Goal: Communication & Community: Participate in discussion

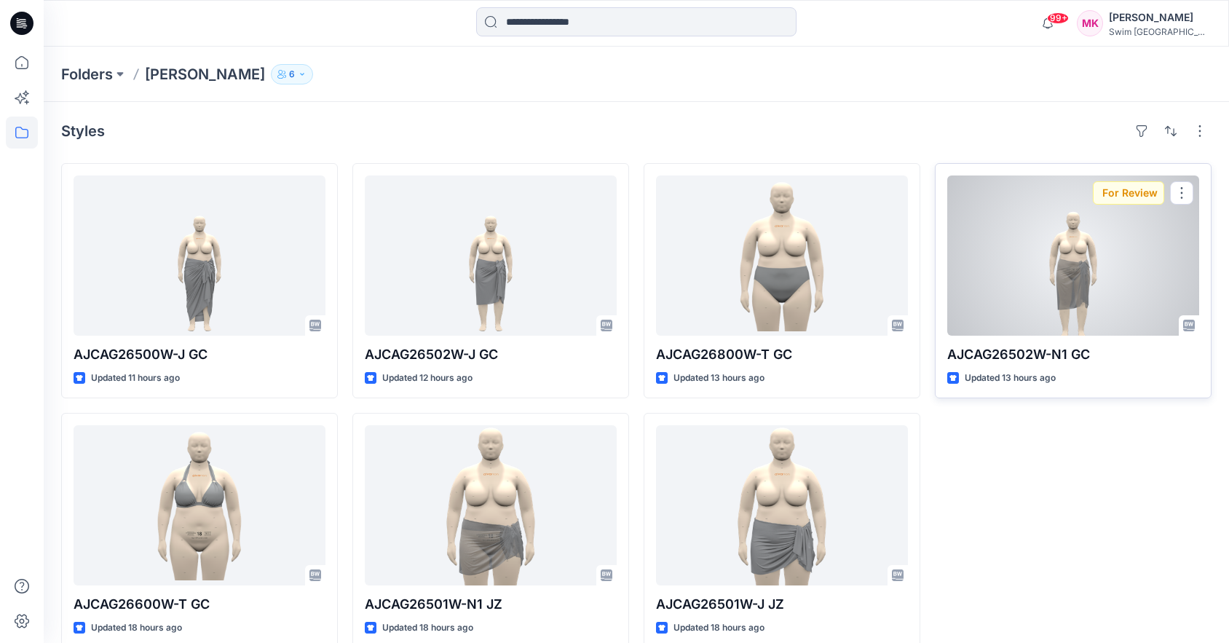
click at [1112, 240] on div at bounding box center [1074, 256] width 252 height 160
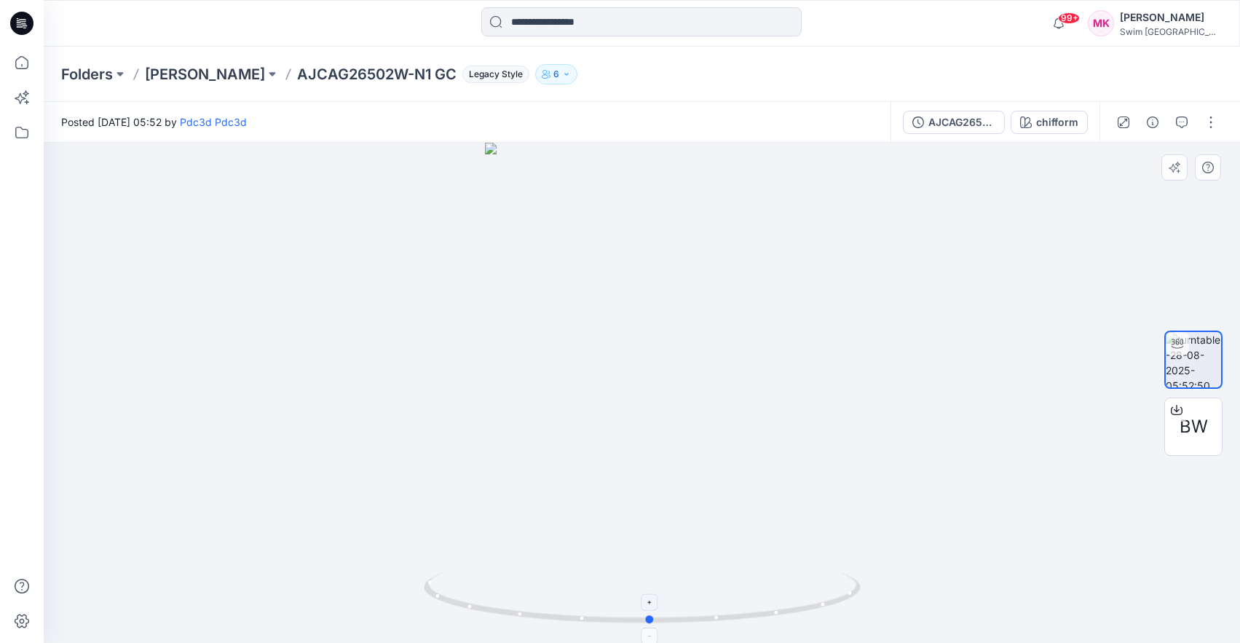
drag, startPoint x: 796, startPoint y: 612, endPoint x: 804, endPoint y: 613, distance: 8.1
click at [804, 613] on icon at bounding box center [644, 599] width 441 height 55
click at [1204, 129] on button "button" at bounding box center [1211, 122] width 23 height 23
click at [1151, 159] on button "Like" at bounding box center [1150, 162] width 134 height 27
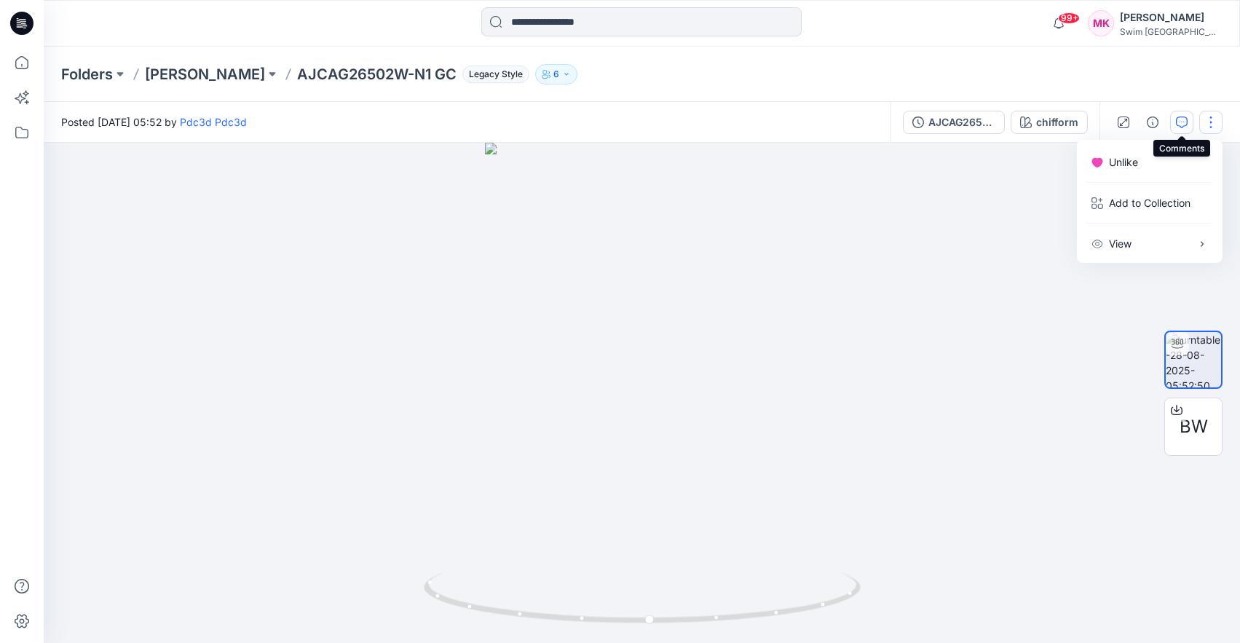
click at [1177, 127] on icon "button" at bounding box center [1182, 123] width 12 height 12
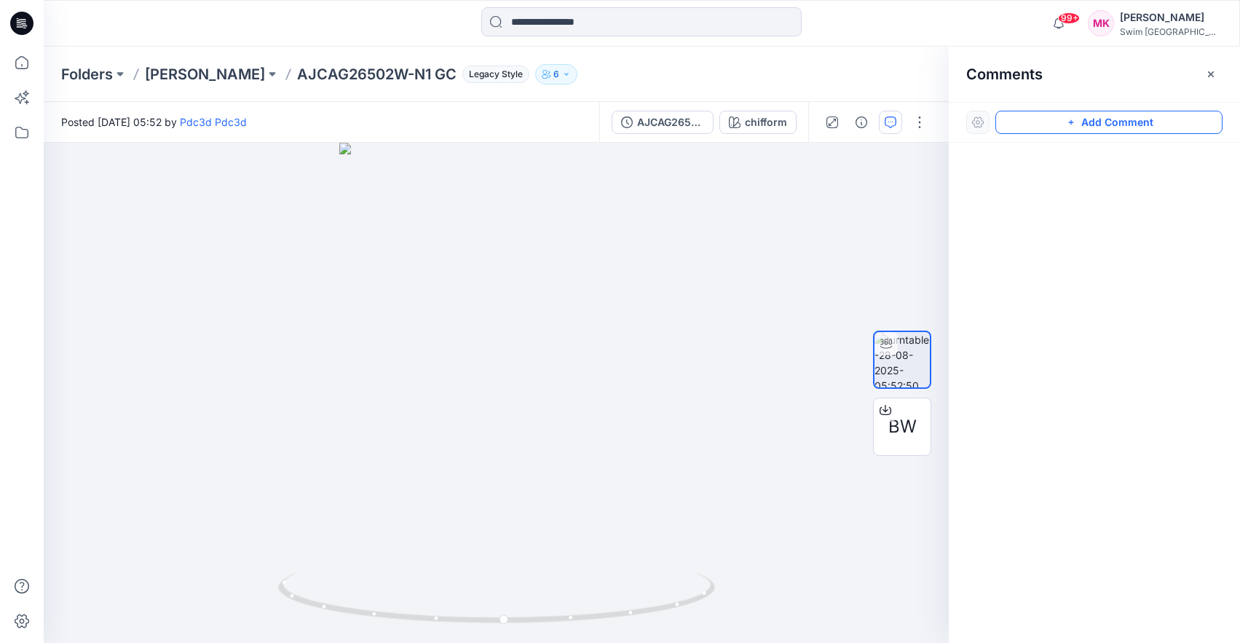
click at [1069, 117] on icon "button" at bounding box center [1071, 123] width 12 height 12
click at [527, 433] on div "1" at bounding box center [496, 393] width 905 height 500
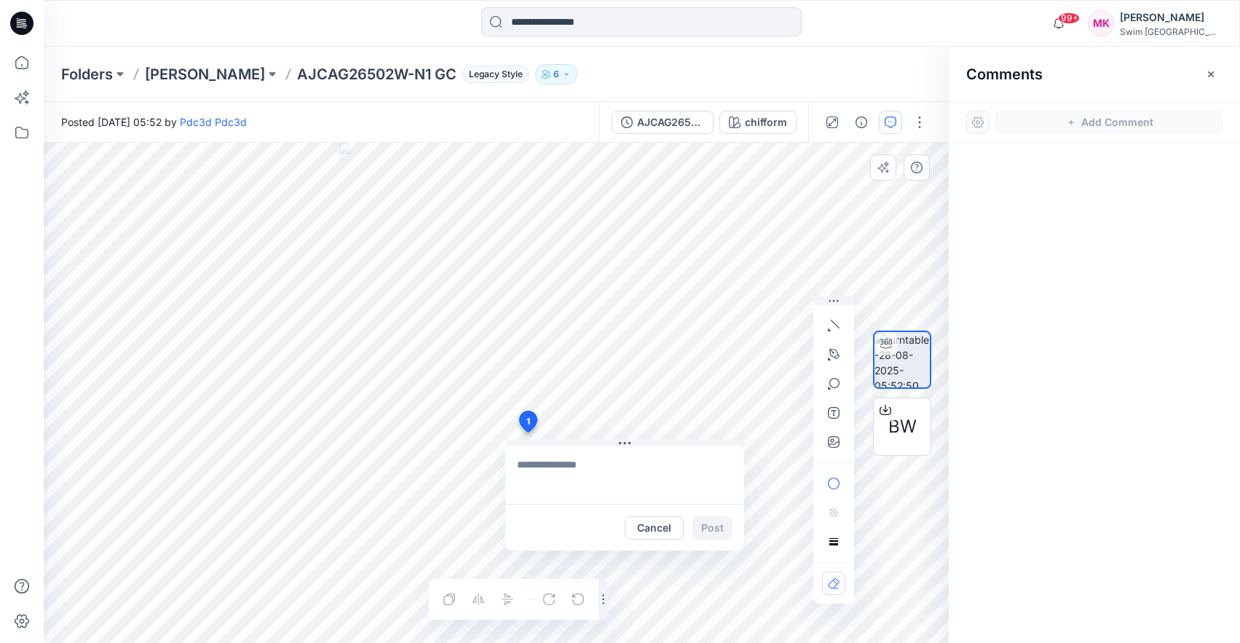
click at [574, 464] on textarea at bounding box center [624, 475] width 239 height 58
type textarea "**********"
click at [709, 532] on button "Post" at bounding box center [713, 527] width 40 height 23
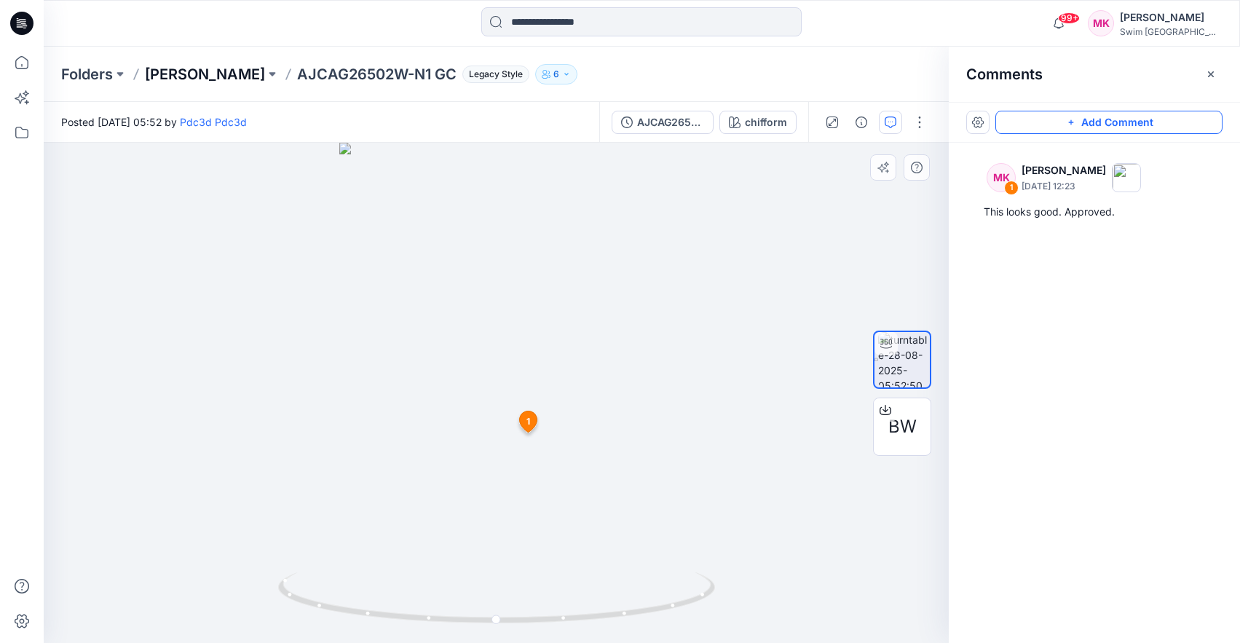
click at [237, 74] on p "[PERSON_NAME]" at bounding box center [205, 74] width 120 height 20
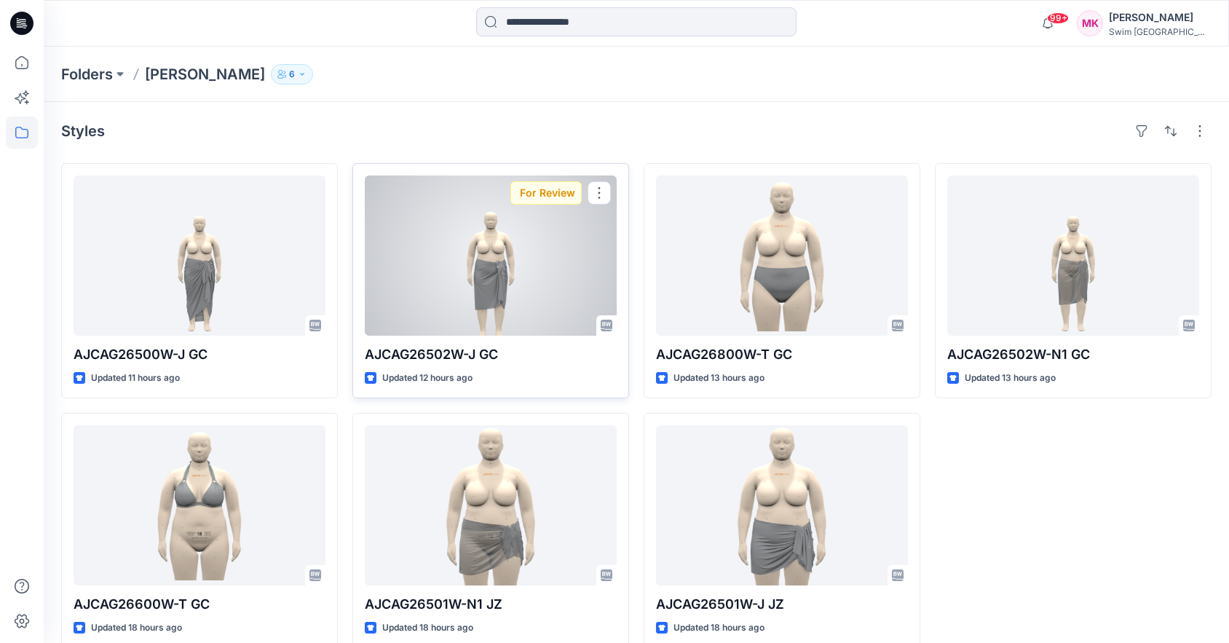
click at [464, 251] on div at bounding box center [491, 256] width 252 height 160
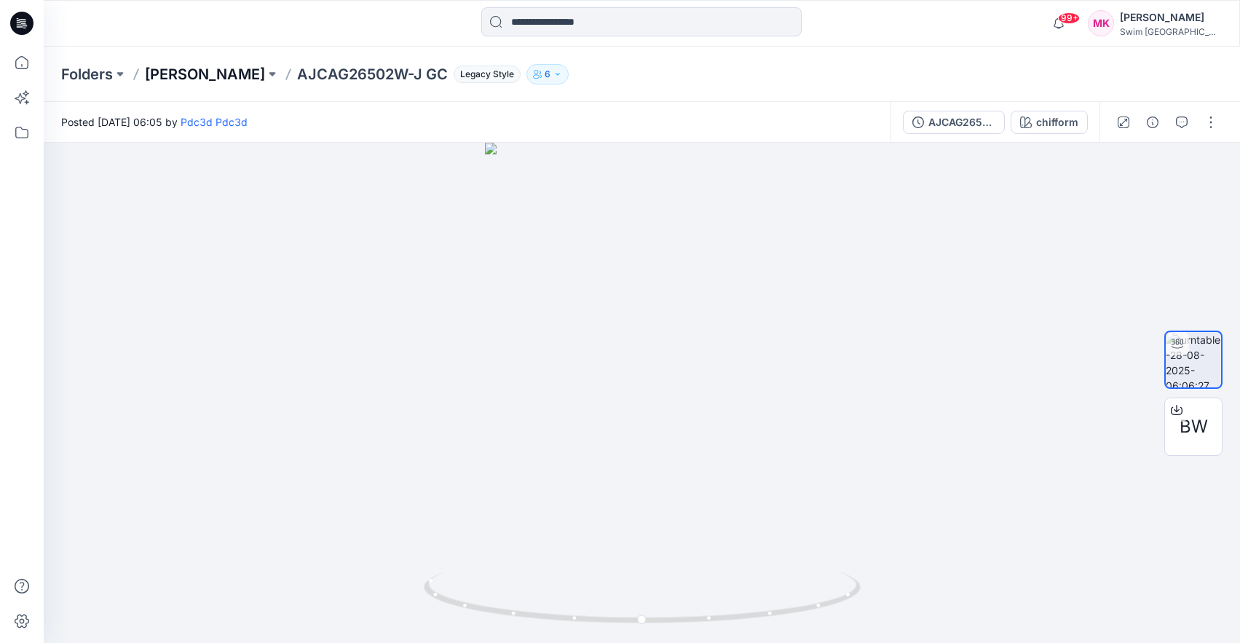
click at [167, 72] on p "[PERSON_NAME]" at bounding box center [205, 74] width 120 height 20
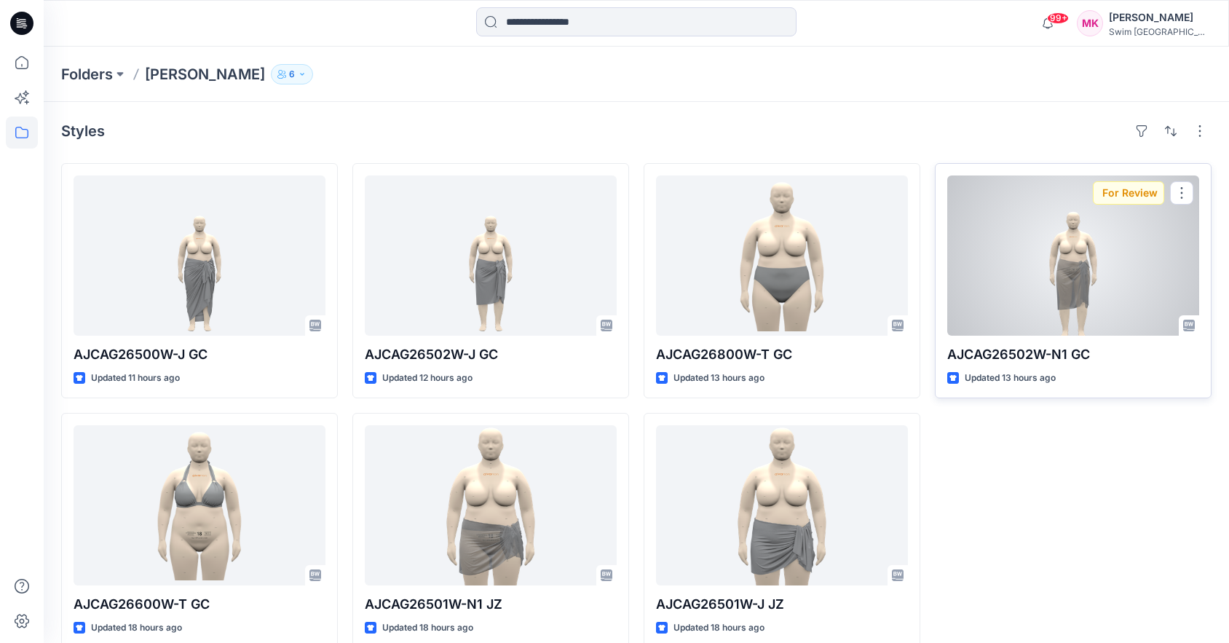
click at [1026, 296] on div at bounding box center [1074, 256] width 252 height 160
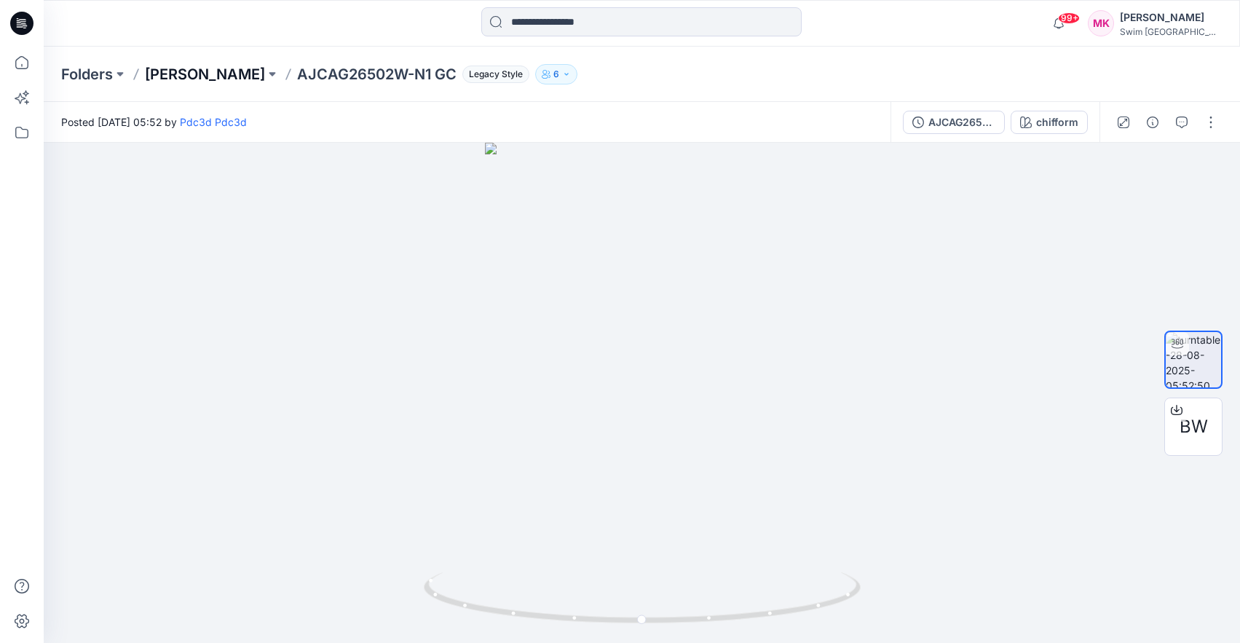
click at [200, 80] on p "[PERSON_NAME]" at bounding box center [205, 74] width 120 height 20
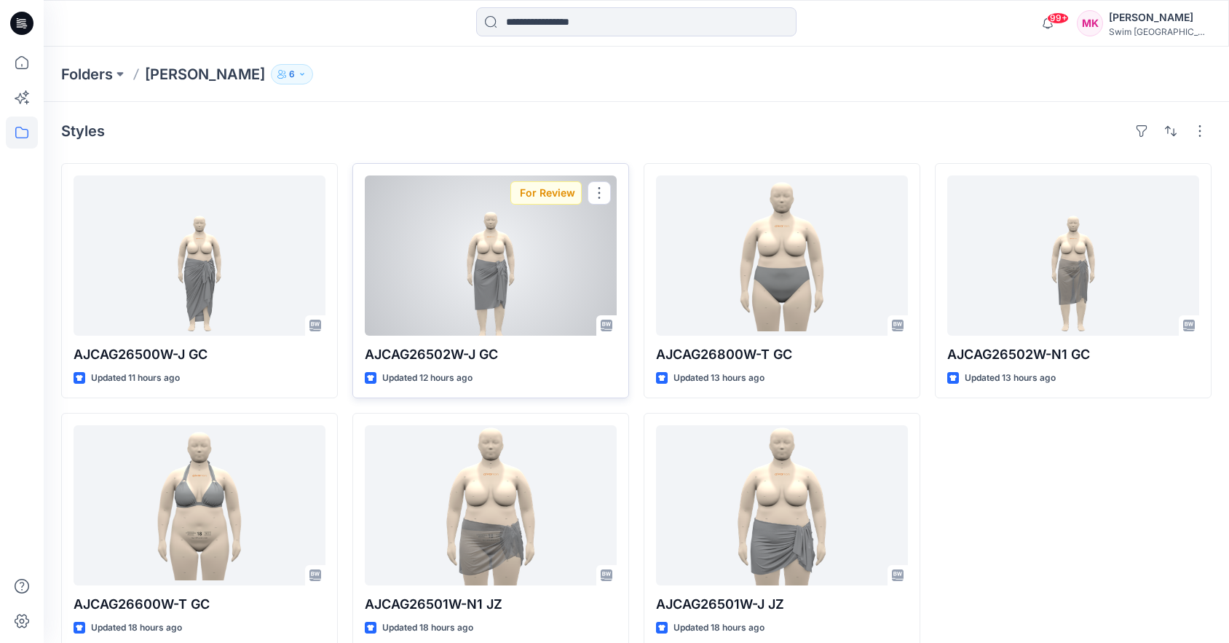
click at [466, 249] on div at bounding box center [491, 256] width 252 height 160
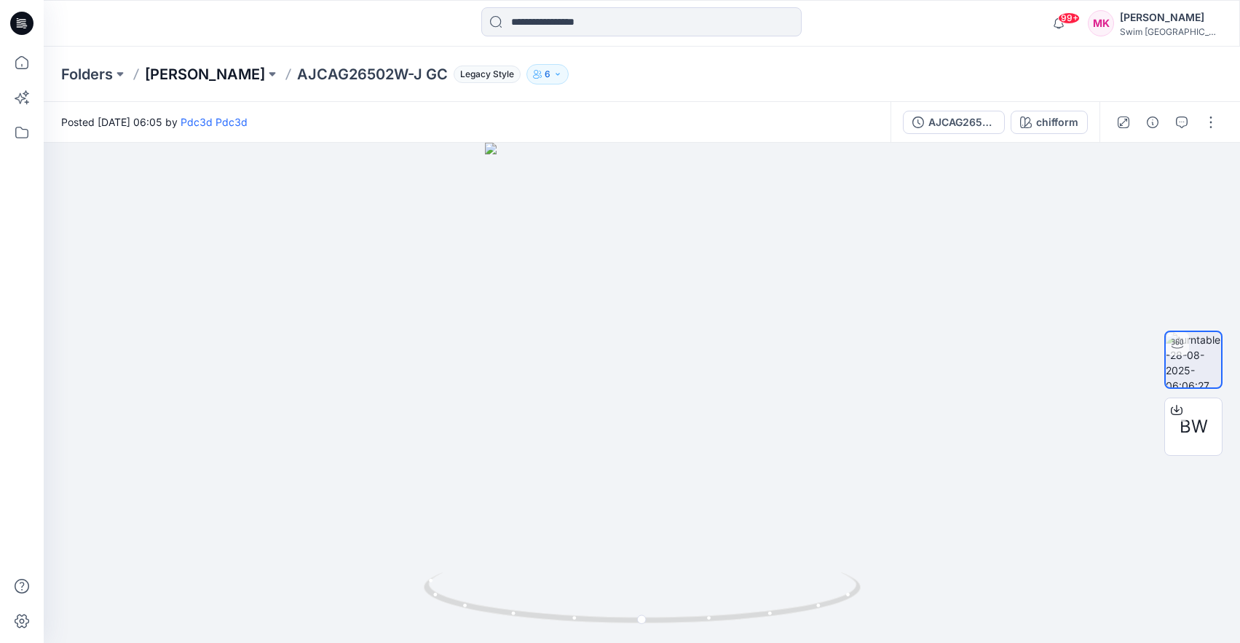
click at [216, 74] on p "[PERSON_NAME]" at bounding box center [205, 74] width 120 height 20
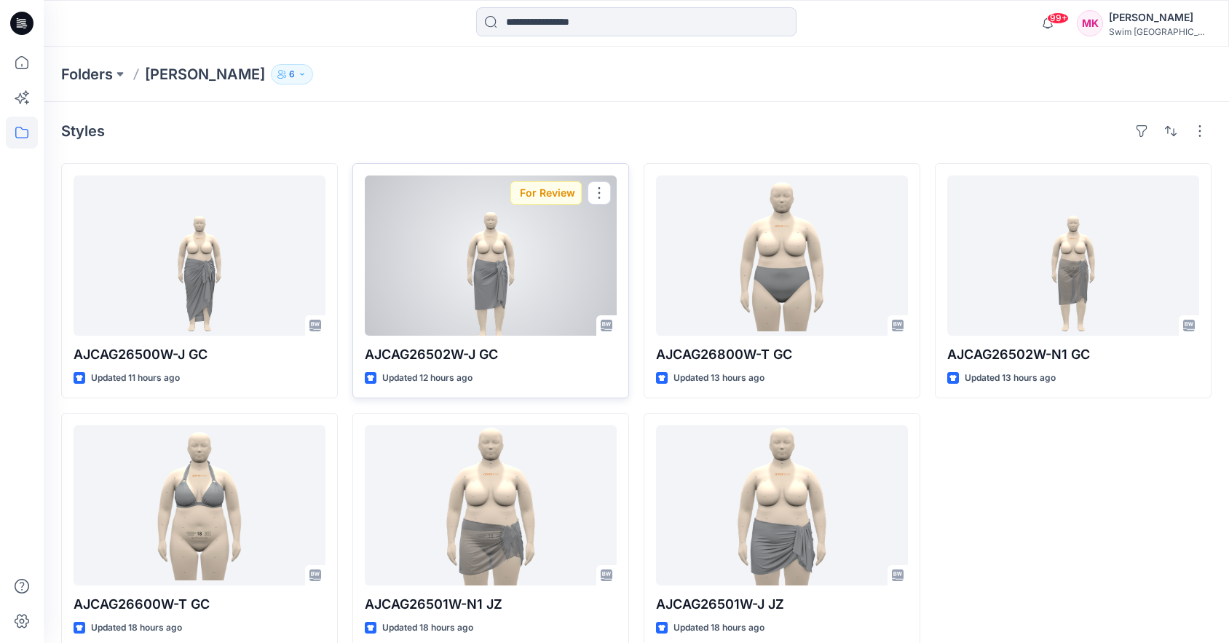
click at [505, 277] on div at bounding box center [491, 256] width 252 height 160
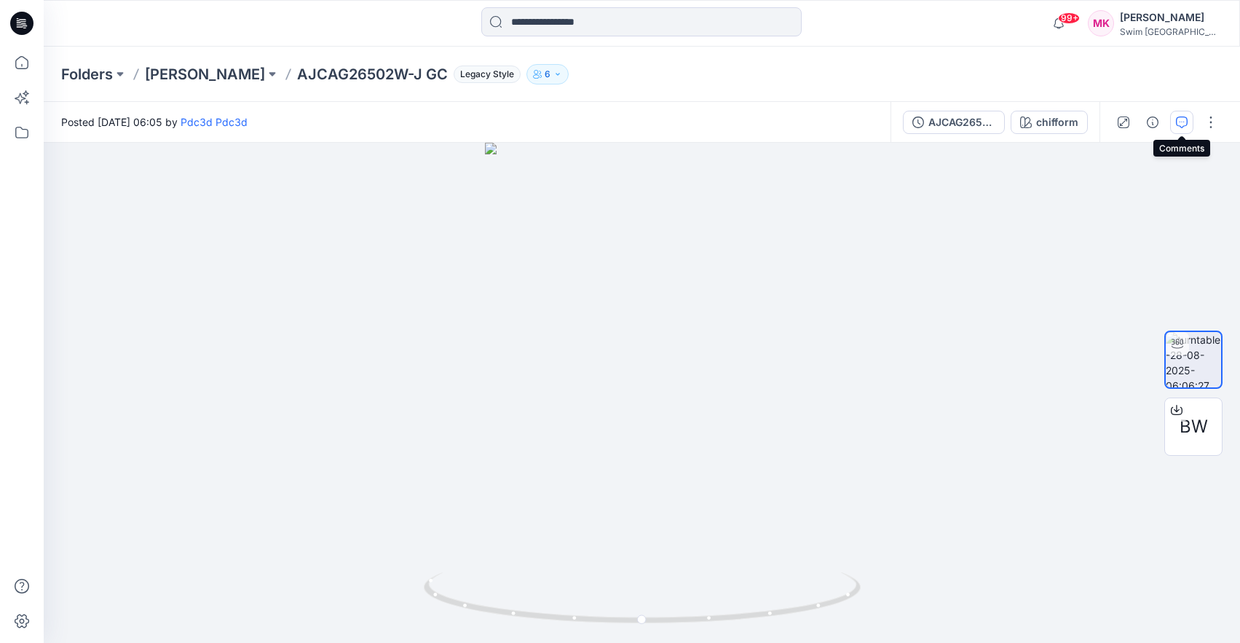
click at [1176, 122] on icon "button" at bounding box center [1182, 123] width 12 height 12
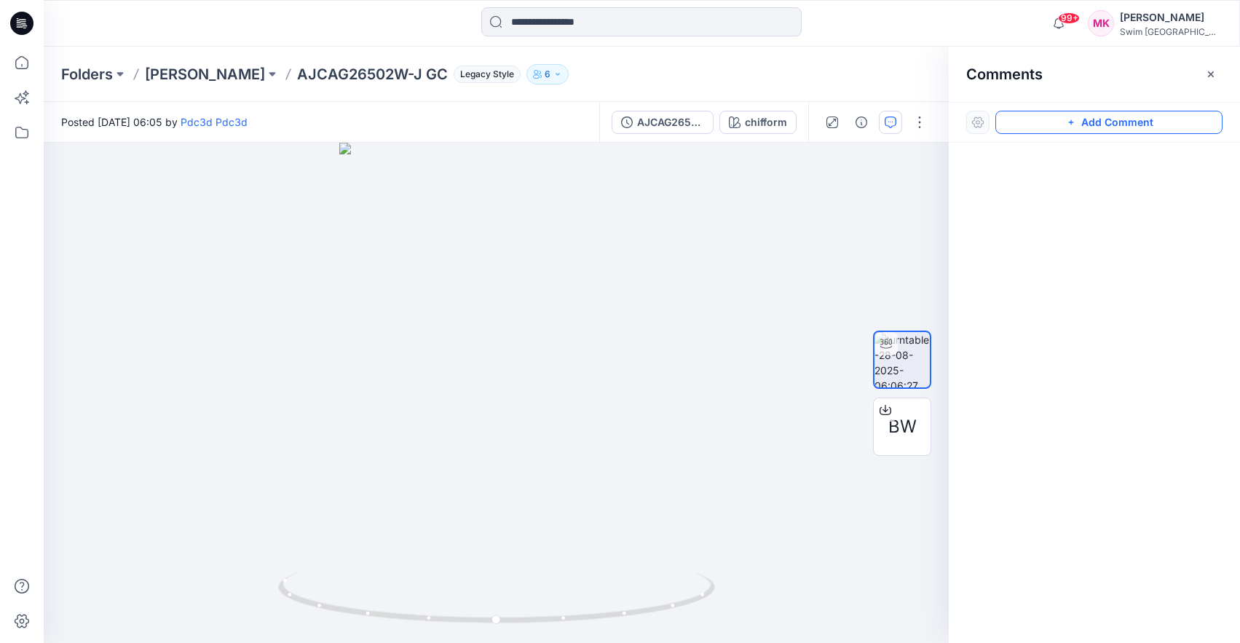
click at [1053, 122] on button "Add Comment" at bounding box center [1109, 122] width 227 height 23
click at [505, 477] on div "1" at bounding box center [496, 393] width 905 height 500
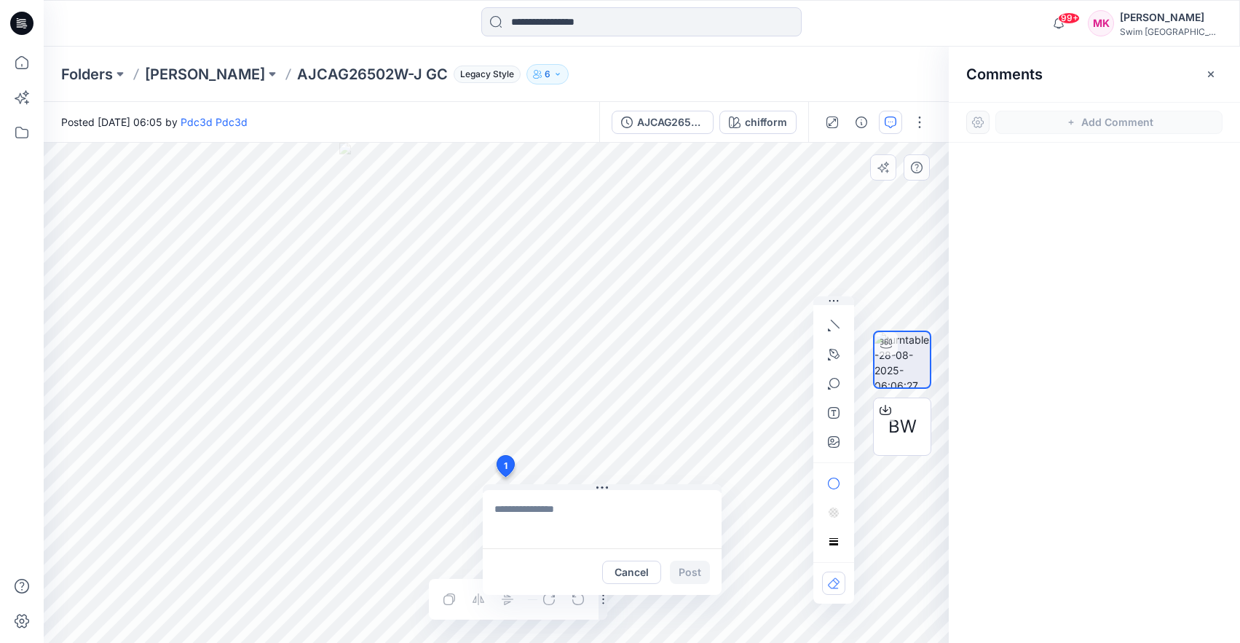
click at [627, 513] on textarea at bounding box center [602, 519] width 239 height 58
type textarea "**********"
click at [843, 444] on button "button" at bounding box center [833, 441] width 23 height 23
type input"] "**********"
click at [840, 331] on button "button" at bounding box center [833, 325] width 23 height 23
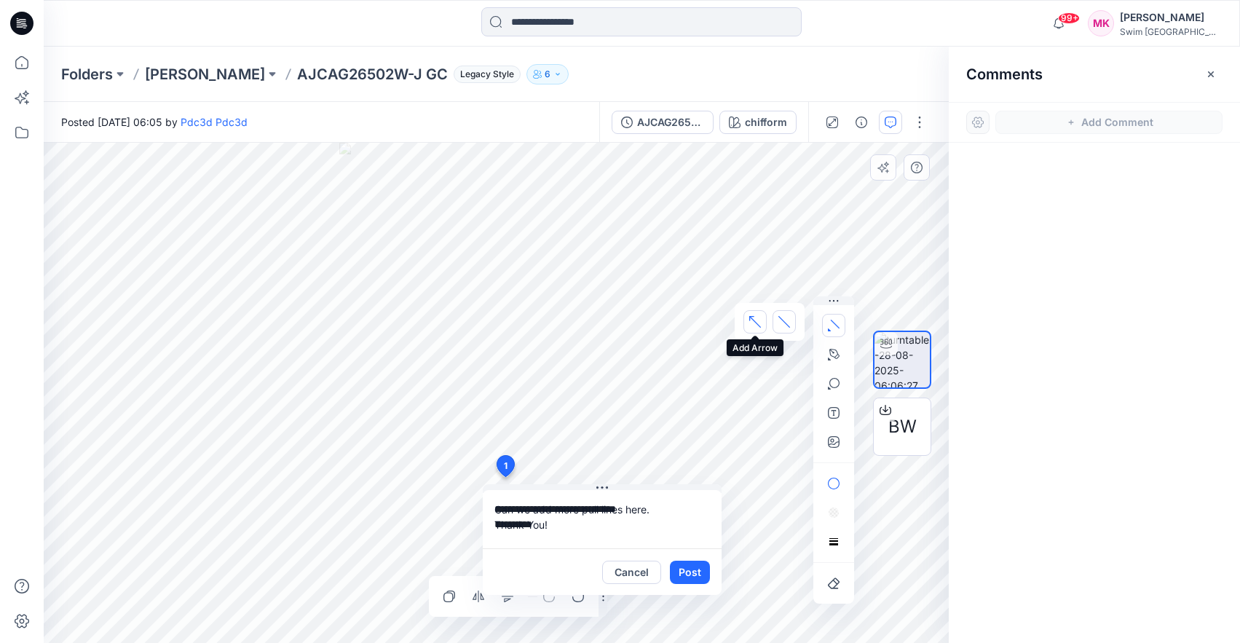
click at [747, 320] on button "button" at bounding box center [755, 321] width 23 height 23
click at [696, 572] on button "Post" at bounding box center [690, 572] width 40 height 23
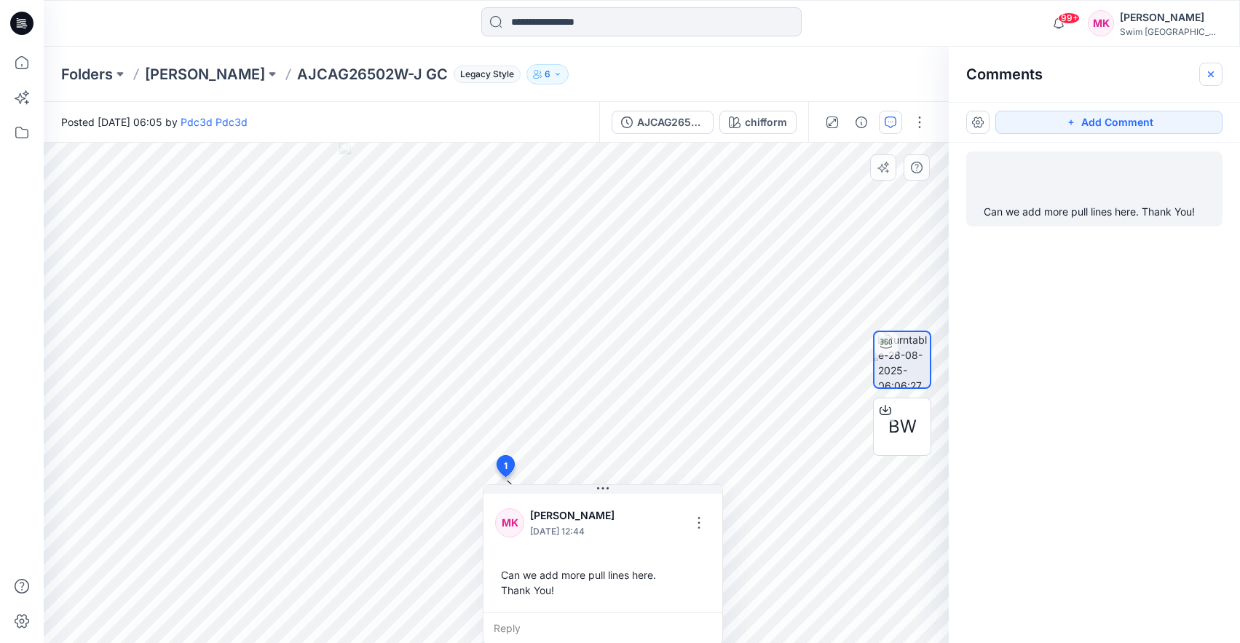
click at [1203, 72] on button "button" at bounding box center [1211, 74] width 23 height 23
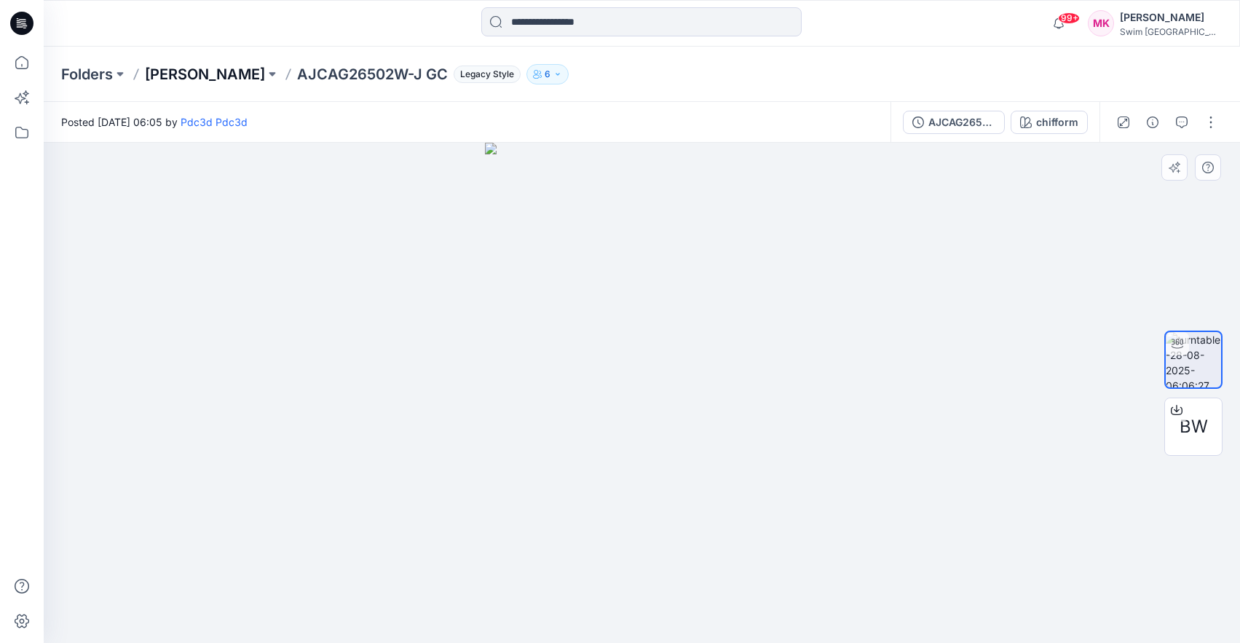
click at [197, 81] on p "[PERSON_NAME]" at bounding box center [205, 74] width 120 height 20
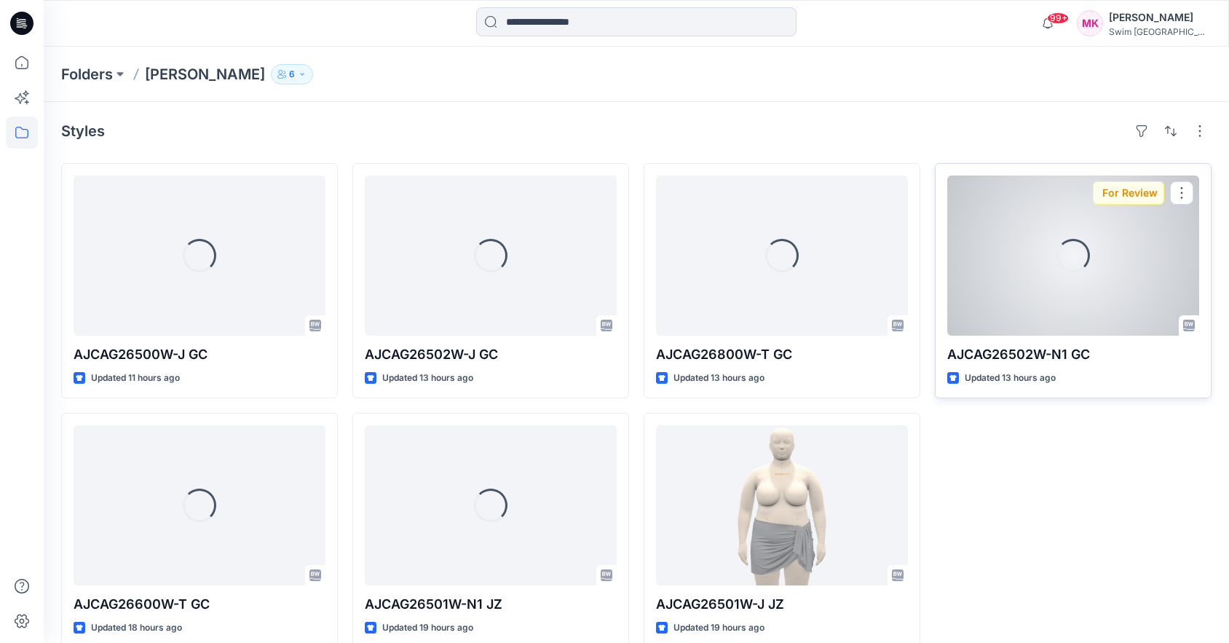
click at [1138, 283] on div "Loading..." at bounding box center [1074, 256] width 252 height 160
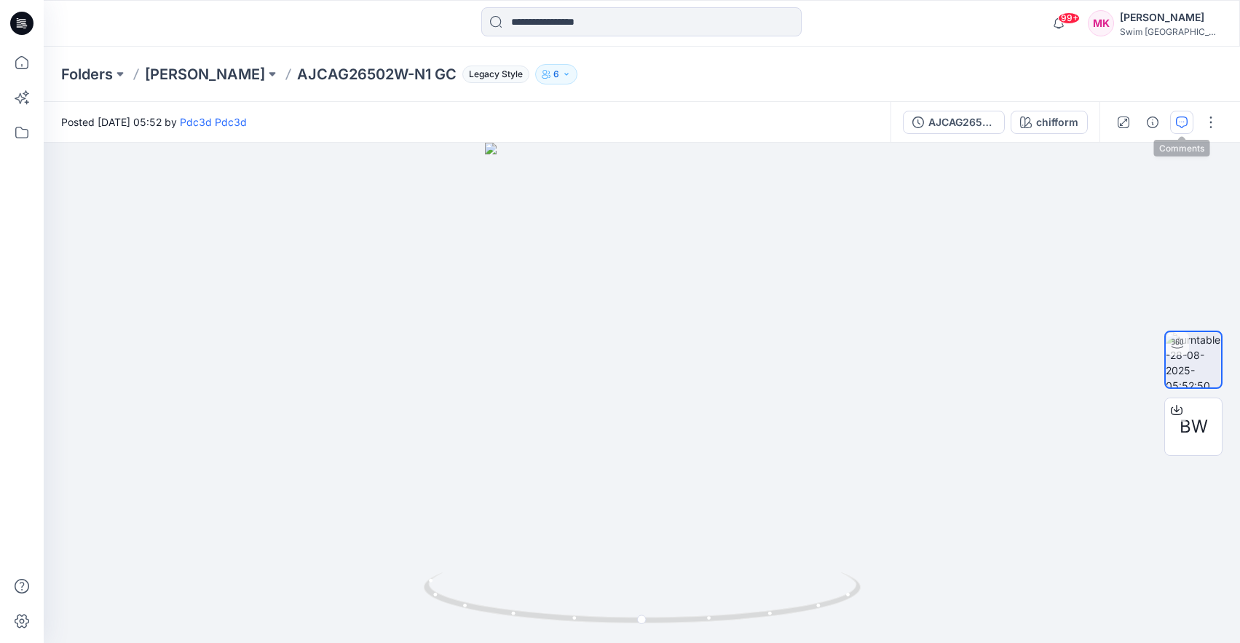
click at [1178, 122] on icon "button" at bounding box center [1182, 123] width 12 height 12
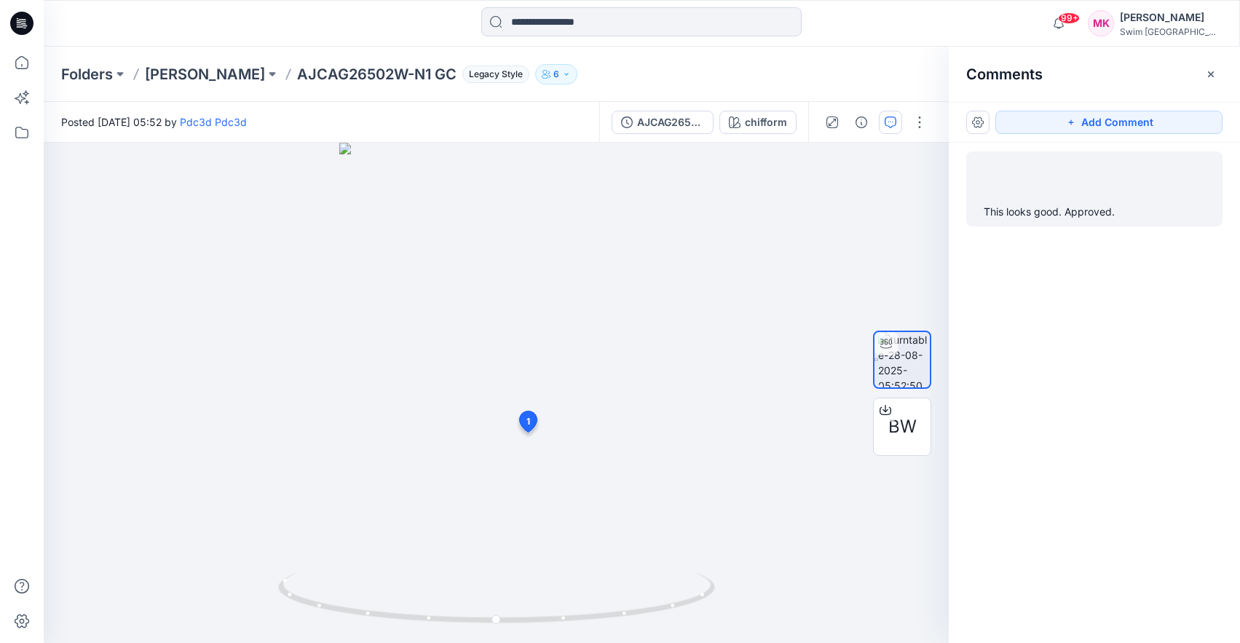
click at [1185, 184] on div at bounding box center [1094, 177] width 239 height 40
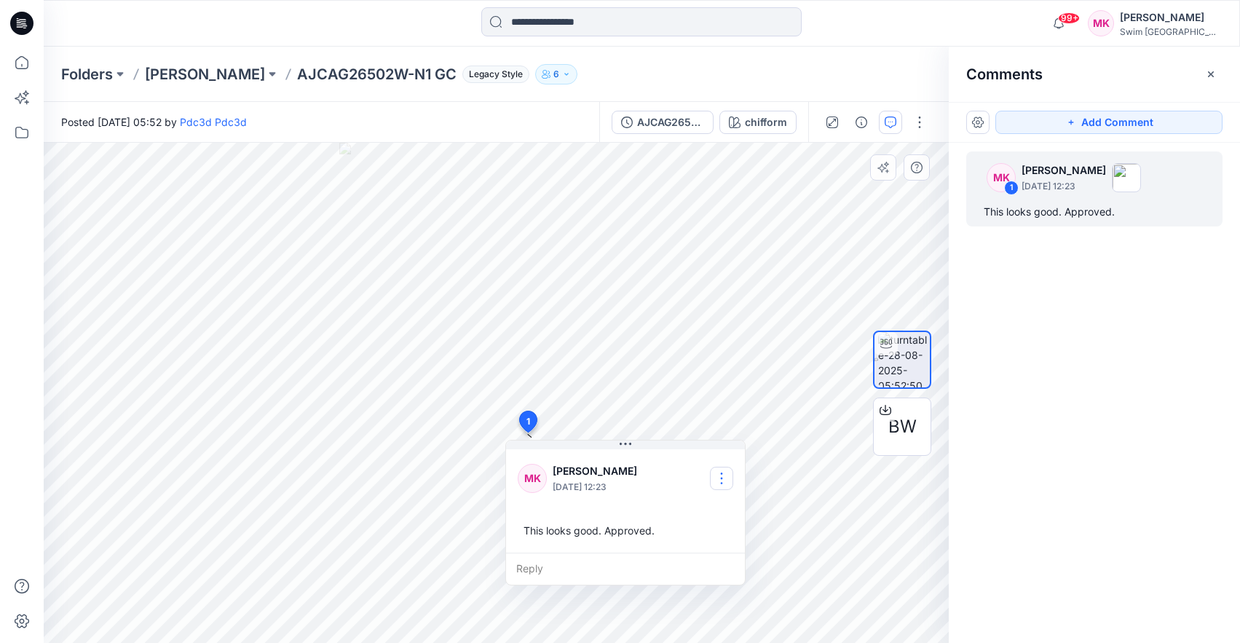
click at [714, 471] on button "button" at bounding box center [721, 478] width 23 height 23
click at [719, 553] on p "Delete thread" at bounding box center [725, 551] width 65 height 15
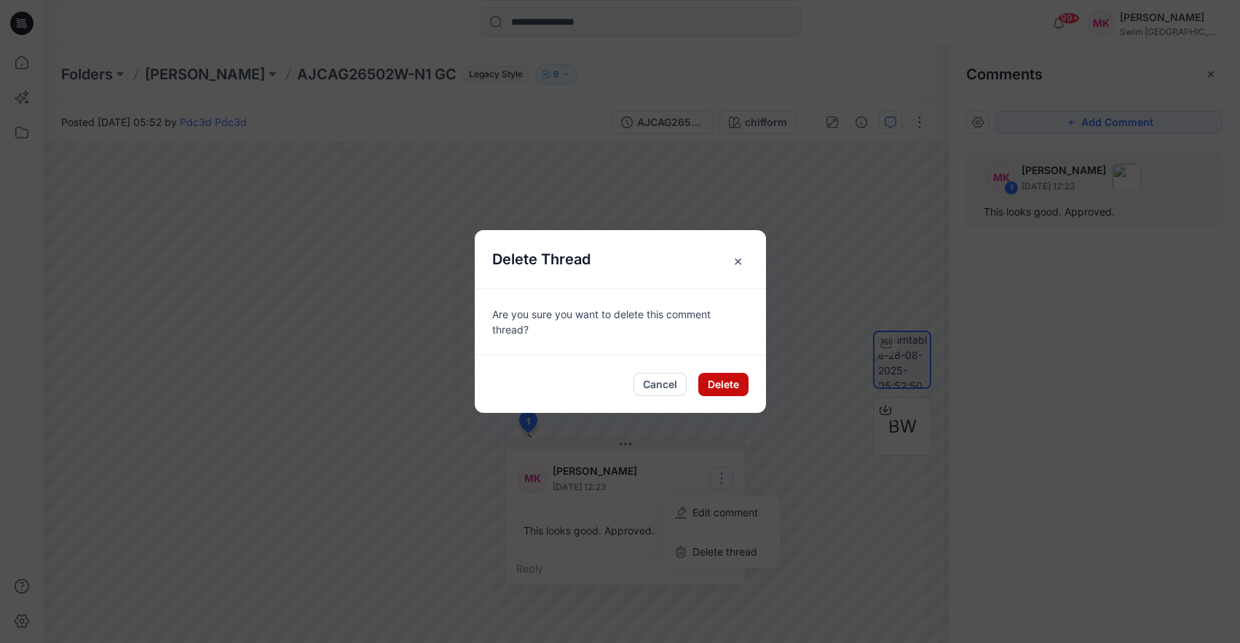
click at [728, 379] on button "Delete" at bounding box center [723, 384] width 50 height 23
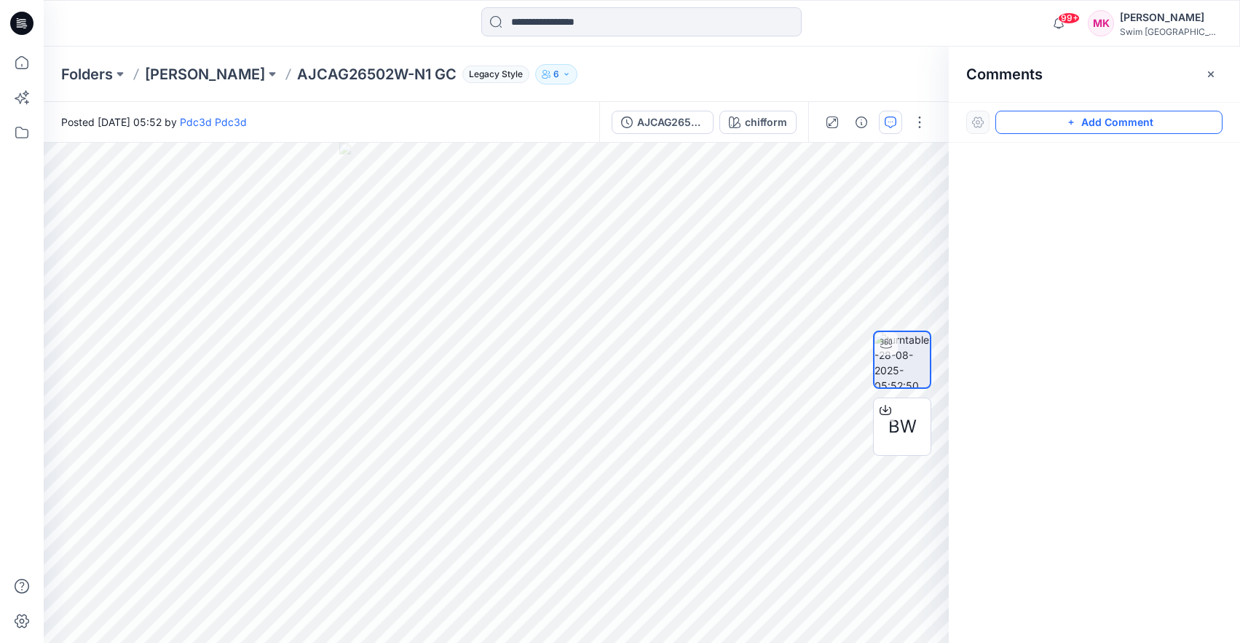
click at [1102, 122] on button "Add Comment" at bounding box center [1109, 122] width 227 height 23
click at [503, 487] on div "2" at bounding box center [496, 393] width 905 height 500
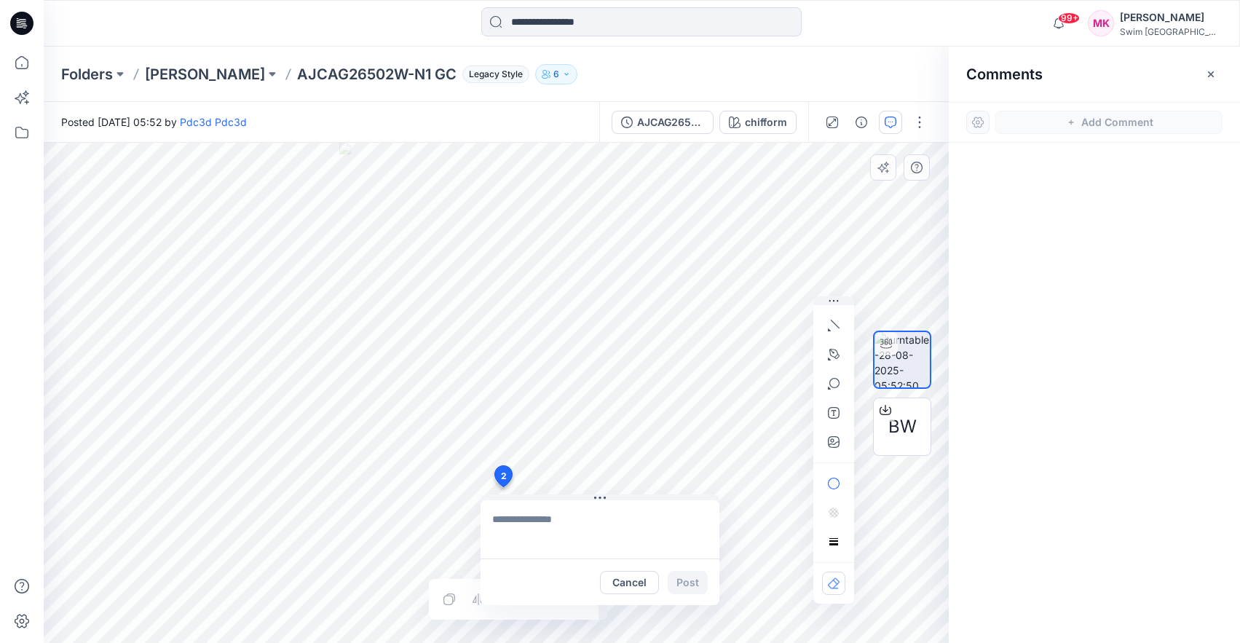
click at [608, 529] on textarea at bounding box center [600, 529] width 239 height 58
type textarea "**********"
click at [701, 585] on button "Post" at bounding box center [688, 582] width 40 height 23
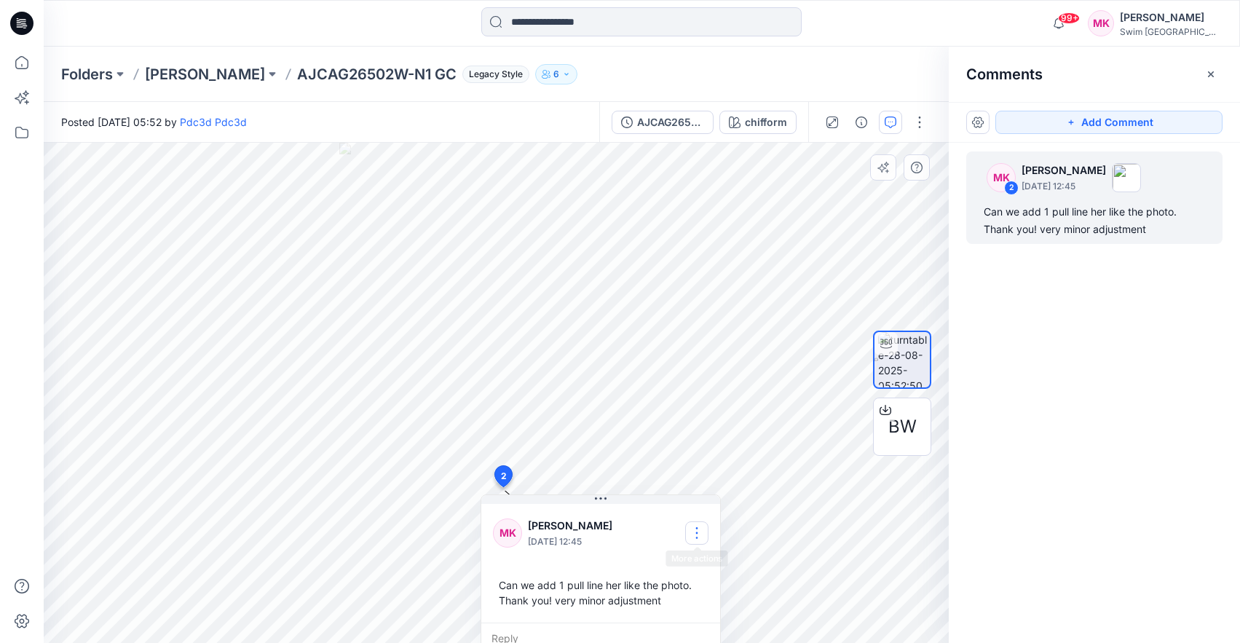
click at [685, 527] on button "button" at bounding box center [696, 532] width 23 height 23
click at [713, 567] on p "Edit comment" at bounding box center [701, 566] width 66 height 15
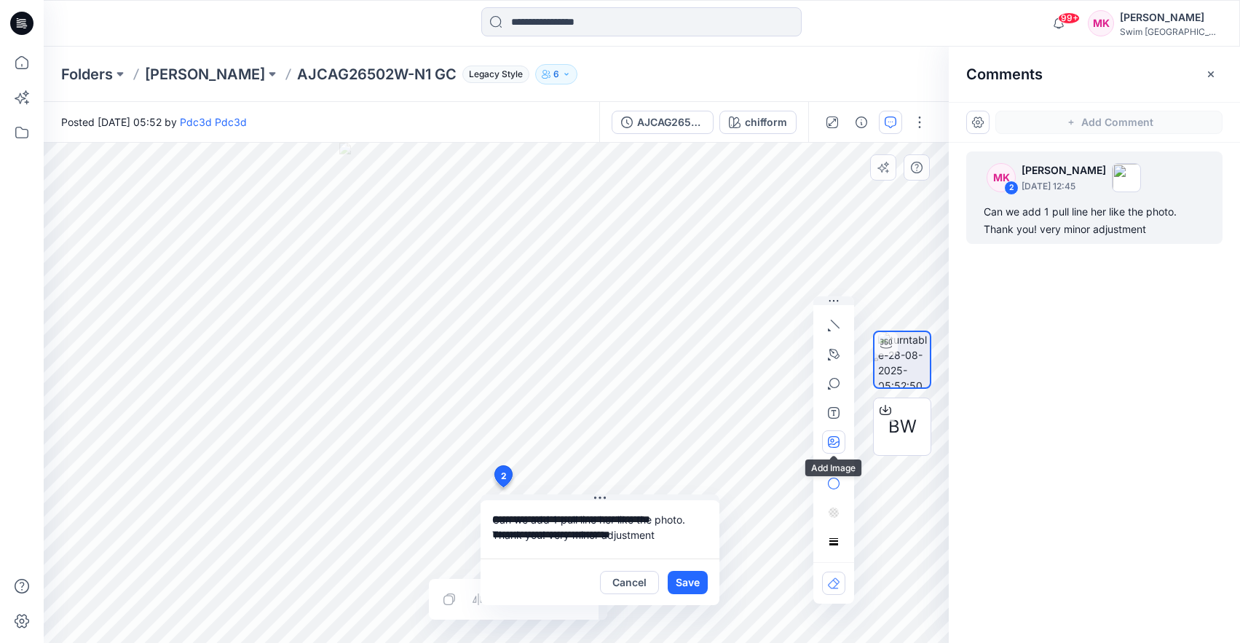
click at [828, 445] on icon "button" at bounding box center [834, 442] width 12 height 12
type input"] "**********"
click at [832, 329] on icon "button" at bounding box center [834, 326] width 12 height 12
click at [757, 320] on icon "button" at bounding box center [755, 322] width 12 height 12
click at [833, 329] on icon "button" at bounding box center [834, 326] width 12 height 12
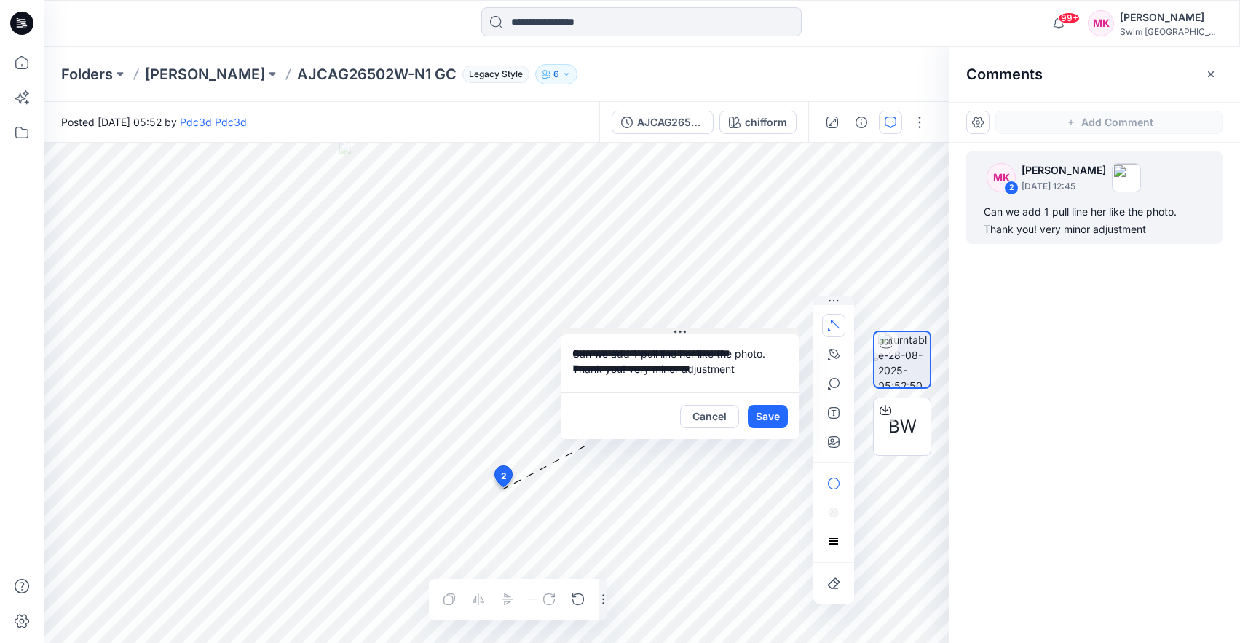
drag, startPoint x: 628, startPoint y: 495, endPoint x: 704, endPoint y: 323, distance: 188.5
click at [704, 328] on button at bounding box center [680, 332] width 239 height 9
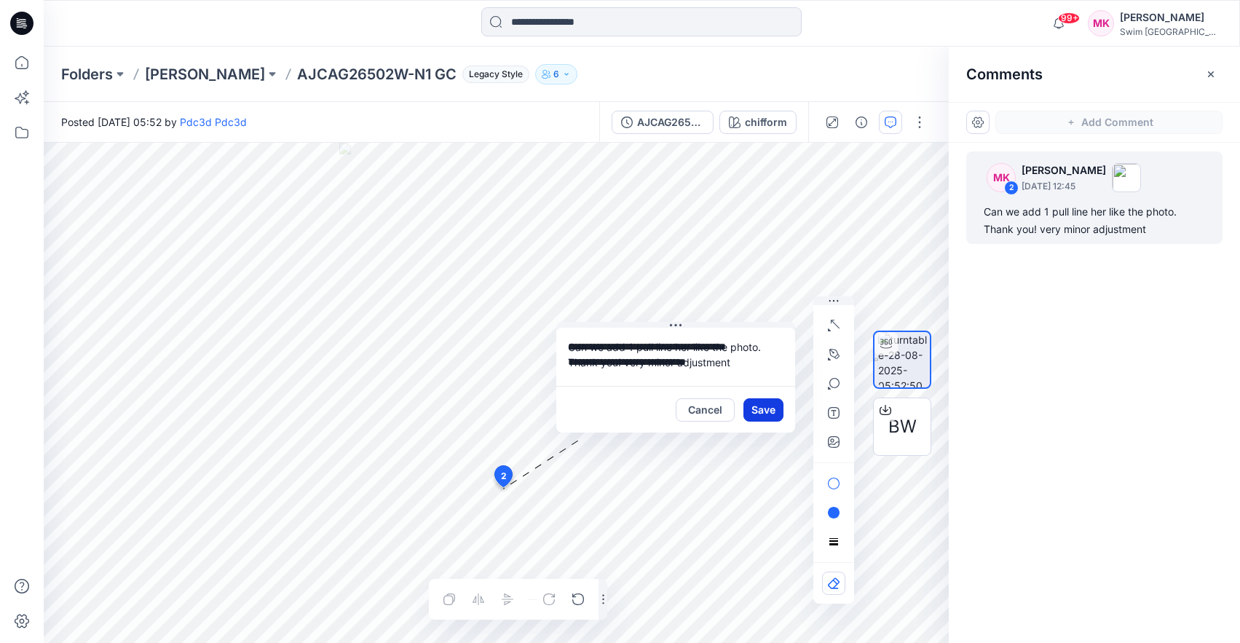
click at [760, 401] on button "Save" at bounding box center [764, 409] width 40 height 23
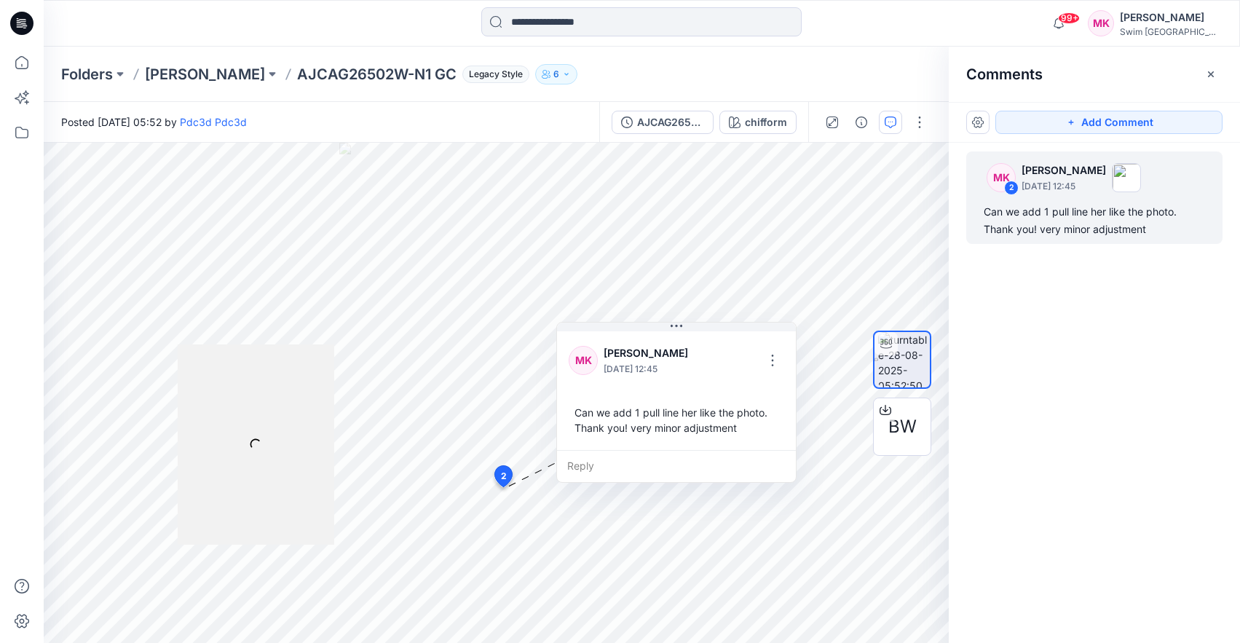
click at [143, 66] on div "Folders Ashley Graham AJCAG26502W-N1 GC Legacy Style 6" at bounding box center [585, 74] width 1048 height 20
click at [193, 71] on p "[PERSON_NAME]" at bounding box center [205, 74] width 120 height 20
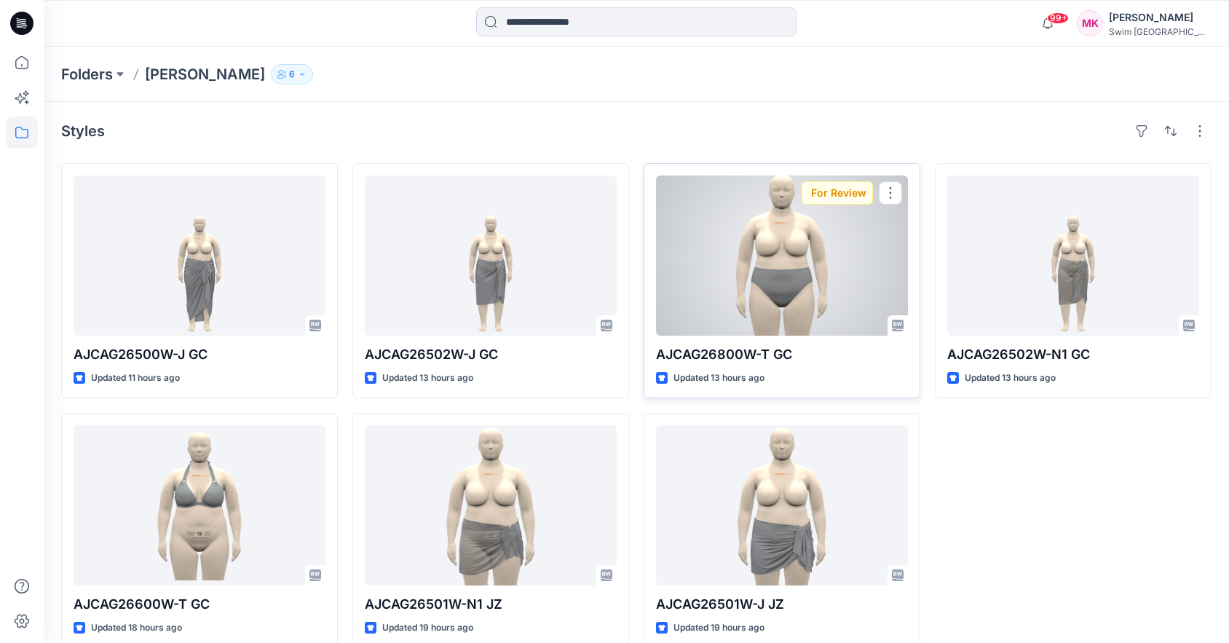
click at [789, 270] on div at bounding box center [782, 256] width 252 height 160
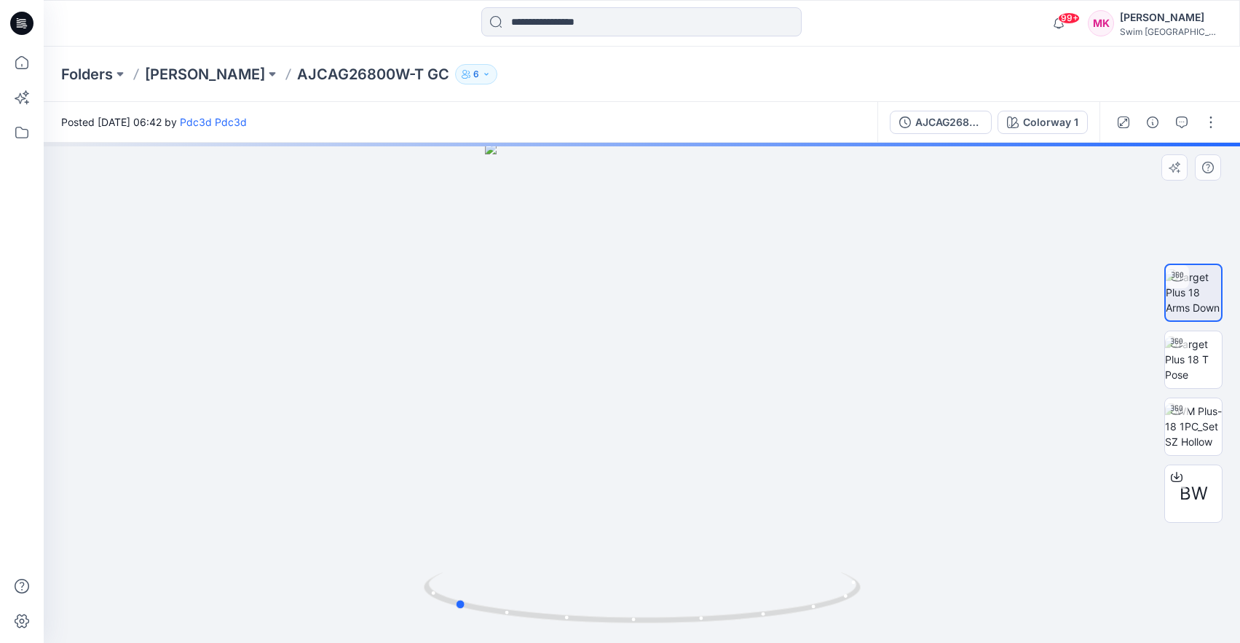
drag, startPoint x: 725, startPoint y: 452, endPoint x: 537, endPoint y: 461, distance: 188.1
click at [537, 461] on div at bounding box center [642, 393] width 1197 height 500
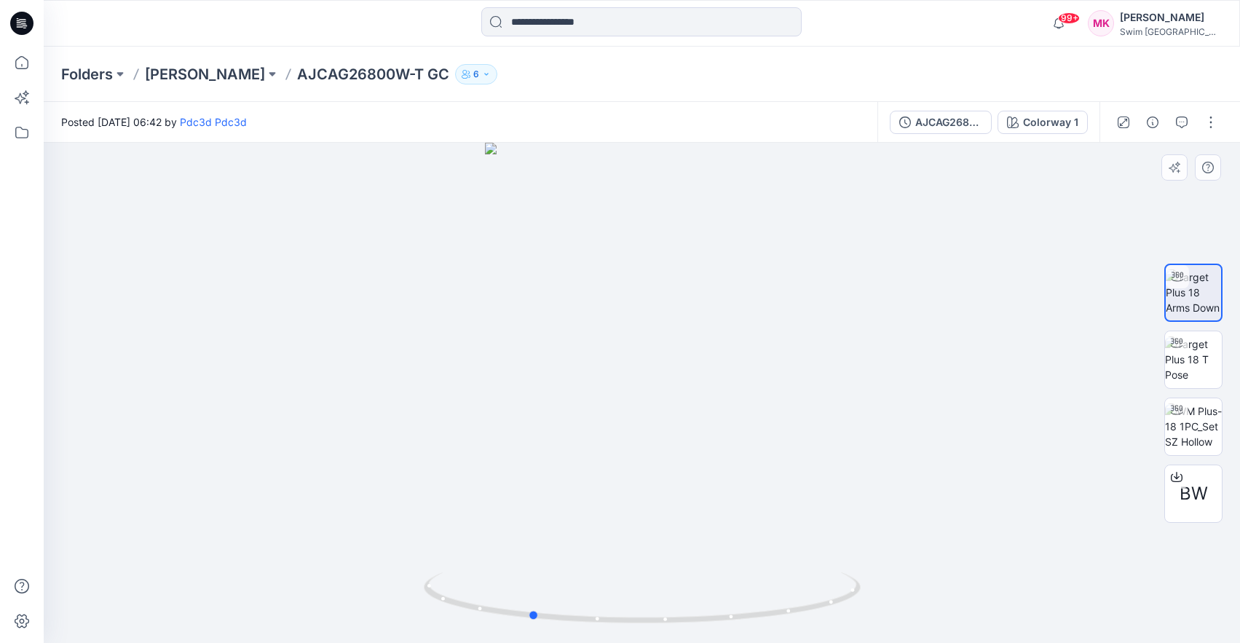
drag, startPoint x: 679, startPoint y: 475, endPoint x: 755, endPoint y: 466, distance: 76.2
click at [755, 466] on div at bounding box center [642, 393] width 1197 height 500
drag, startPoint x: 658, startPoint y: 481, endPoint x: 770, endPoint y: 462, distance: 113.0
click at [770, 462] on div at bounding box center [642, 393] width 1197 height 500
drag, startPoint x: 768, startPoint y: 463, endPoint x: 696, endPoint y: 466, distance: 72.2
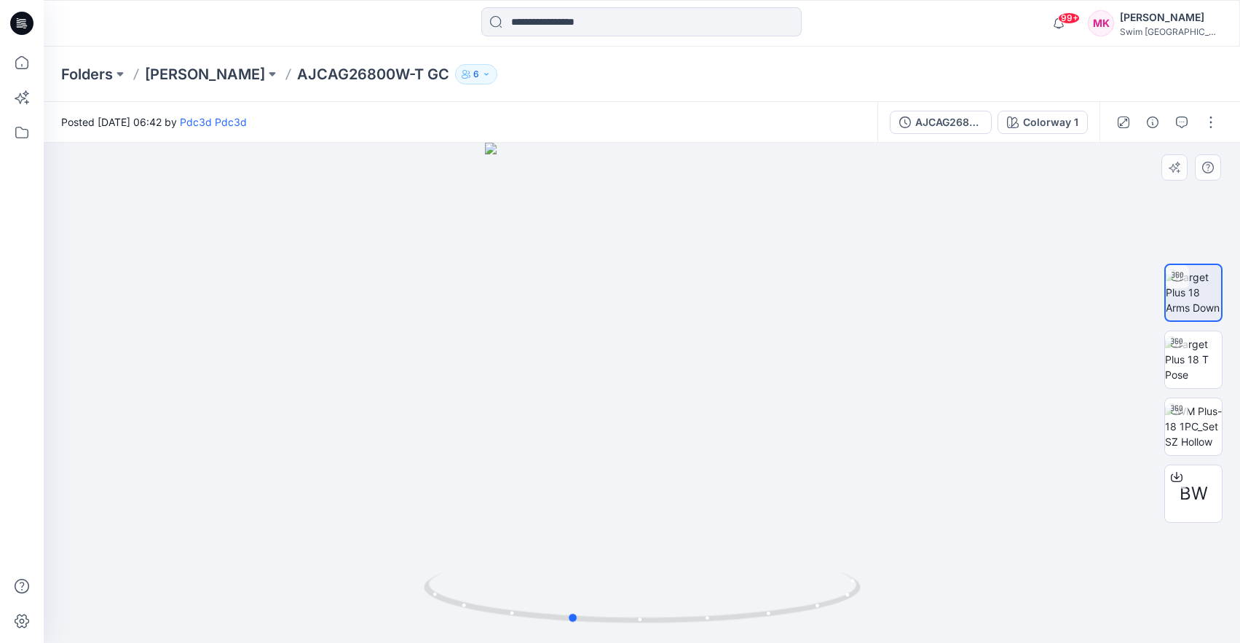
click at [696, 466] on div at bounding box center [642, 393] width 1197 height 500
click at [1213, 365] on img at bounding box center [1193, 359] width 57 height 46
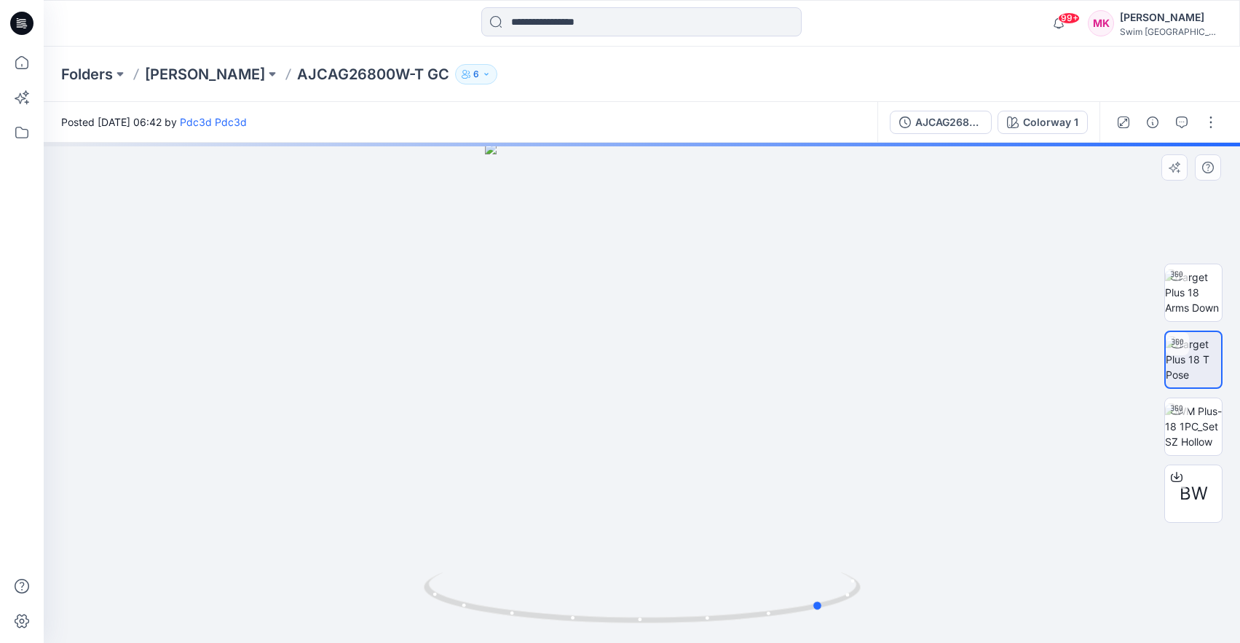
drag, startPoint x: 841, startPoint y: 442, endPoint x: 595, endPoint y: 445, distance: 246.2
click at [588, 446] on div at bounding box center [642, 393] width 1197 height 500
drag, startPoint x: 650, startPoint y: 437, endPoint x: 696, endPoint y: 449, distance: 48.2
click at [696, 449] on div at bounding box center [642, 393] width 1197 height 500
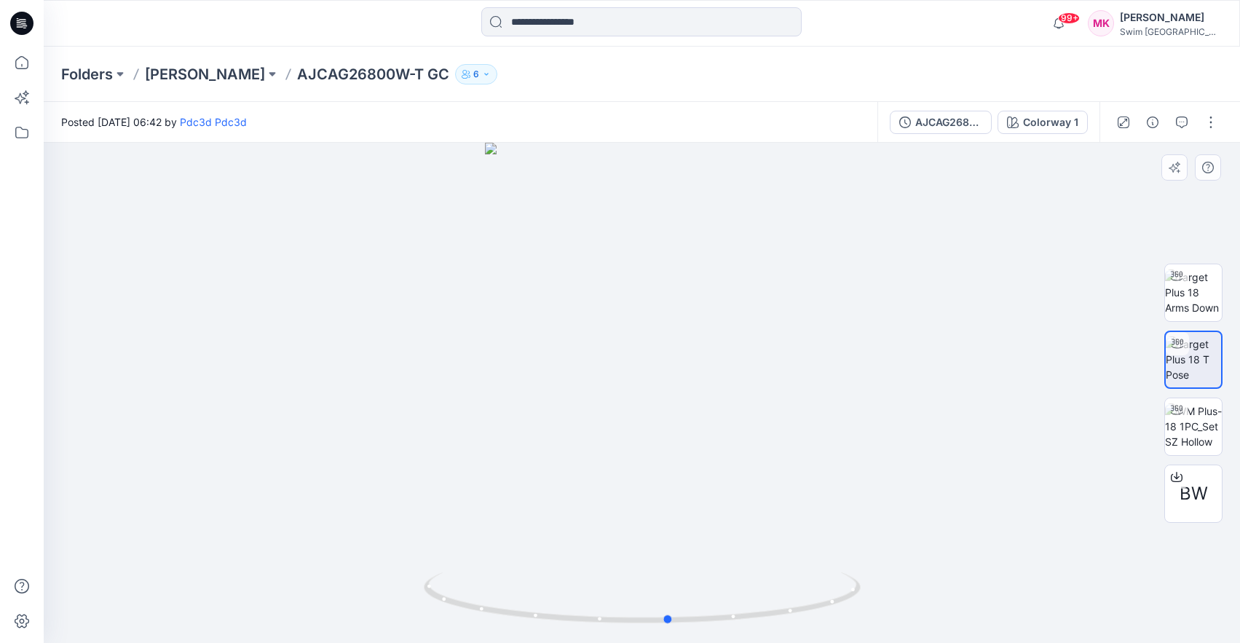
drag, startPoint x: 577, startPoint y: 450, endPoint x: 812, endPoint y: 459, distance: 235.4
click at [812, 459] on div at bounding box center [642, 393] width 1197 height 500
click at [1187, 120] on icon "button" at bounding box center [1182, 123] width 12 height 12
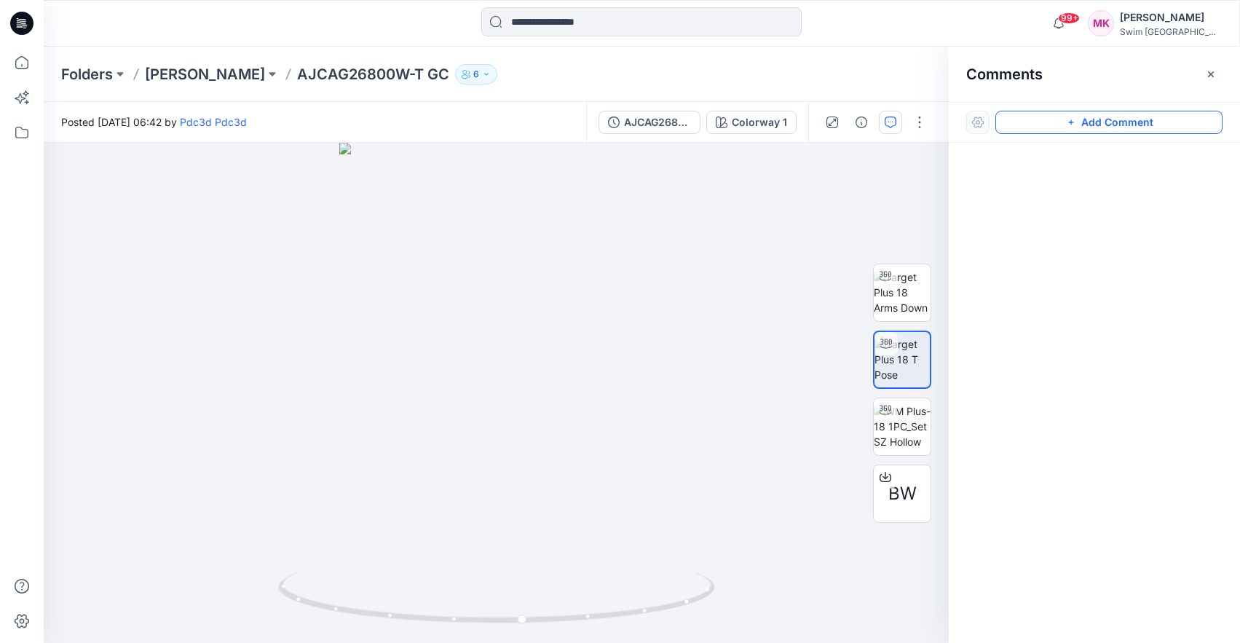
click at [1073, 118] on icon "button" at bounding box center [1071, 123] width 12 height 12
click at [550, 445] on div "1" at bounding box center [496, 393] width 905 height 500
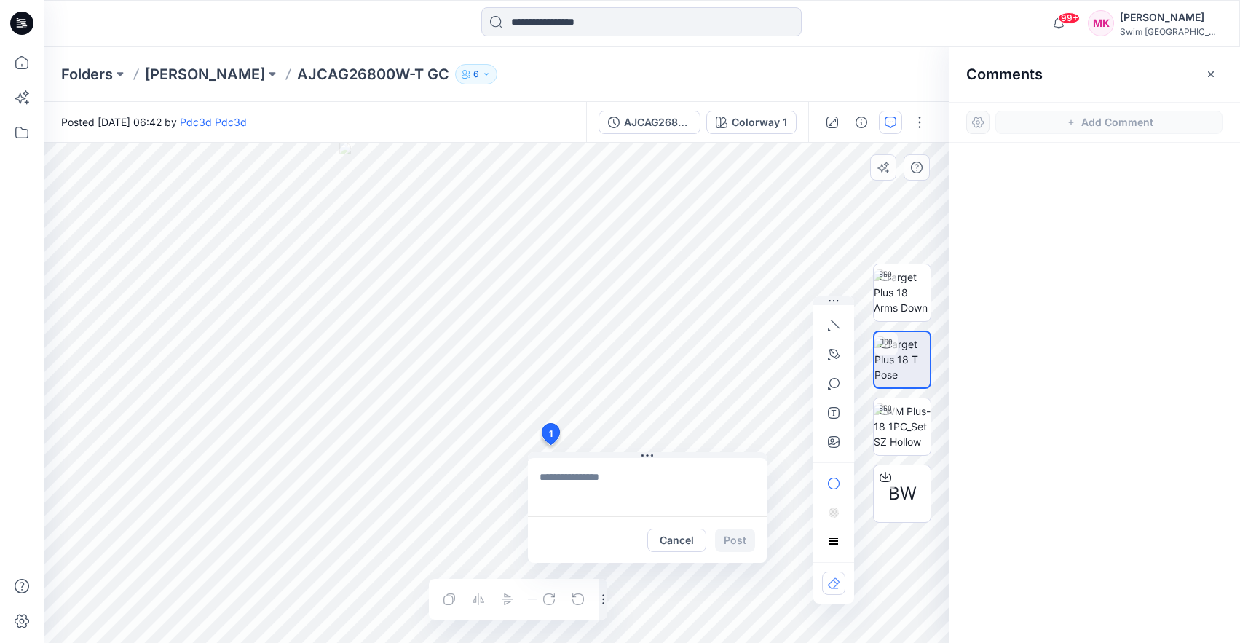
click at [645, 487] on textarea at bounding box center [647, 487] width 239 height 58
type textarea "**********"
click at [725, 537] on button "Post" at bounding box center [735, 540] width 40 height 23
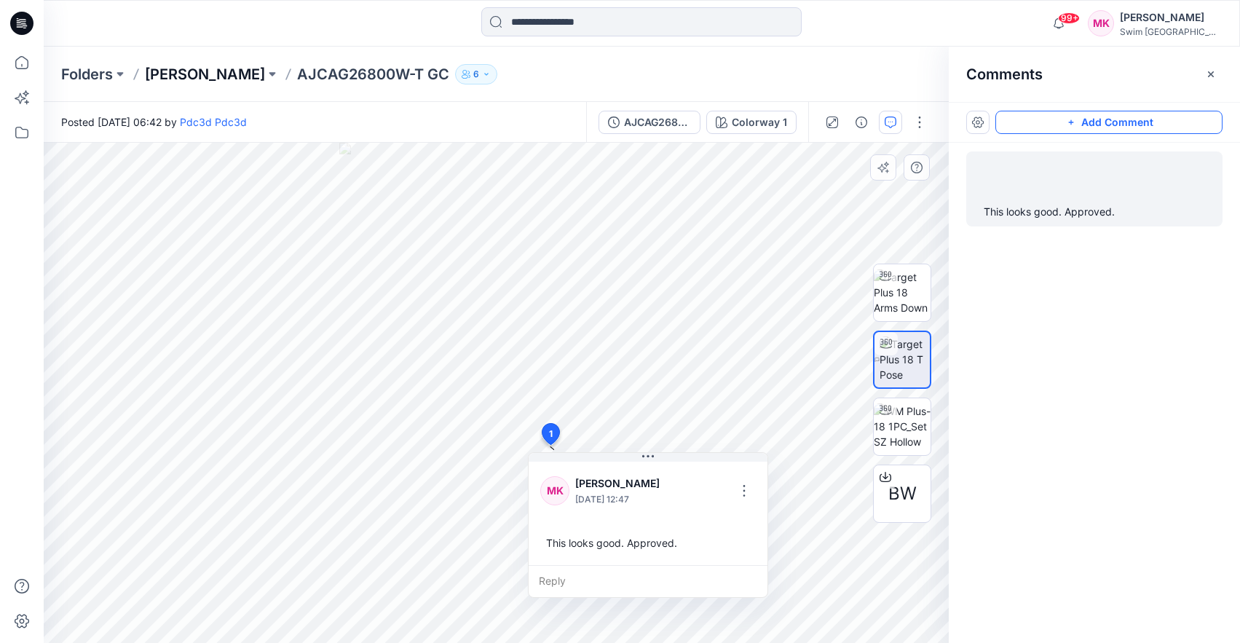
click at [189, 75] on p "[PERSON_NAME]" at bounding box center [205, 74] width 120 height 20
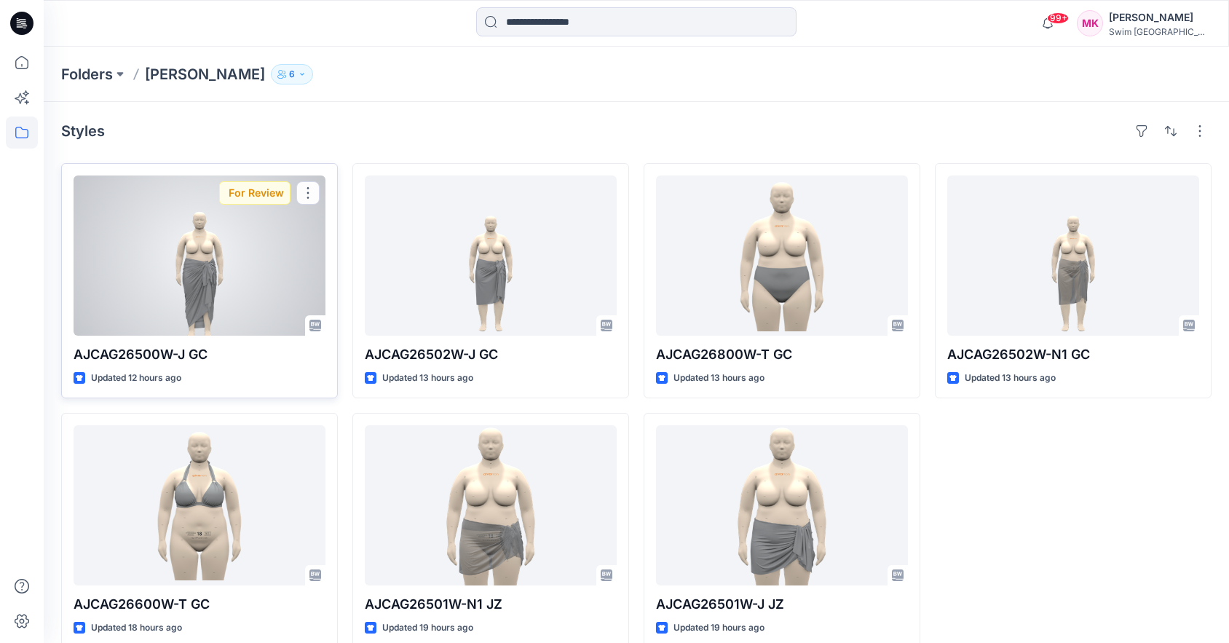
click at [251, 240] on div at bounding box center [200, 256] width 252 height 160
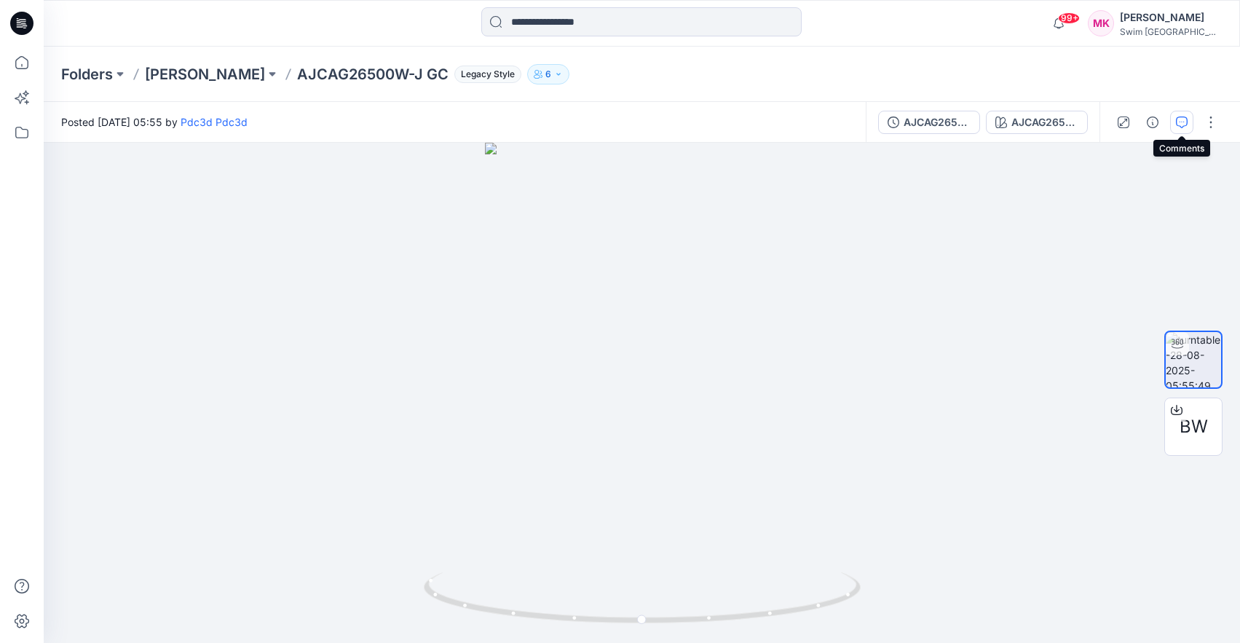
click at [1179, 129] on button "button" at bounding box center [1181, 122] width 23 height 23
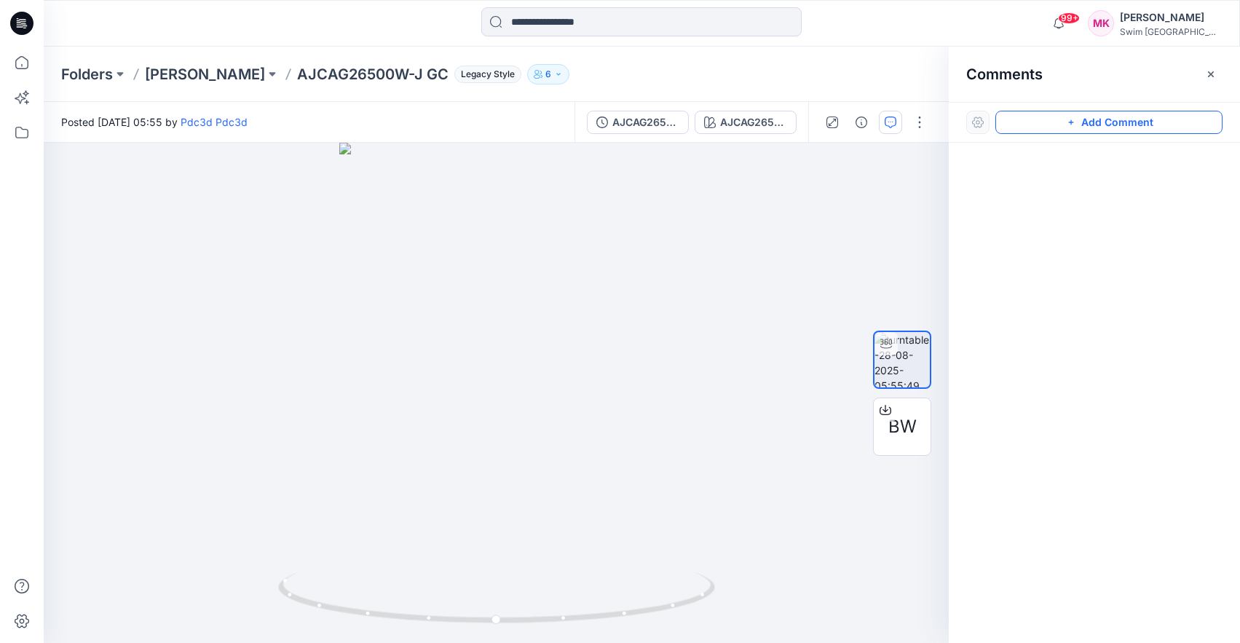
click at [1103, 123] on button "Add Comment" at bounding box center [1109, 122] width 227 height 23
click at [489, 479] on div "1" at bounding box center [496, 393] width 905 height 500
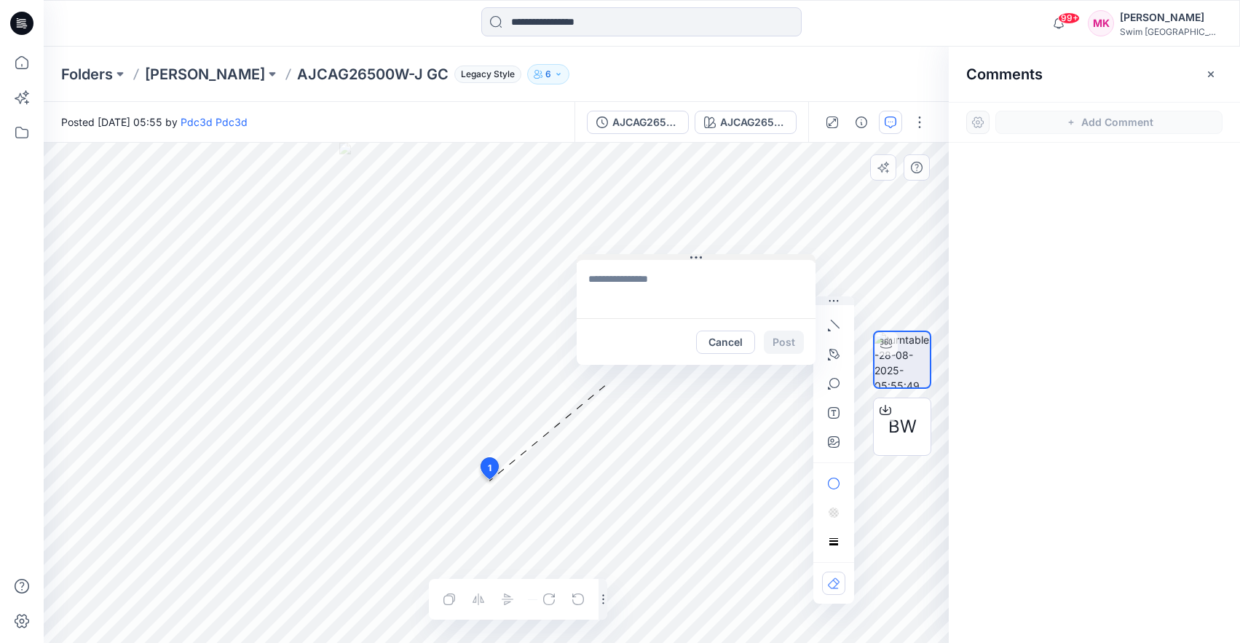
drag, startPoint x: 569, startPoint y: 489, endPoint x: 679, endPoint y: 257, distance: 257.0
click at [679, 257] on button at bounding box center [696, 258] width 239 height 9
click at [830, 438] on icon "button" at bounding box center [834, 442] width 12 height 12
click at [828, 446] on icon "button" at bounding box center [834, 442] width 12 height 12
type input"] "**********"
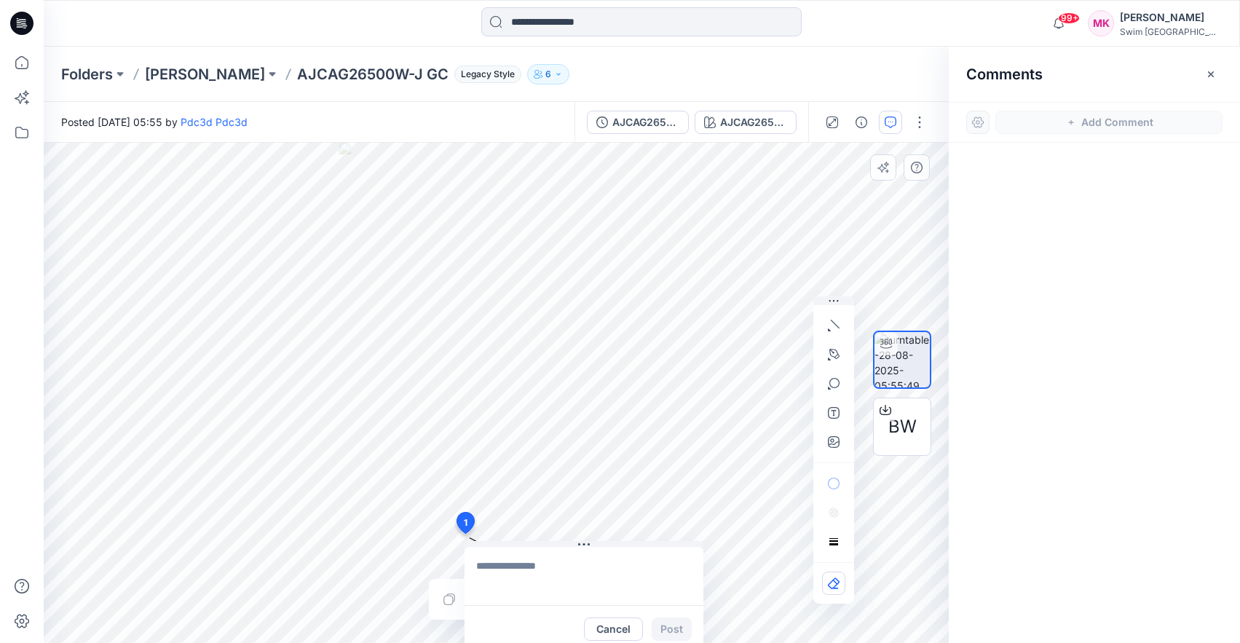
drag, startPoint x: 486, startPoint y: 468, endPoint x: 465, endPoint y: 523, distance: 58.6
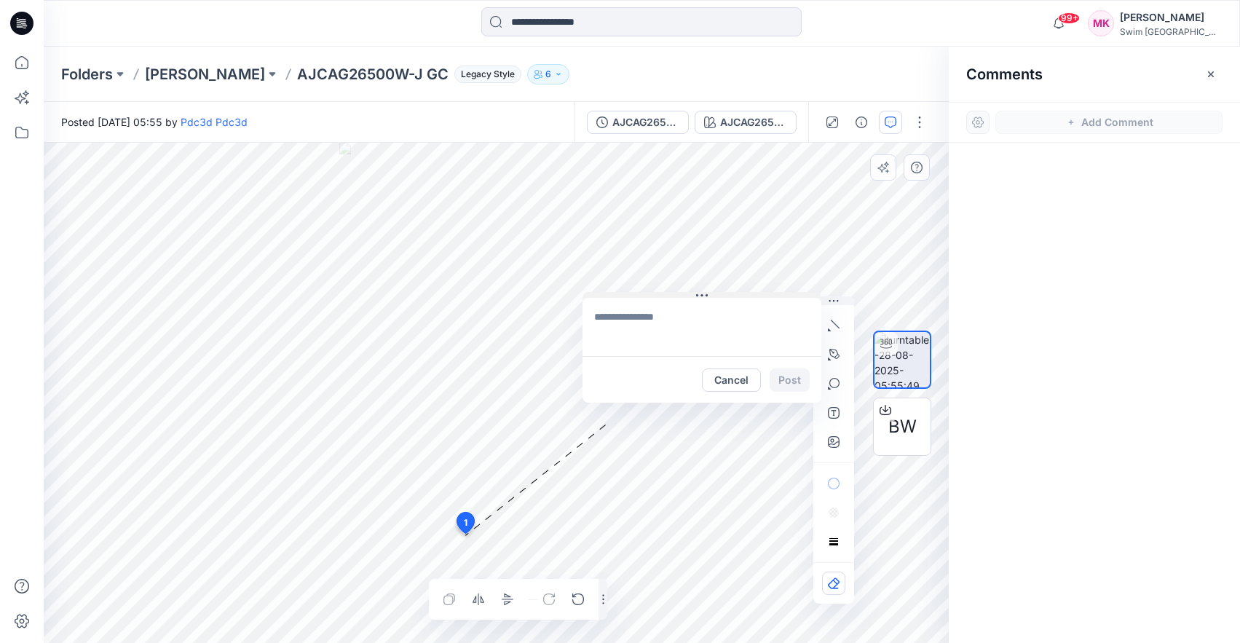
drag, startPoint x: 661, startPoint y: 541, endPoint x: 777, endPoint y: 321, distance: 248.6
click at [801, 292] on button at bounding box center [702, 296] width 239 height 9
click at [645, 335] on textarea at bounding box center [702, 327] width 239 height 58
type textarea "**********"
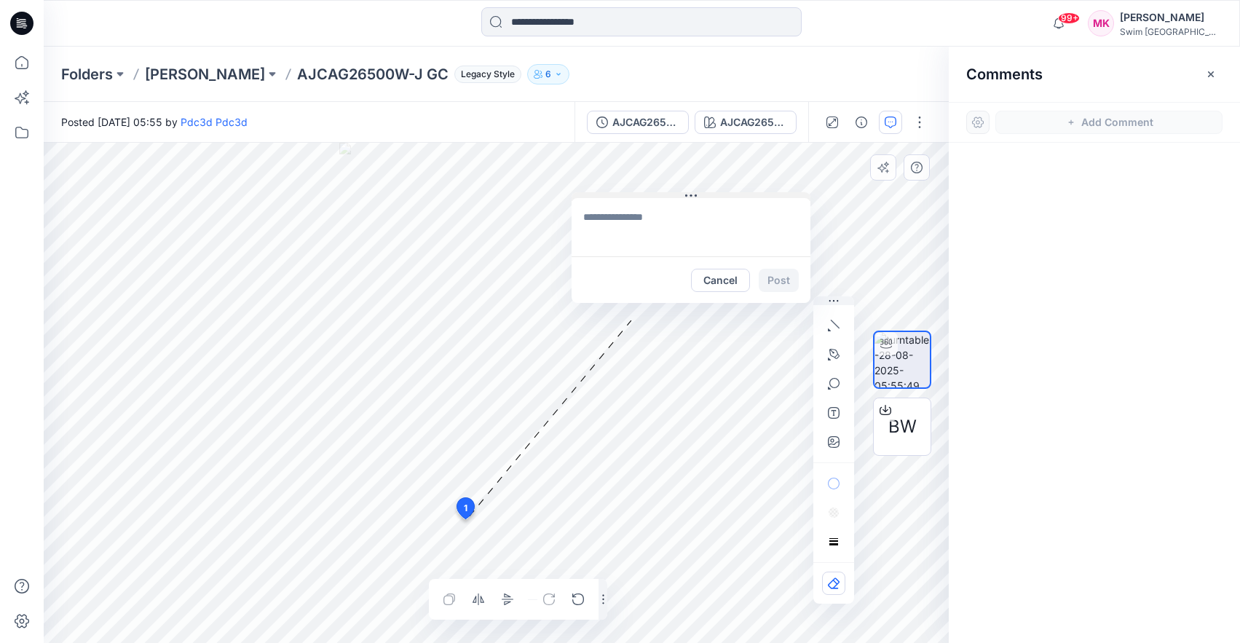
drag, startPoint x: 581, startPoint y: 527, endPoint x: 710, endPoint y: 193, distance: 358.3
click at [710, 193] on button at bounding box center [691, 196] width 239 height 9
click at [668, 215] on textarea at bounding box center [691, 227] width 239 height 58
click at [661, 214] on textarea at bounding box center [691, 227] width 239 height 58
type textarea "**********"
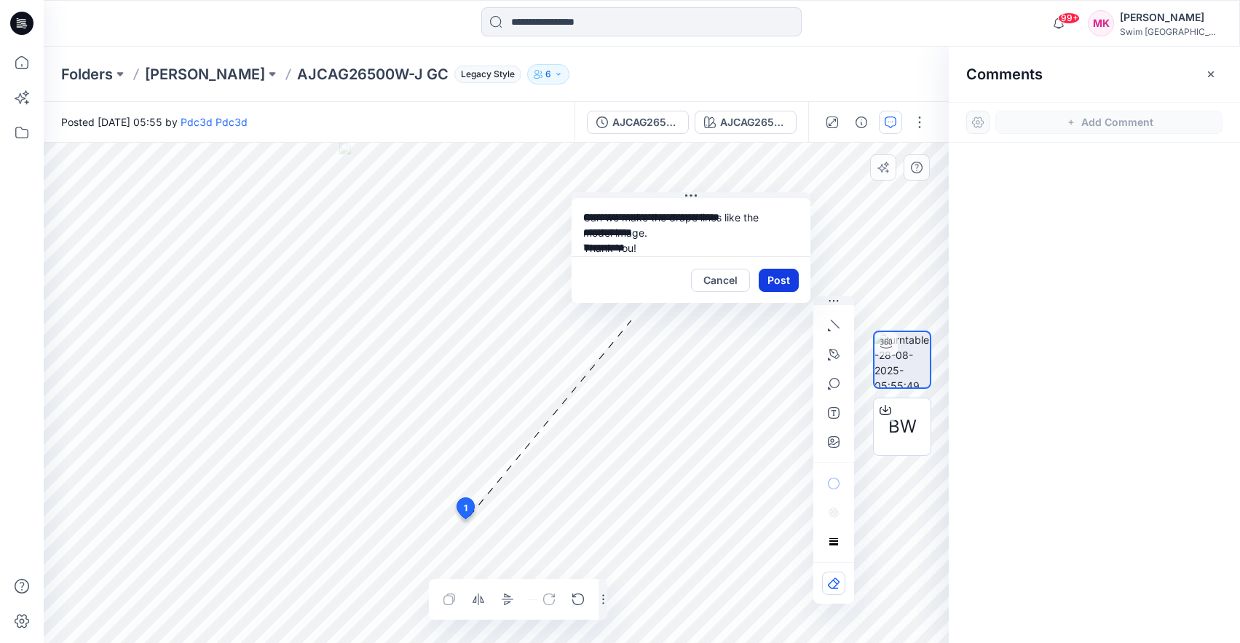
click at [773, 283] on button "Post" at bounding box center [779, 280] width 40 height 23
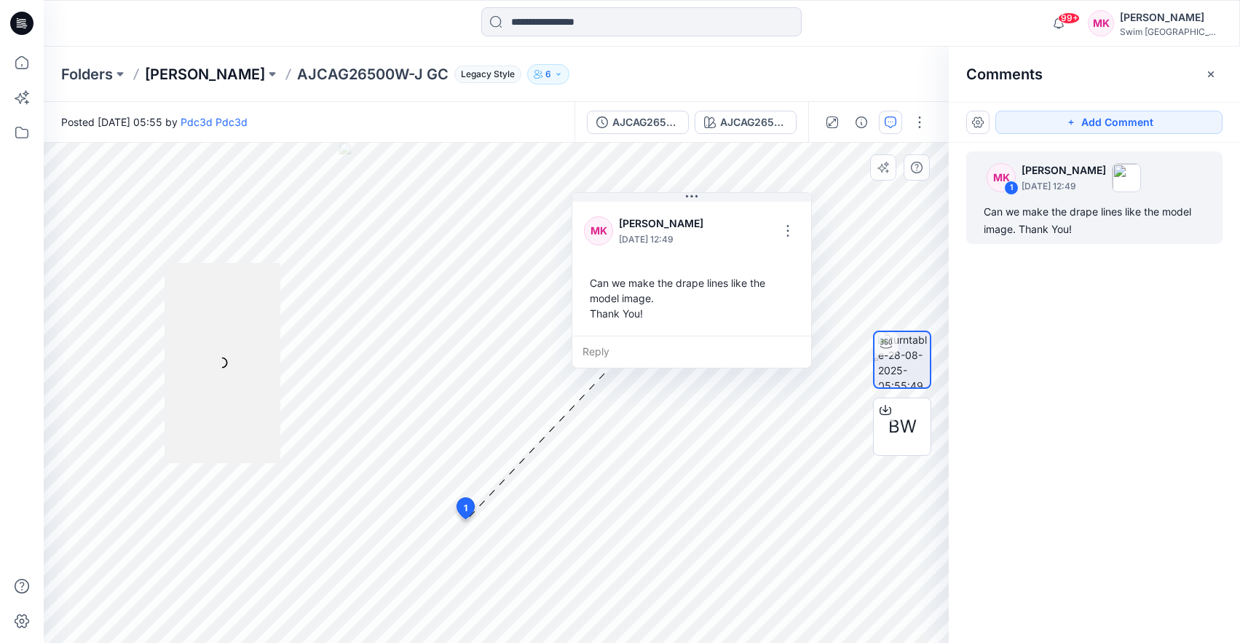
click at [216, 78] on p "[PERSON_NAME]" at bounding box center [205, 74] width 120 height 20
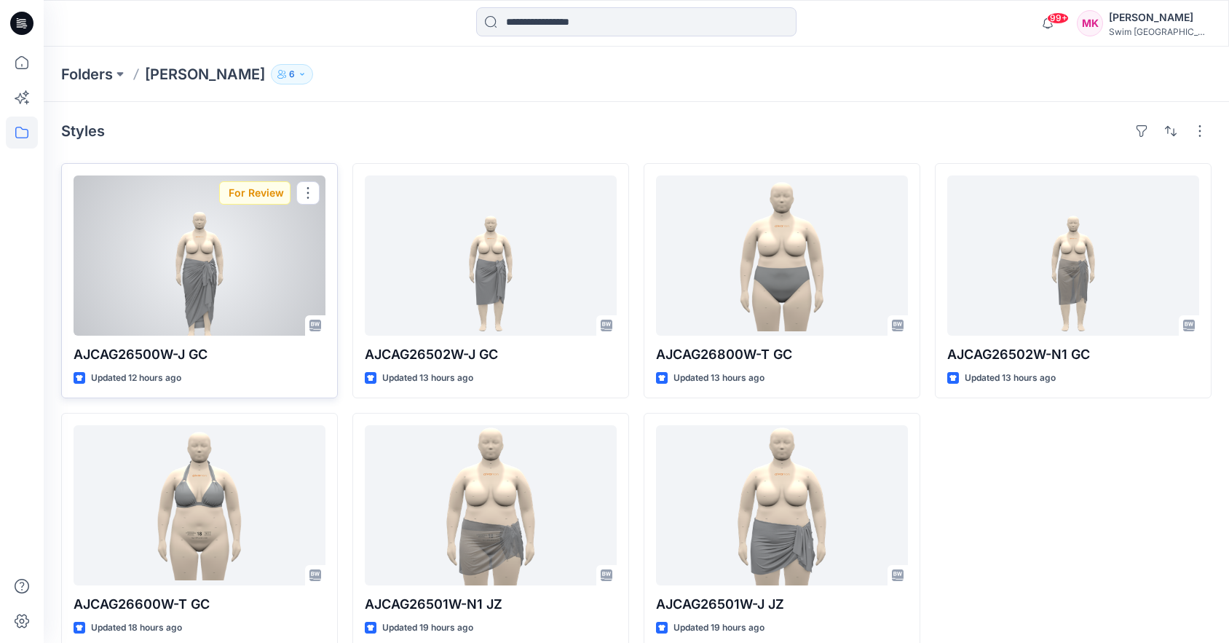
click at [200, 292] on div at bounding box center [200, 256] width 252 height 160
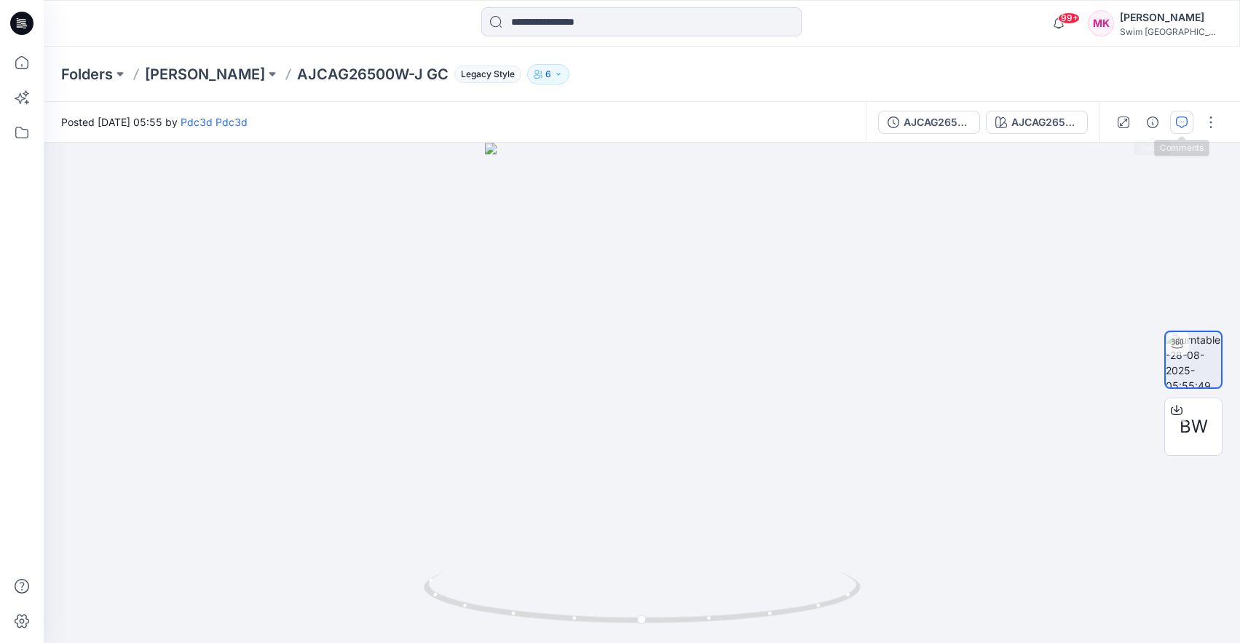
click at [1175, 118] on button "button" at bounding box center [1181, 122] width 23 height 23
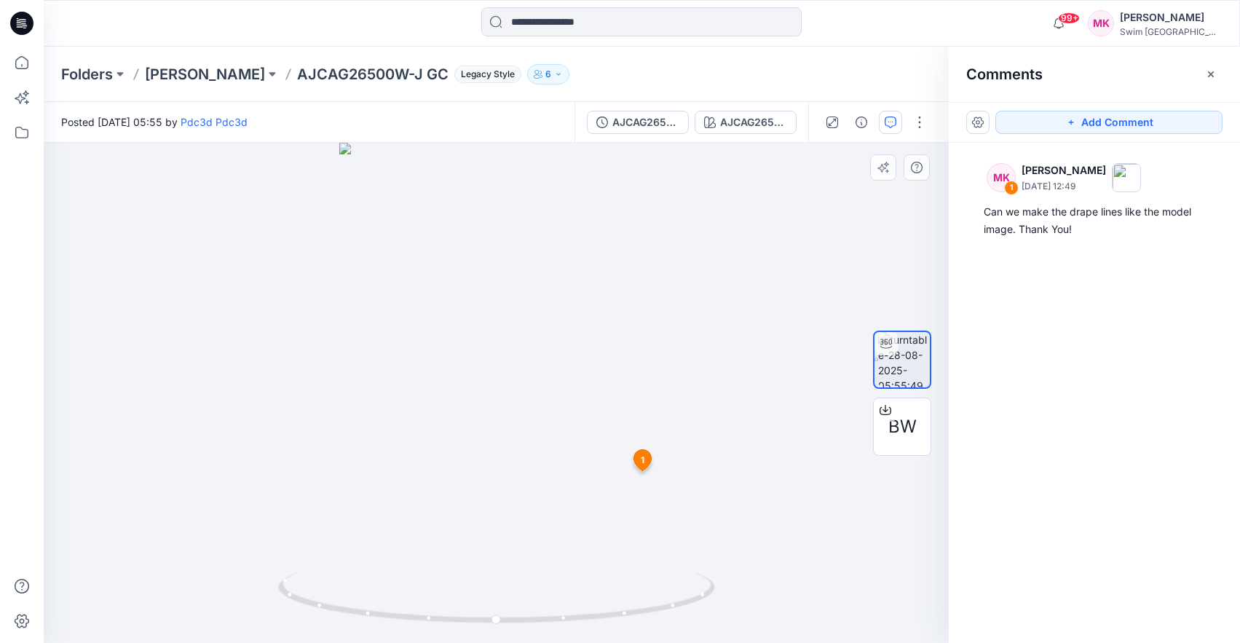
drag, startPoint x: 467, startPoint y: 505, endPoint x: 642, endPoint y: 460, distance: 180.3
drag, startPoint x: 642, startPoint y: 460, endPoint x: 493, endPoint y: 468, distance: 148.8
click at [493, 468] on div "BW AJCAG26500W-J GC Loading... Material Properties Loading... 2 1 MK Megan Kim …" at bounding box center [496, 393] width 905 height 500
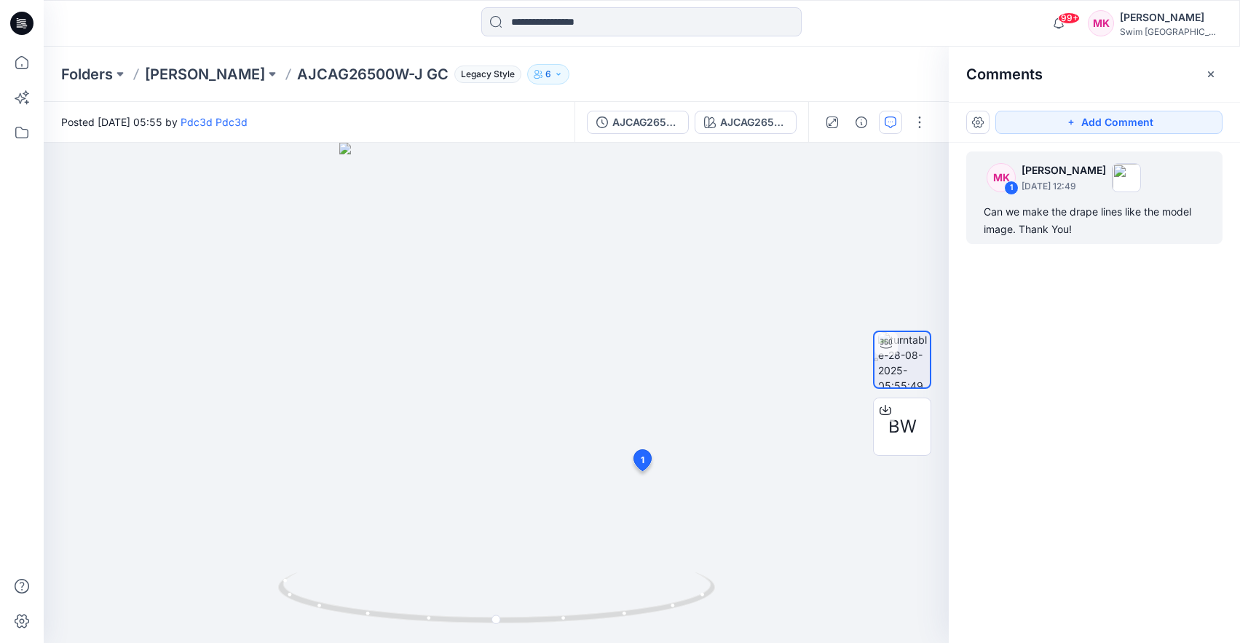
click at [1085, 184] on p "August 28, 2025 12:49" at bounding box center [1064, 186] width 84 height 15
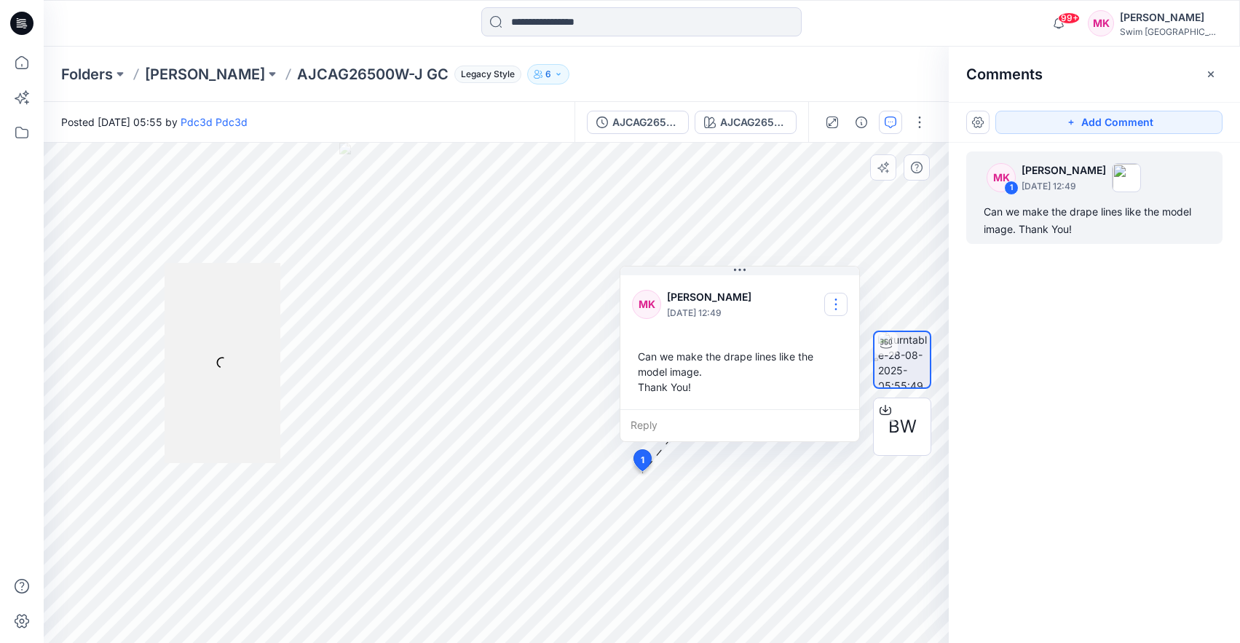
click at [833, 310] on button "button" at bounding box center [835, 304] width 23 height 23
click at [838, 377] on p "Delete thread" at bounding box center [839, 377] width 65 height 15
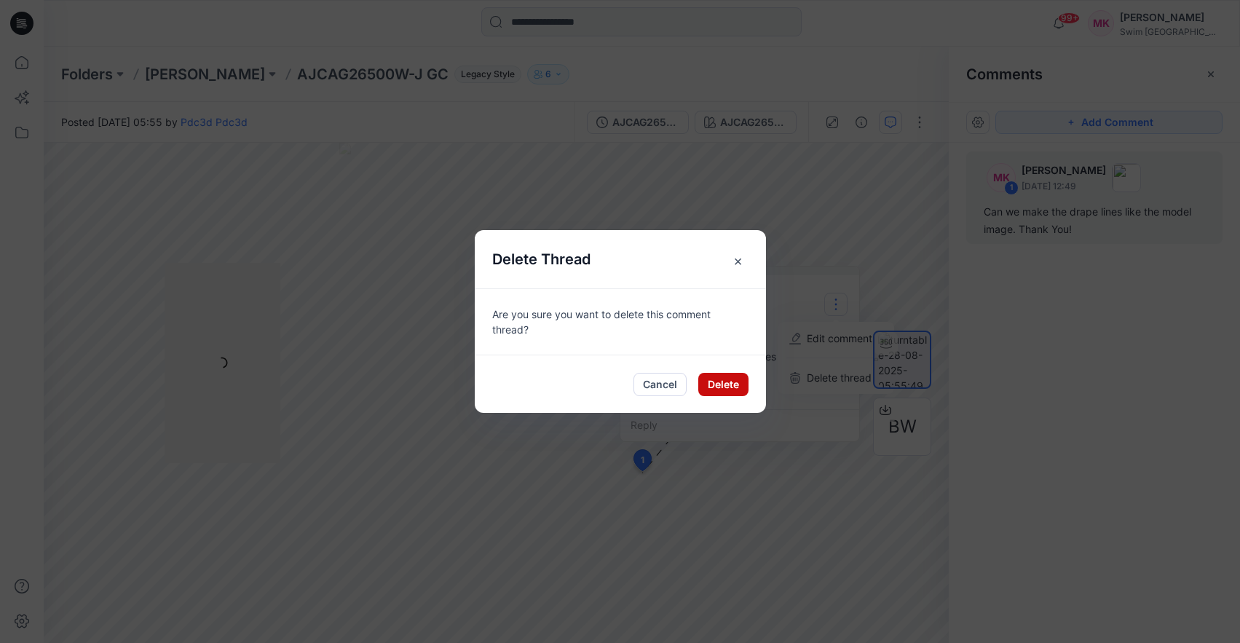
click at [726, 394] on button "Delete" at bounding box center [723, 384] width 50 height 23
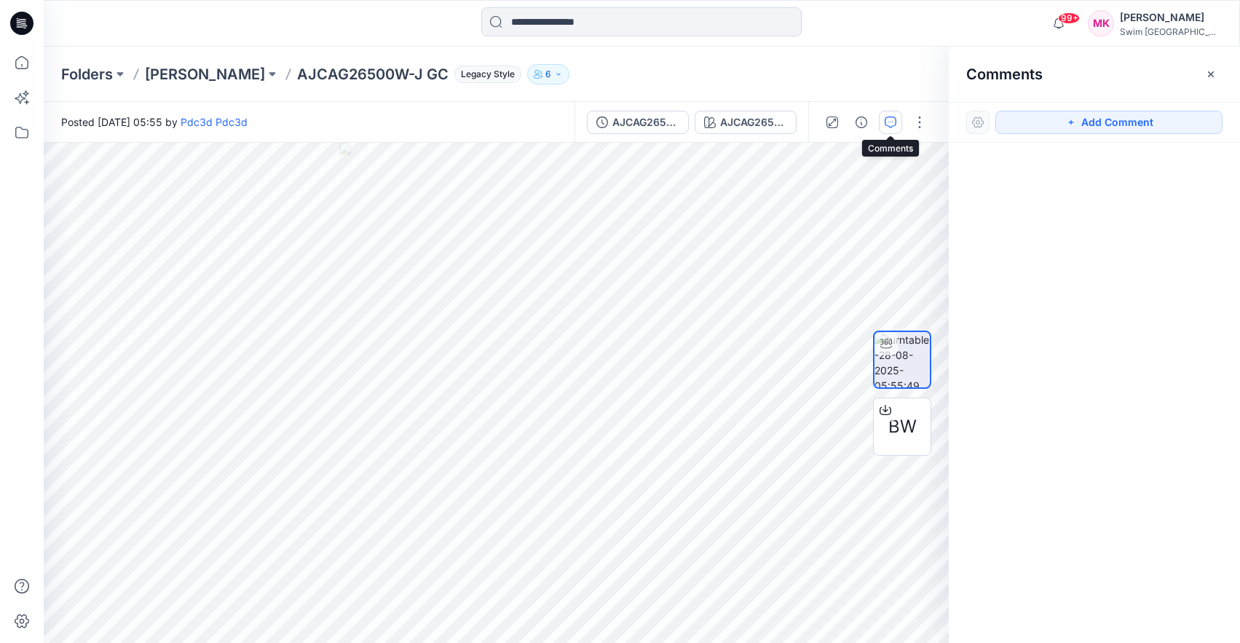
click at [891, 117] on icon "button" at bounding box center [891, 123] width 12 height 12
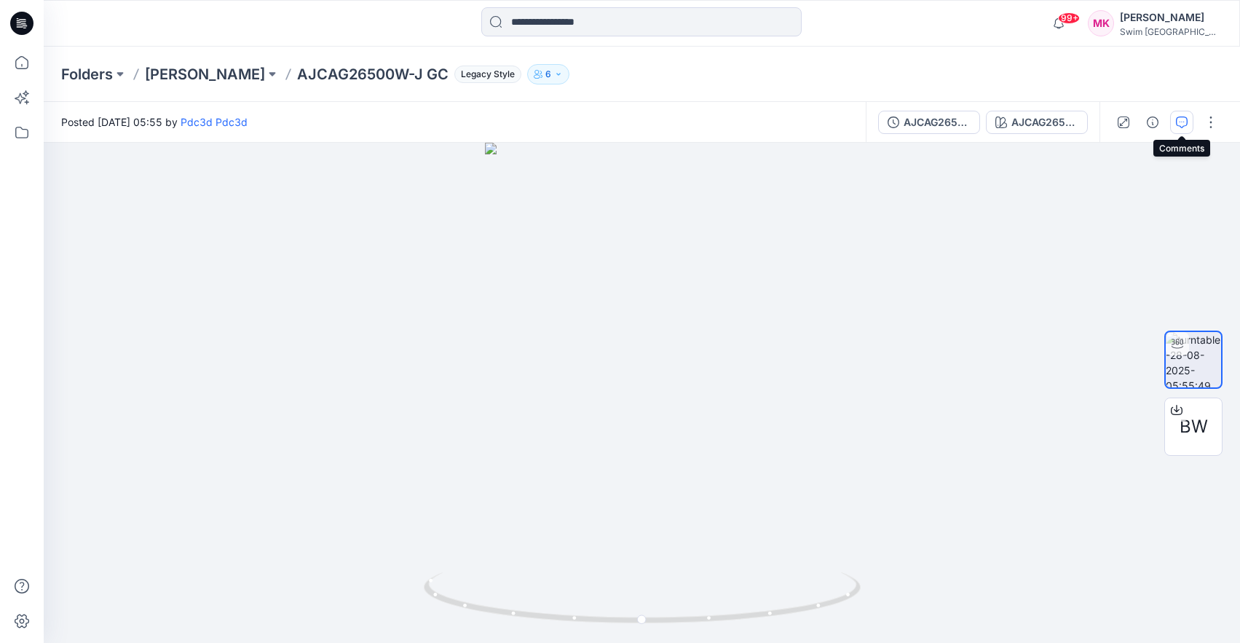
click at [1185, 122] on icon "button" at bounding box center [1182, 123] width 12 height 12
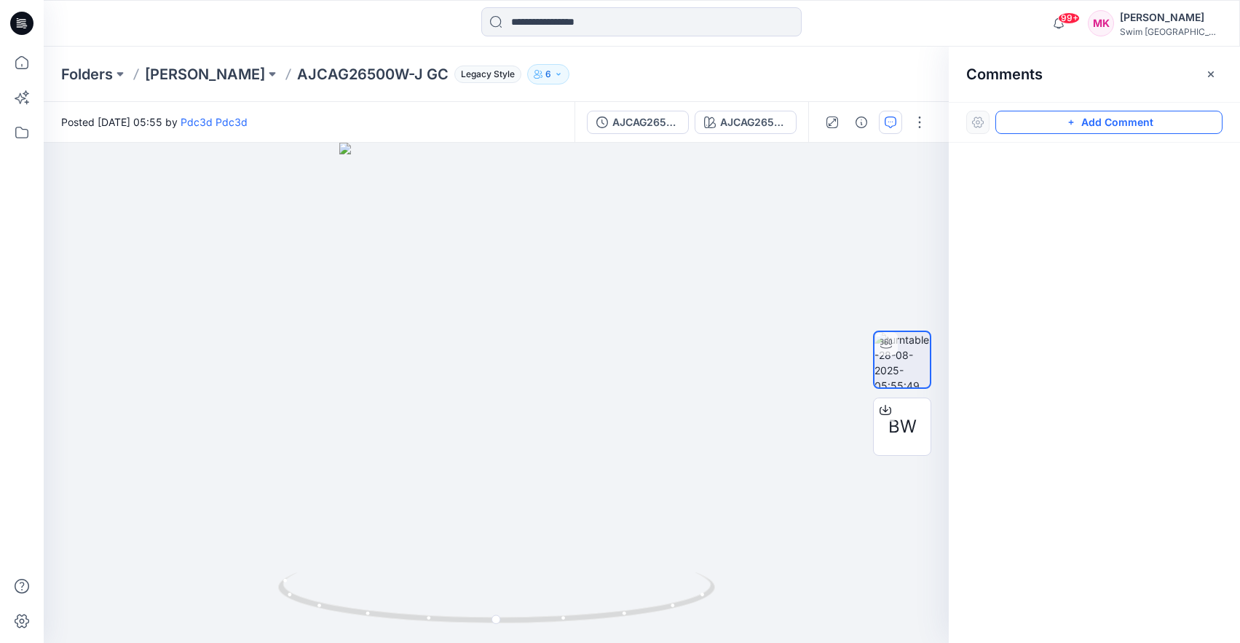
click at [1108, 127] on button "Add Comment" at bounding box center [1109, 122] width 227 height 23
click at [895, 378] on img at bounding box center [902, 359] width 55 height 55
click at [896, 124] on icon "button" at bounding box center [891, 123] width 12 height 12
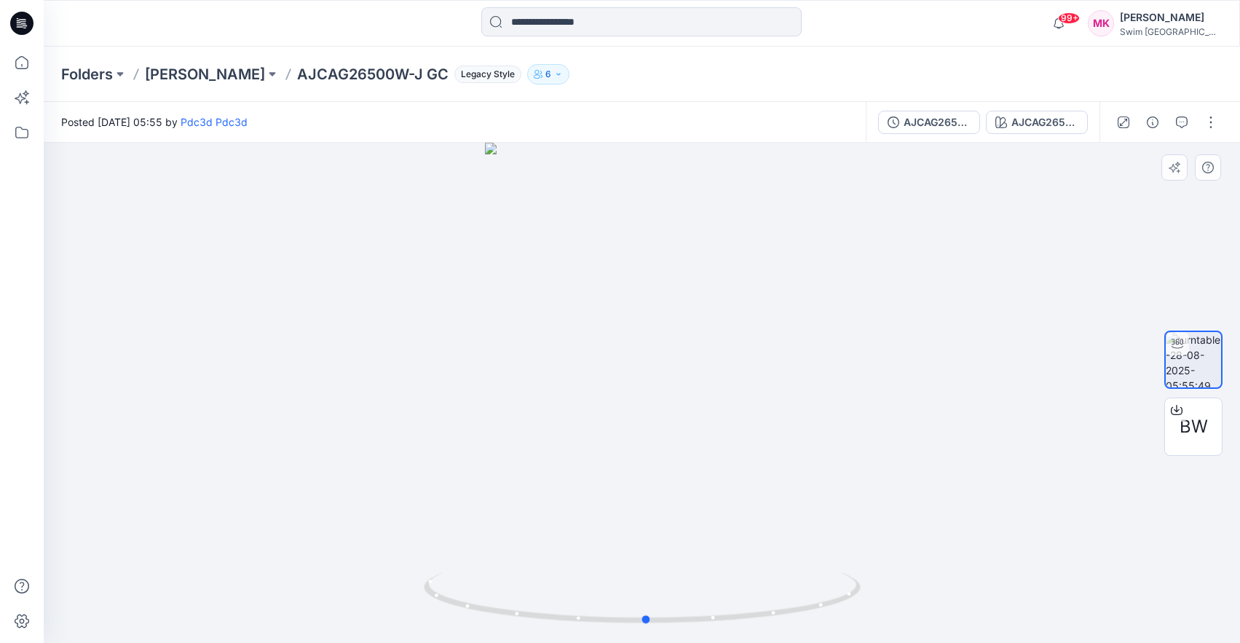
drag, startPoint x: 709, startPoint y: 454, endPoint x: 714, endPoint y: 428, distance: 27.3
click at [714, 428] on div at bounding box center [642, 393] width 1197 height 500
click at [854, 401] on div at bounding box center [642, 393] width 1197 height 500
click at [1181, 129] on button "button" at bounding box center [1181, 122] width 23 height 23
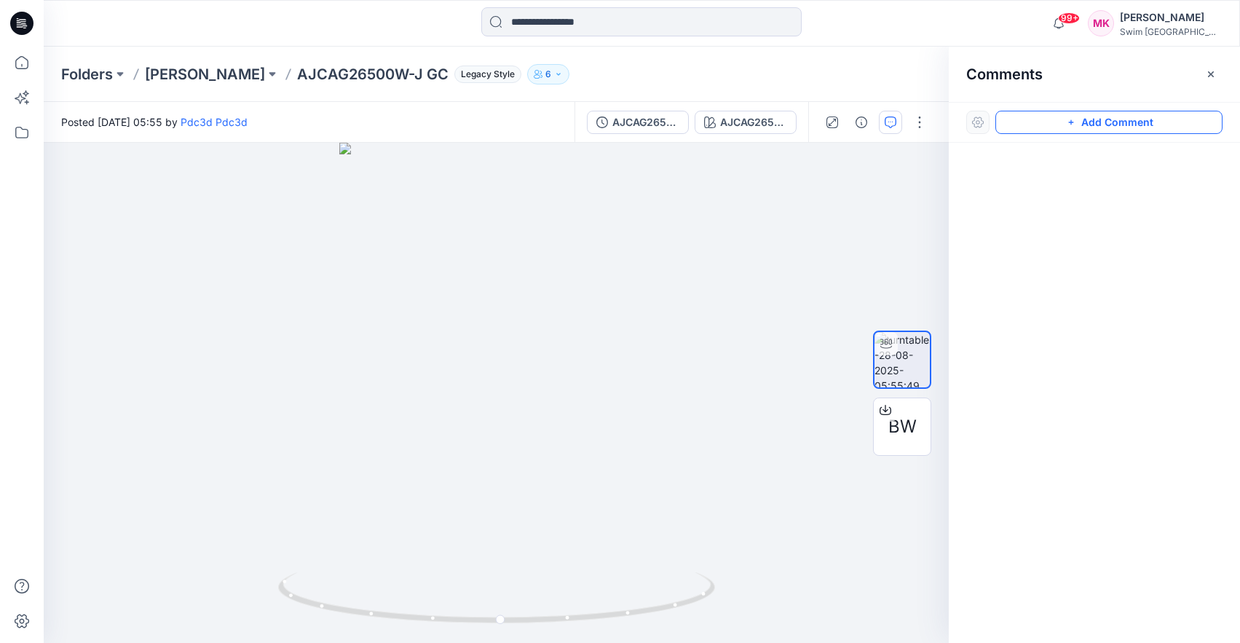
click at [1084, 117] on button "Add Comment" at bounding box center [1109, 122] width 227 height 23
click at [532, 440] on div "2" at bounding box center [496, 393] width 905 height 500
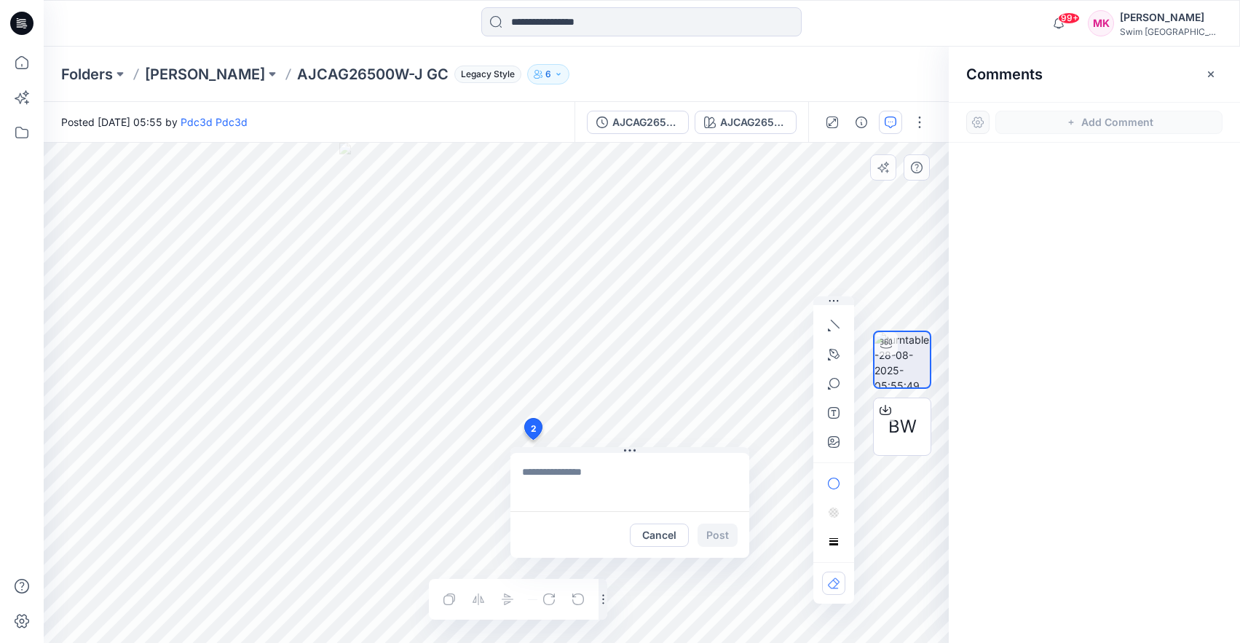
click at [632, 487] on textarea at bounding box center [630, 482] width 239 height 58
type textarea "**********"
click at [658, 540] on button "Cancel" at bounding box center [659, 535] width 59 height 23
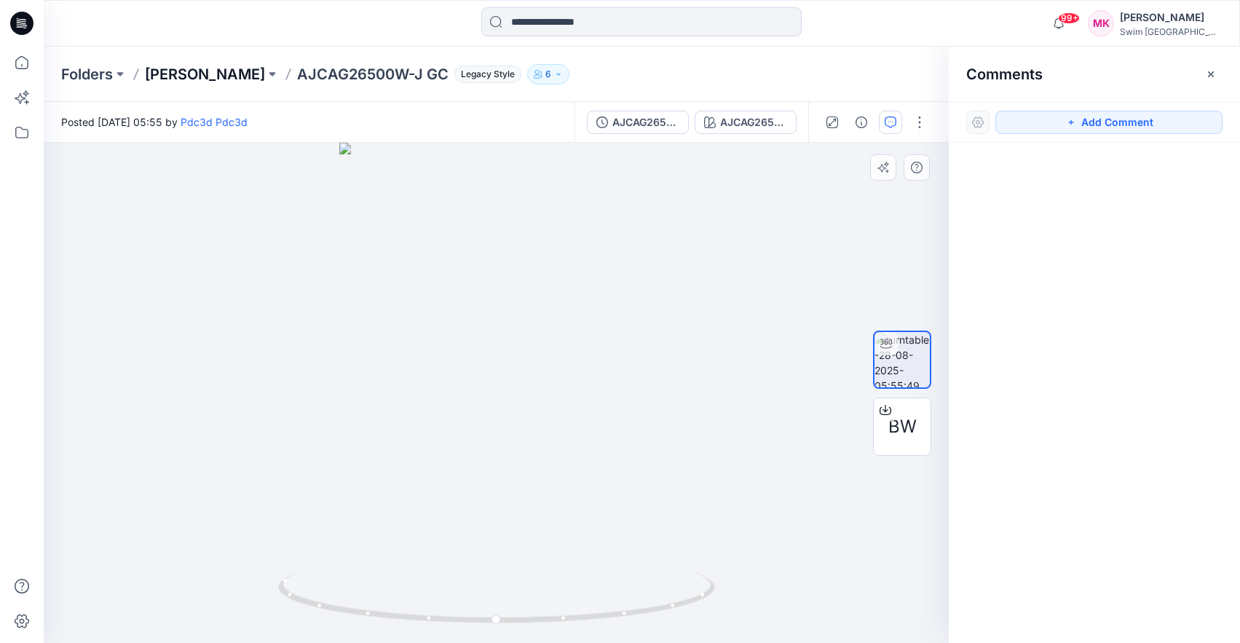
click at [192, 74] on p "[PERSON_NAME]" at bounding box center [205, 74] width 120 height 20
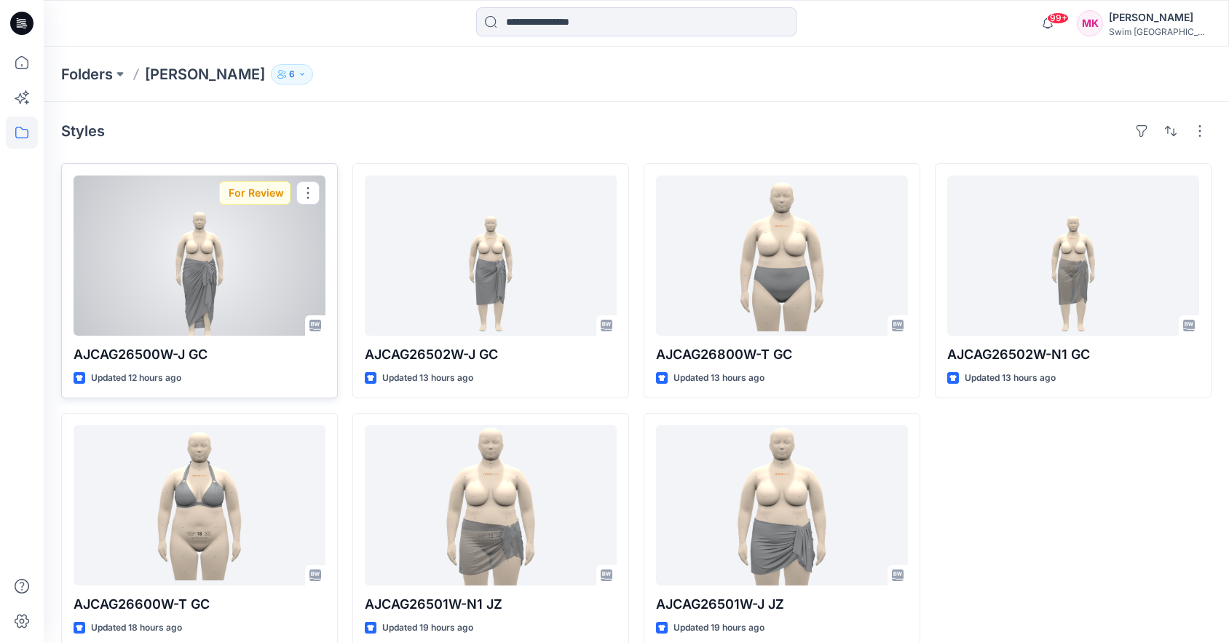
click at [189, 280] on div at bounding box center [200, 256] width 252 height 160
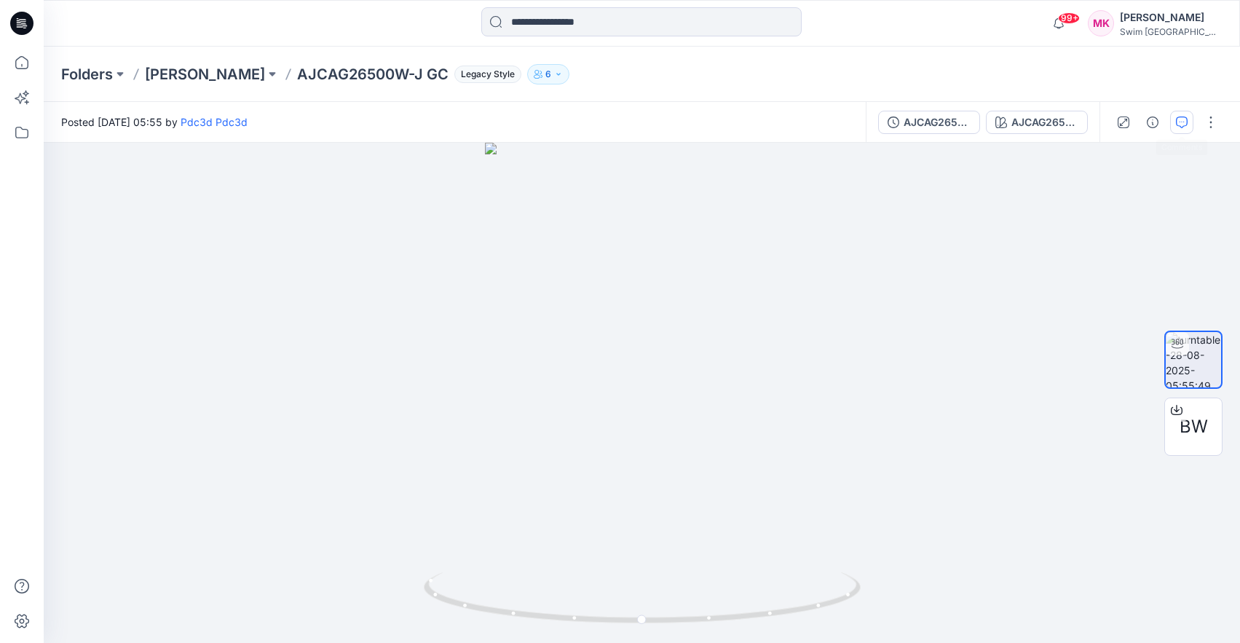
click at [1181, 119] on icon "button" at bounding box center [1182, 123] width 12 height 12
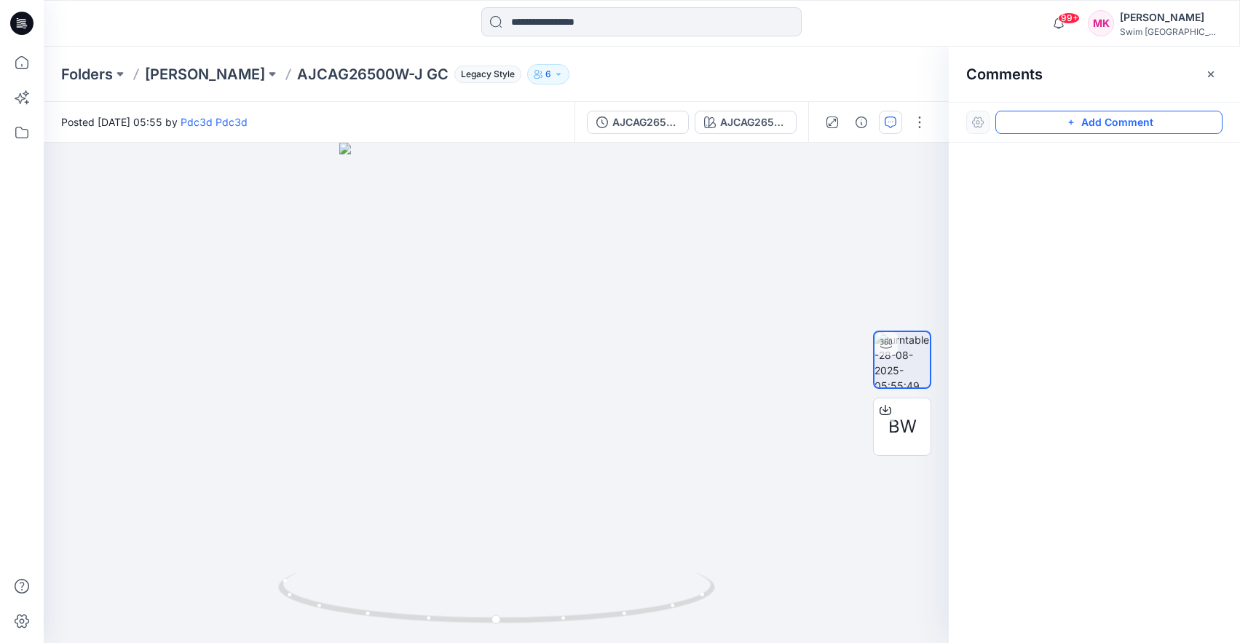
click at [1060, 127] on button "Add Comment" at bounding box center [1109, 122] width 227 height 23
click at [470, 492] on div "2" at bounding box center [496, 393] width 905 height 500
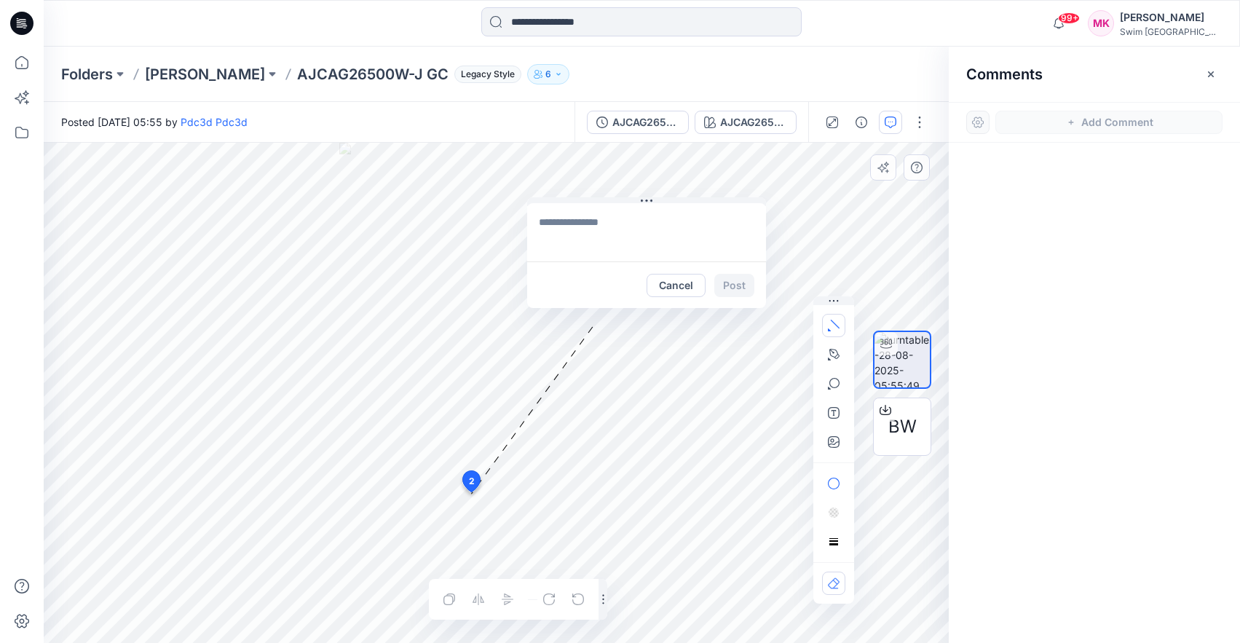
drag, startPoint x: 612, startPoint y: 499, endPoint x: 835, endPoint y: 326, distance: 281.9
click at [690, 198] on button at bounding box center [646, 201] width 239 height 9
click at [836, 440] on icon "button" at bounding box center [834, 442] width 12 height 12
type input"] "**********"
click at [575, 229] on textarea at bounding box center [647, 231] width 239 height 58
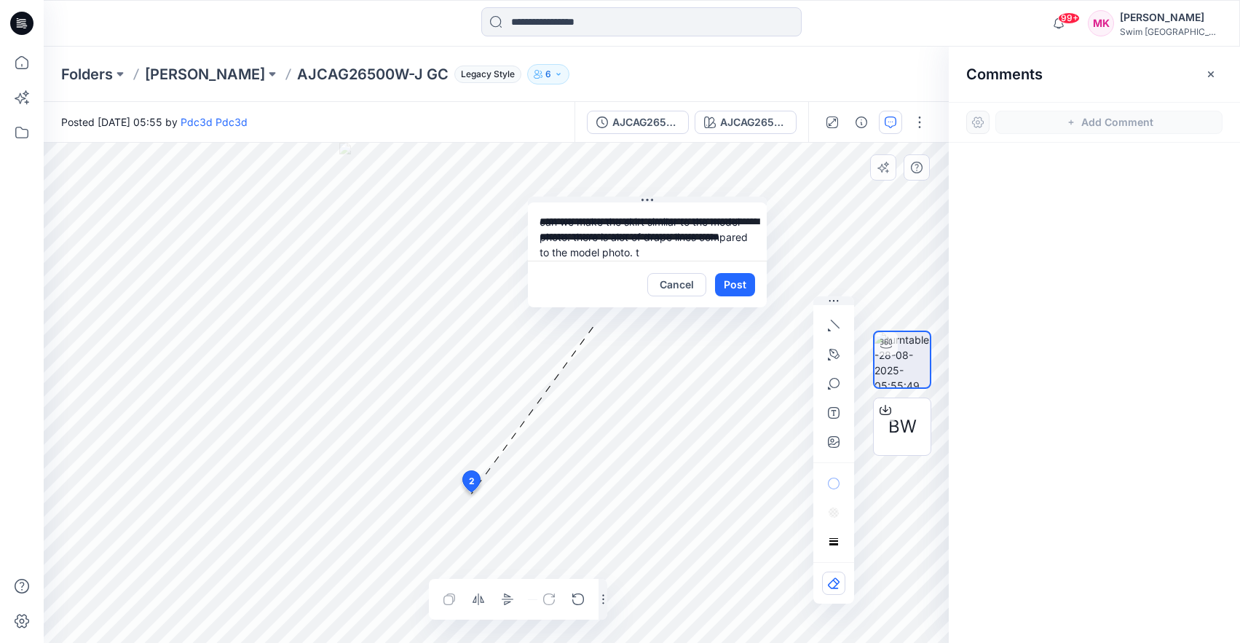
type textarea "**********"
click at [481, 205] on div "**********" at bounding box center [496, 393] width 905 height 500
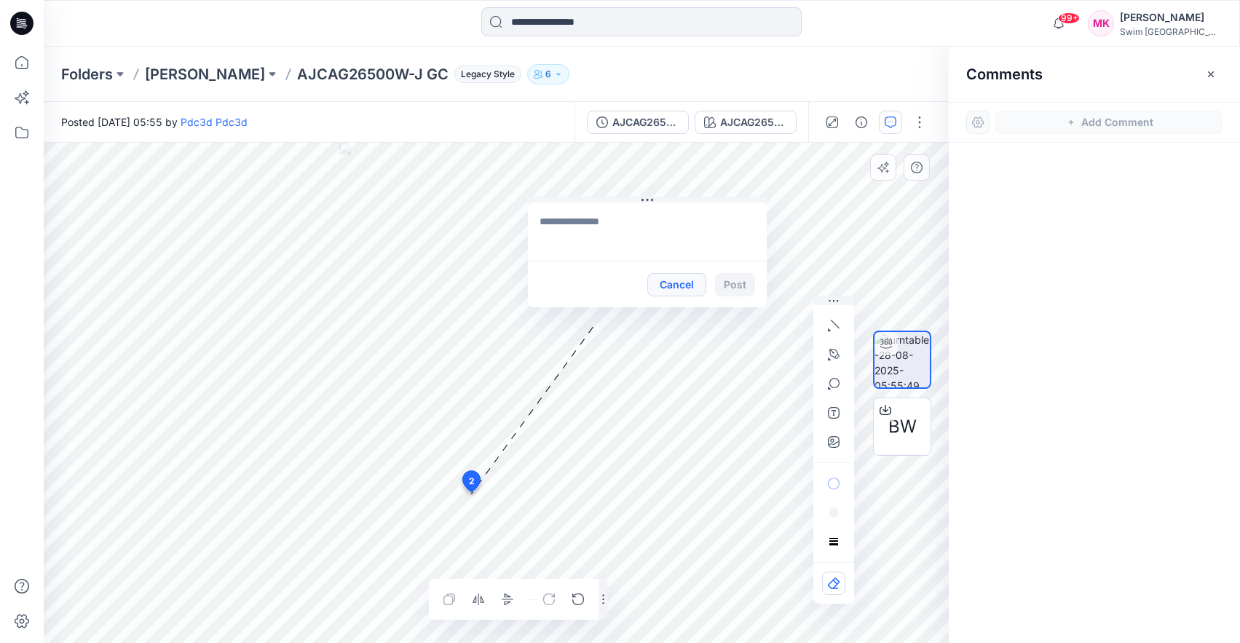
click at [689, 290] on button "Cancel" at bounding box center [676, 284] width 59 height 23
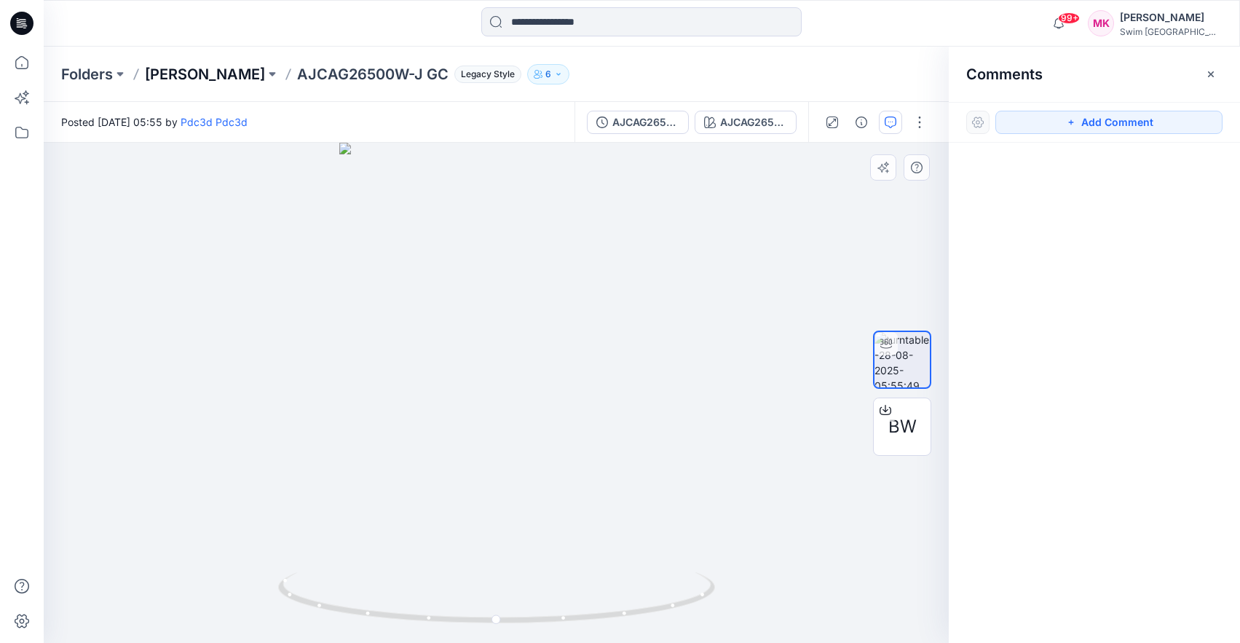
click at [208, 77] on p "[PERSON_NAME]" at bounding box center [205, 74] width 120 height 20
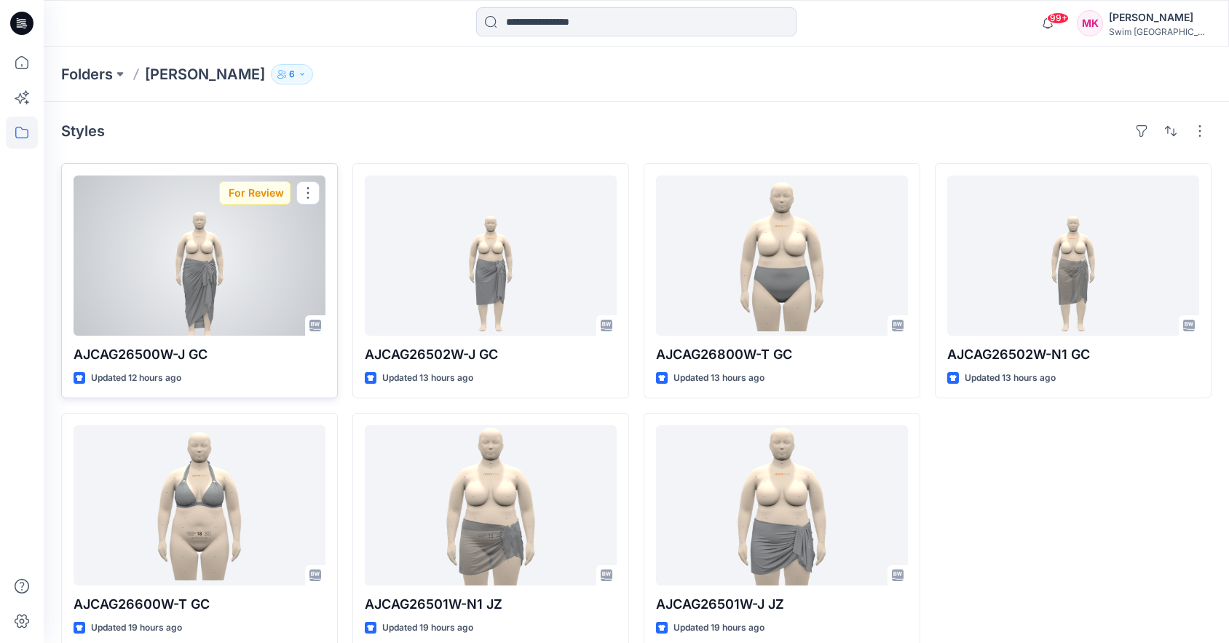
click at [207, 275] on div at bounding box center [200, 256] width 252 height 160
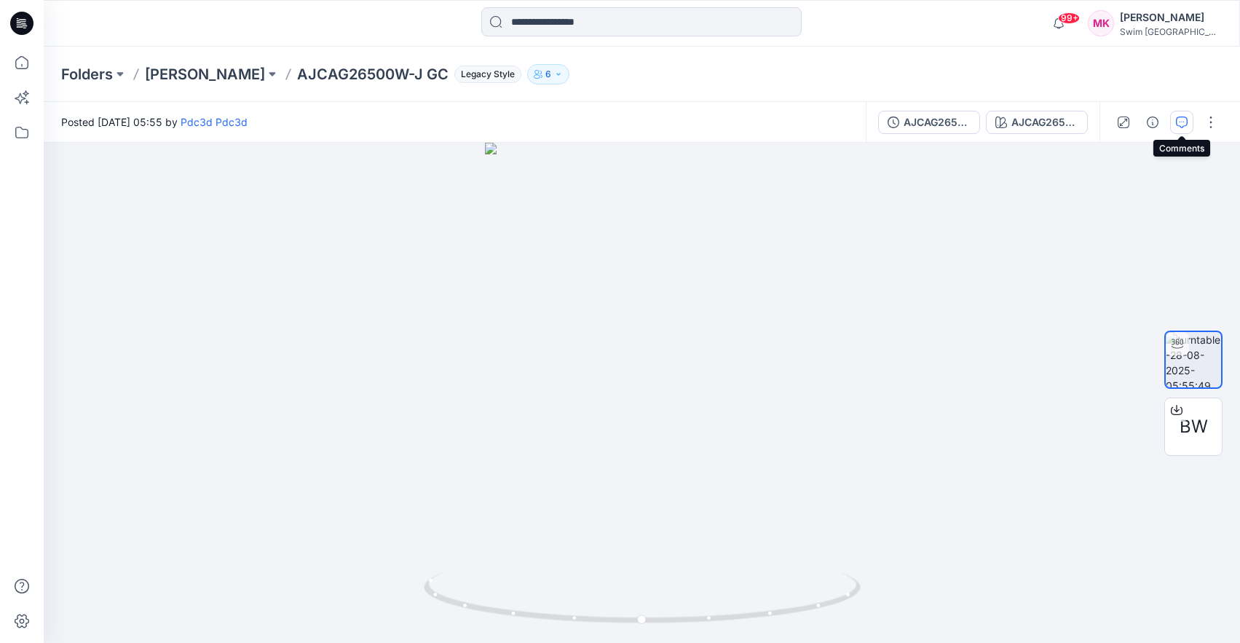
click at [1178, 121] on icon "button" at bounding box center [1182, 123] width 12 height 12
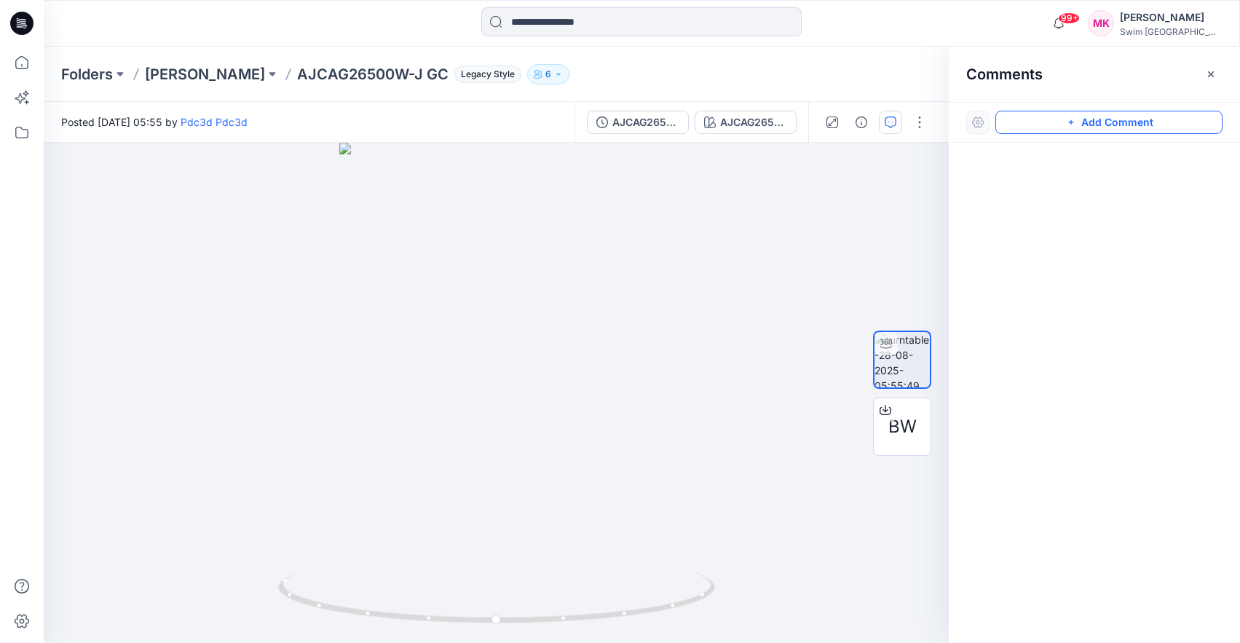
click at [1071, 118] on icon "button" at bounding box center [1071, 123] width 12 height 12
click at [467, 496] on div "2" at bounding box center [496, 393] width 905 height 500
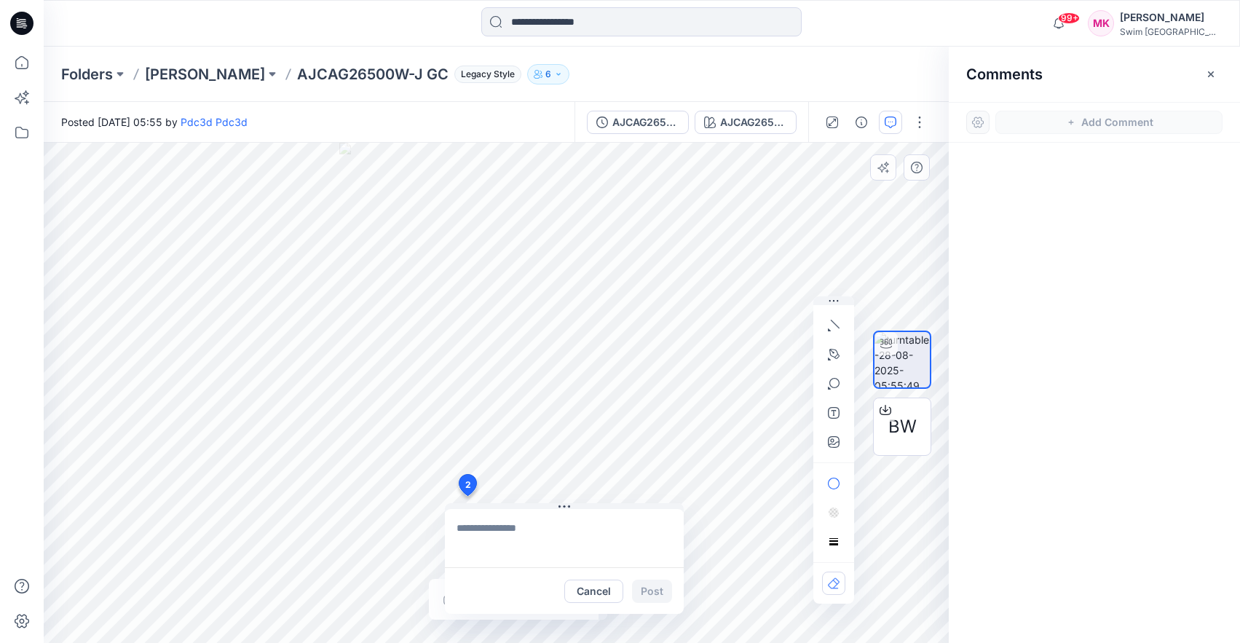
click at [484, 521] on textarea at bounding box center [564, 538] width 239 height 58
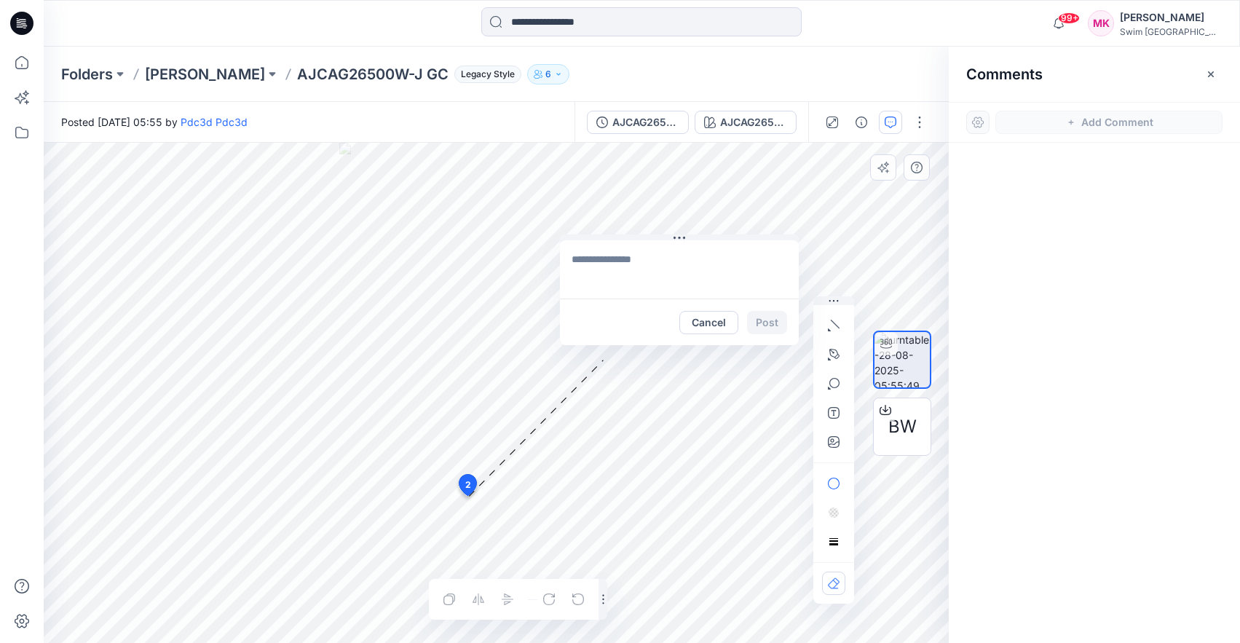
drag, startPoint x: 519, startPoint y: 507, endPoint x: 664, endPoint y: 263, distance: 284.2
click at [642, 243] on button at bounding box center [679, 239] width 239 height 9
click at [666, 269] on textarea at bounding box center [687, 279] width 239 height 58
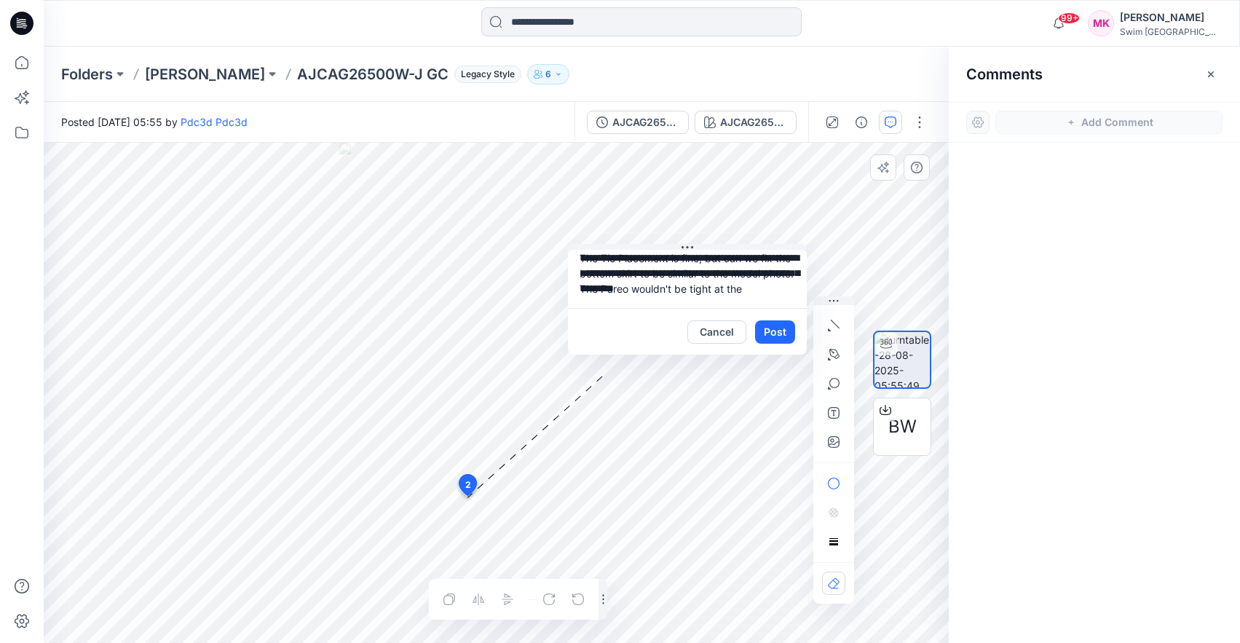
scroll to position [13, 0]
type textarea "**********"
click at [826, 446] on button "button" at bounding box center [833, 441] width 23 height 23
type input"] "**********"
click at [703, 302] on textarea "**********" at bounding box center [687, 279] width 239 height 58
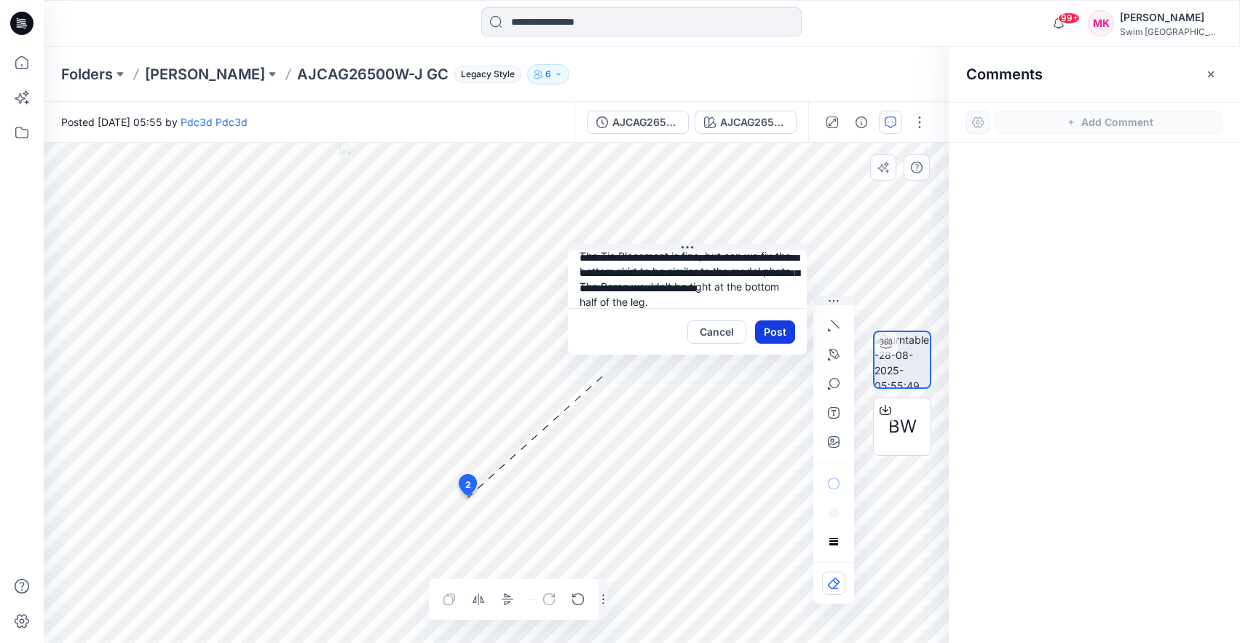
click at [779, 331] on button "Post" at bounding box center [775, 331] width 40 height 23
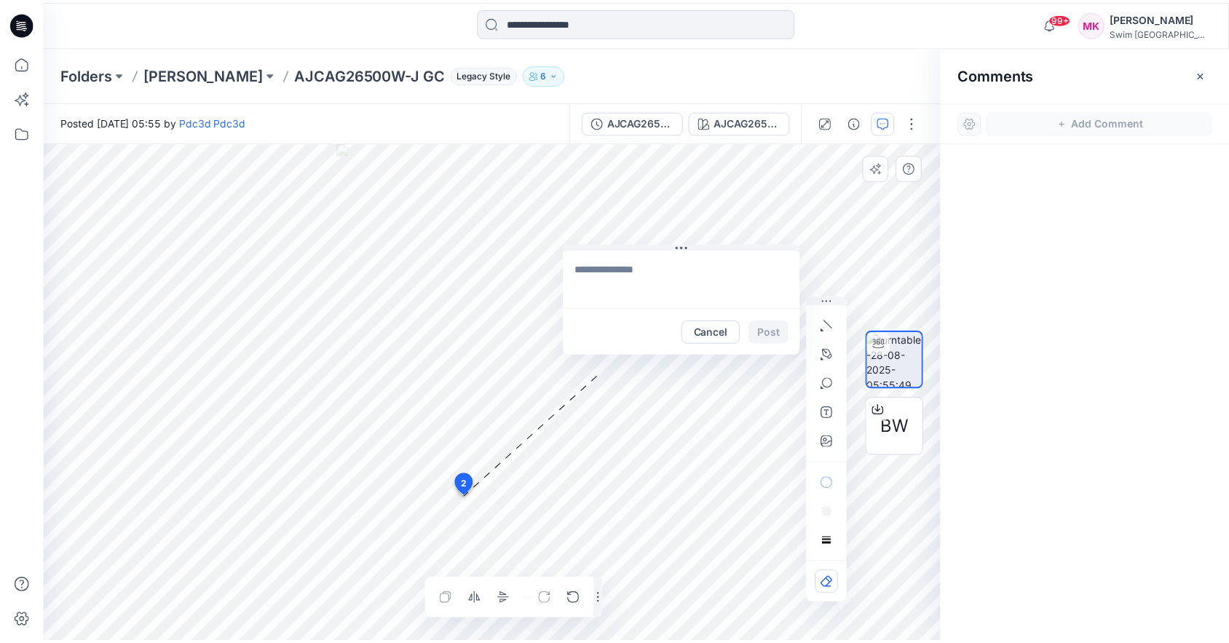
scroll to position [0, 0]
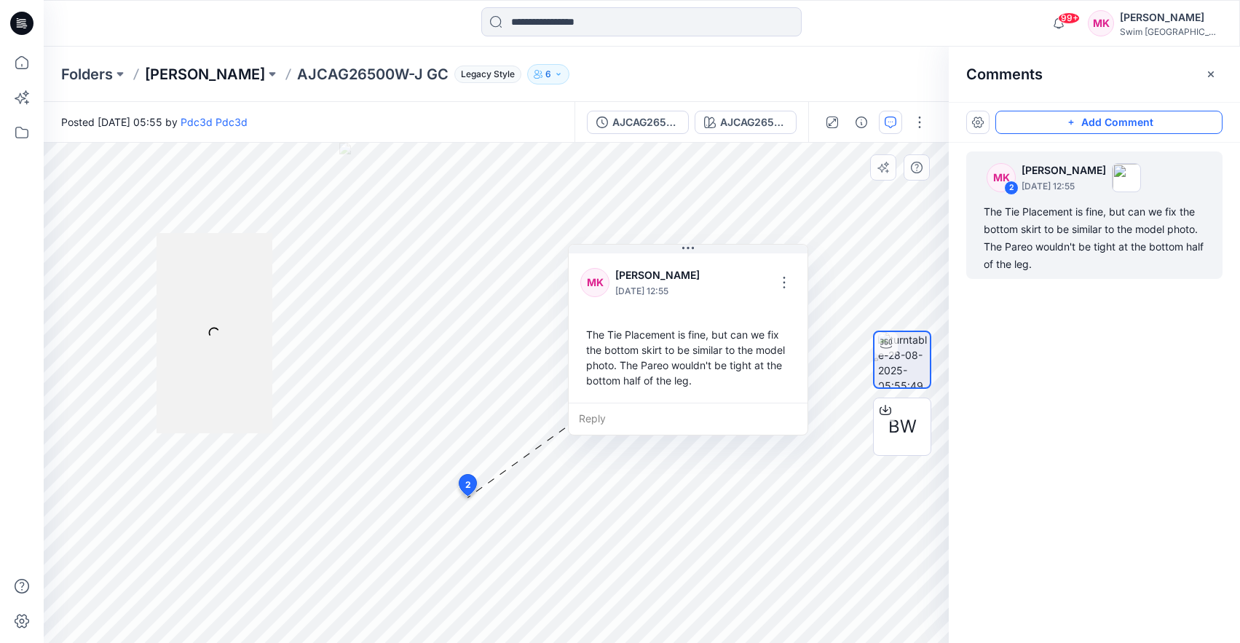
click at [166, 76] on p "[PERSON_NAME]" at bounding box center [205, 74] width 120 height 20
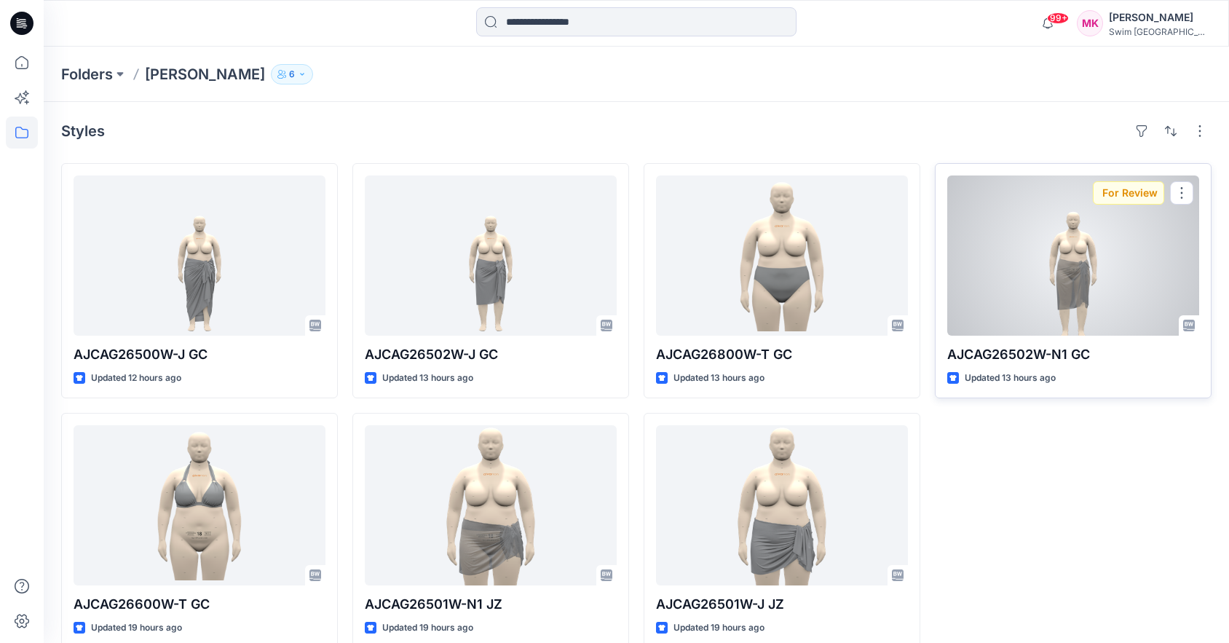
click at [1096, 269] on div at bounding box center [1074, 256] width 252 height 160
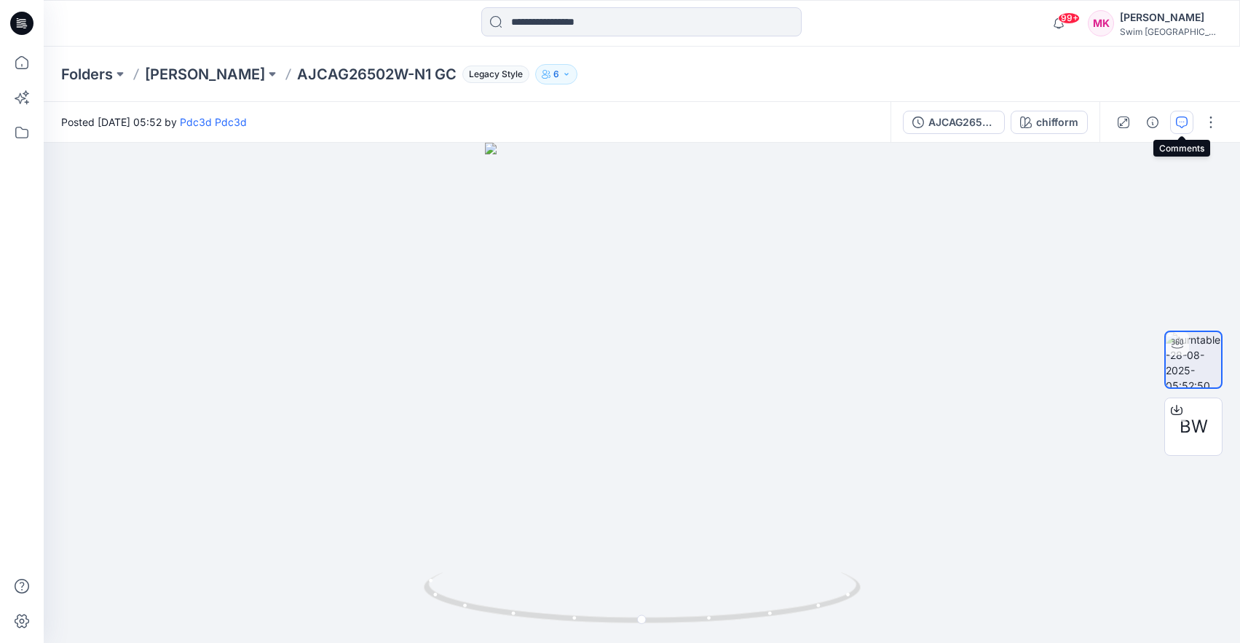
click at [1183, 123] on icon "button" at bounding box center [1182, 123] width 12 height 12
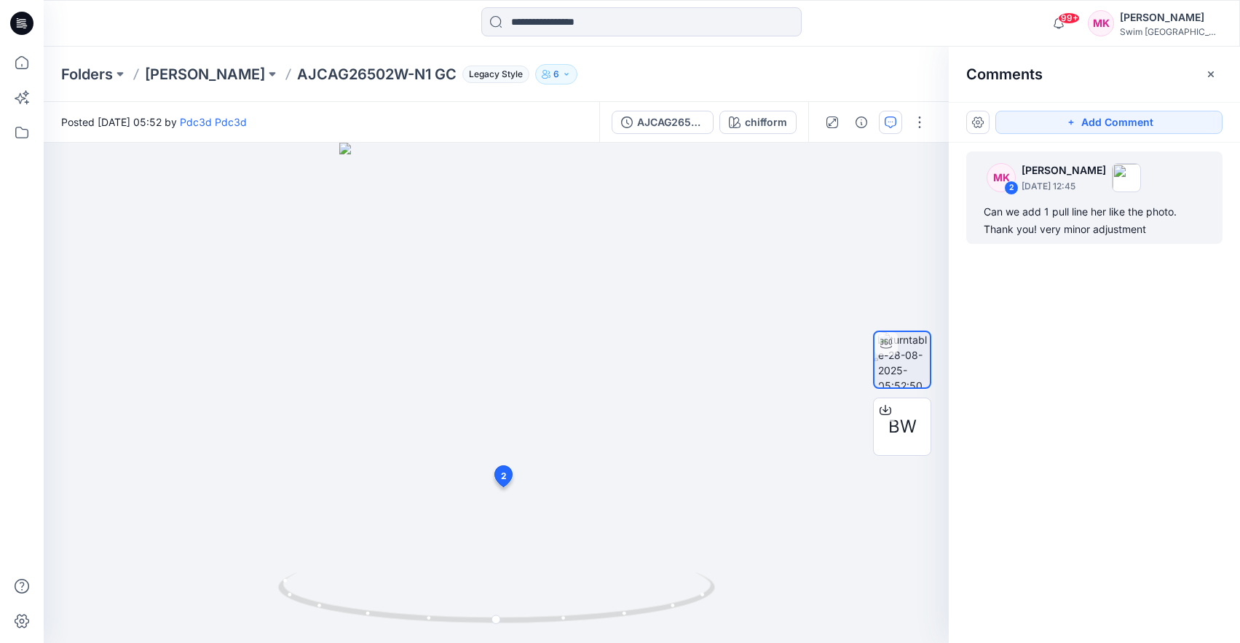
click at [1079, 214] on div "Can we add 1 pull line her like the photo. Thank you! very minor adjustment" at bounding box center [1094, 220] width 221 height 35
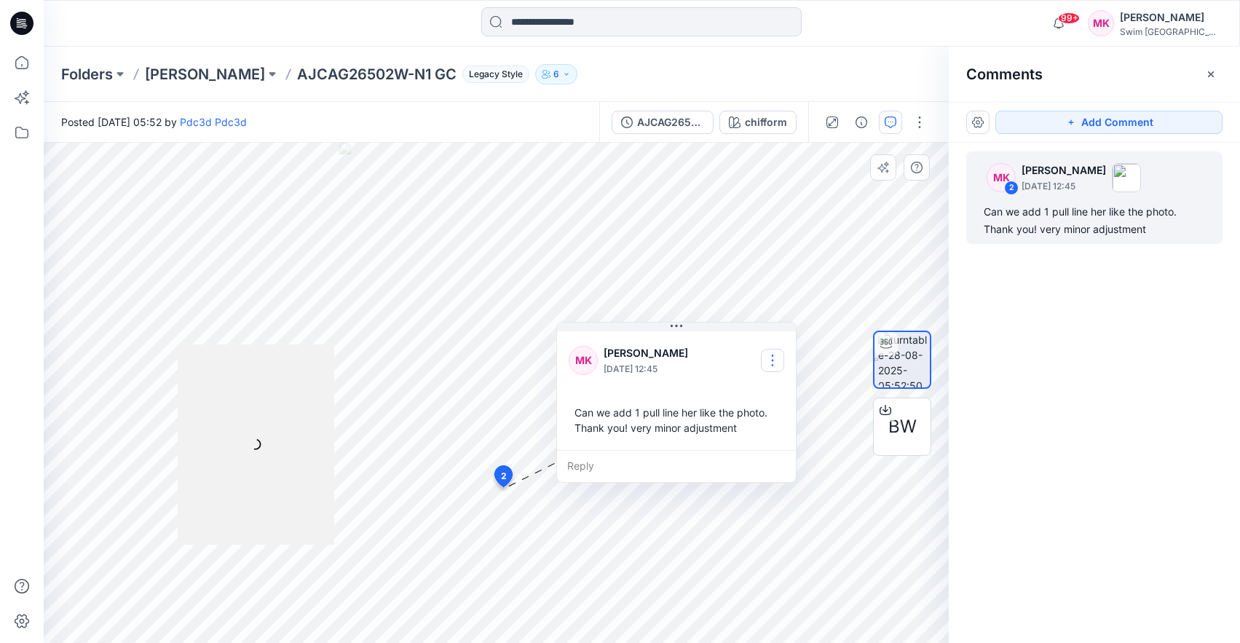
click at [768, 362] on button "button" at bounding box center [772, 360] width 23 height 23
click at [768, 389] on p "Edit comment" at bounding box center [777, 394] width 66 height 15
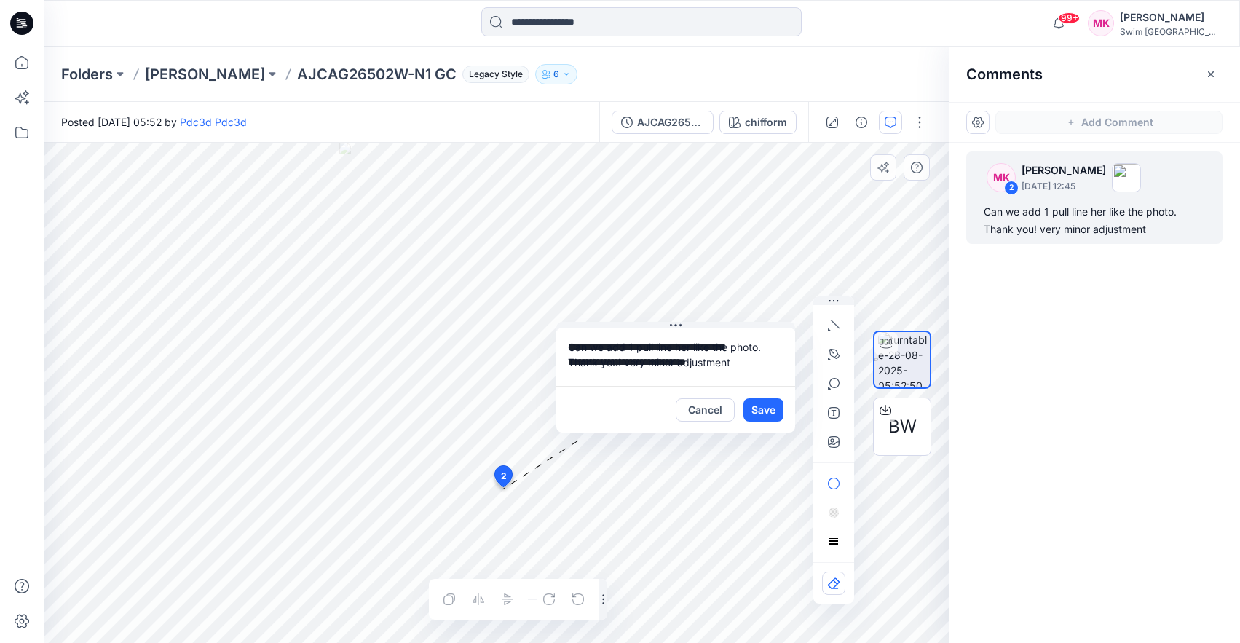
click at [642, 348] on textarea "**********" at bounding box center [675, 357] width 239 height 58
click at [701, 348] on textarea "**********" at bounding box center [675, 357] width 239 height 58
type textarea "**********"
click at [757, 402] on button "Save" at bounding box center [764, 409] width 40 height 23
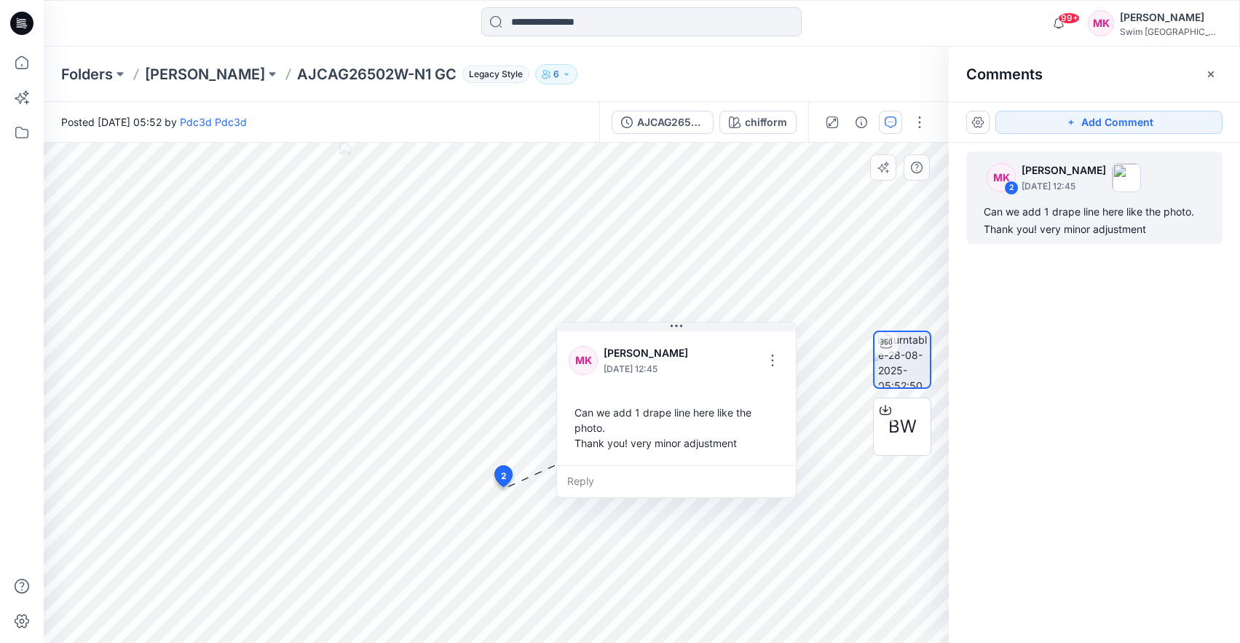
click at [173, 84] on div "Folders Ashley Graham AJCAG26502W-N1 GC Legacy Style 6" at bounding box center [642, 74] width 1197 height 55
click at [179, 73] on p "[PERSON_NAME]" at bounding box center [205, 74] width 120 height 20
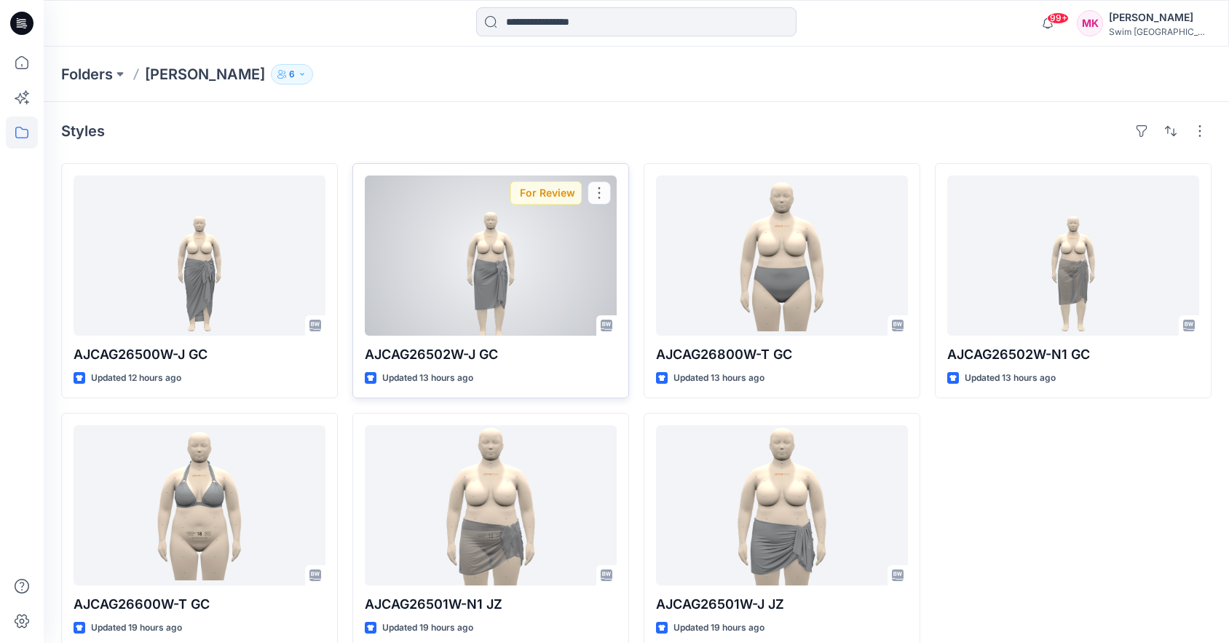
click at [518, 286] on div at bounding box center [491, 256] width 252 height 160
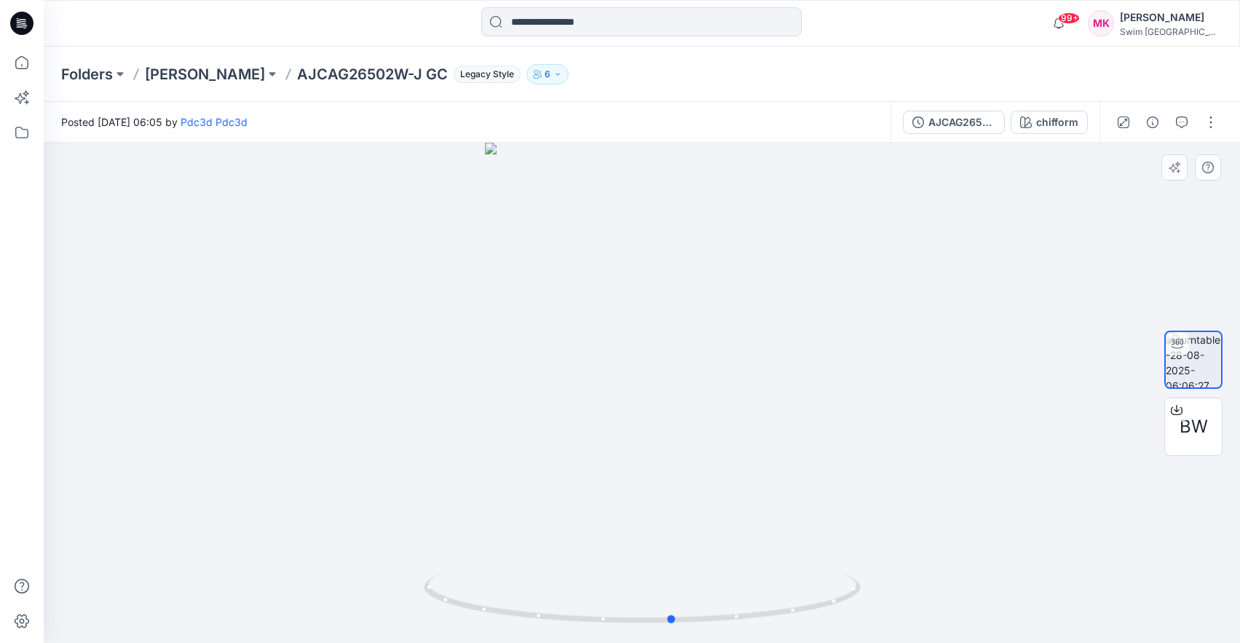
drag, startPoint x: 629, startPoint y: 446, endPoint x: 660, endPoint y: 443, distance: 31.5
click at [660, 443] on div at bounding box center [642, 393] width 1197 height 500
click at [1195, 360] on img at bounding box center [1193, 359] width 55 height 55
click at [1188, 127] on button "button" at bounding box center [1181, 122] width 23 height 23
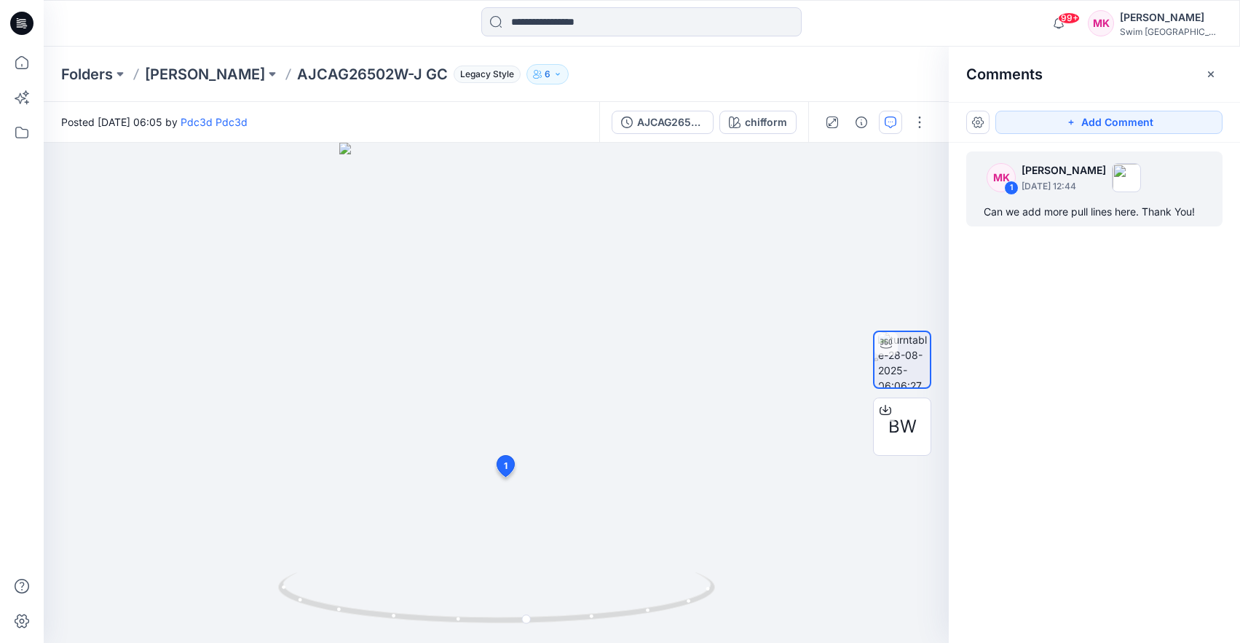
click at [1114, 217] on div "Can we add more pull lines here. Thank You!" at bounding box center [1094, 211] width 221 height 17
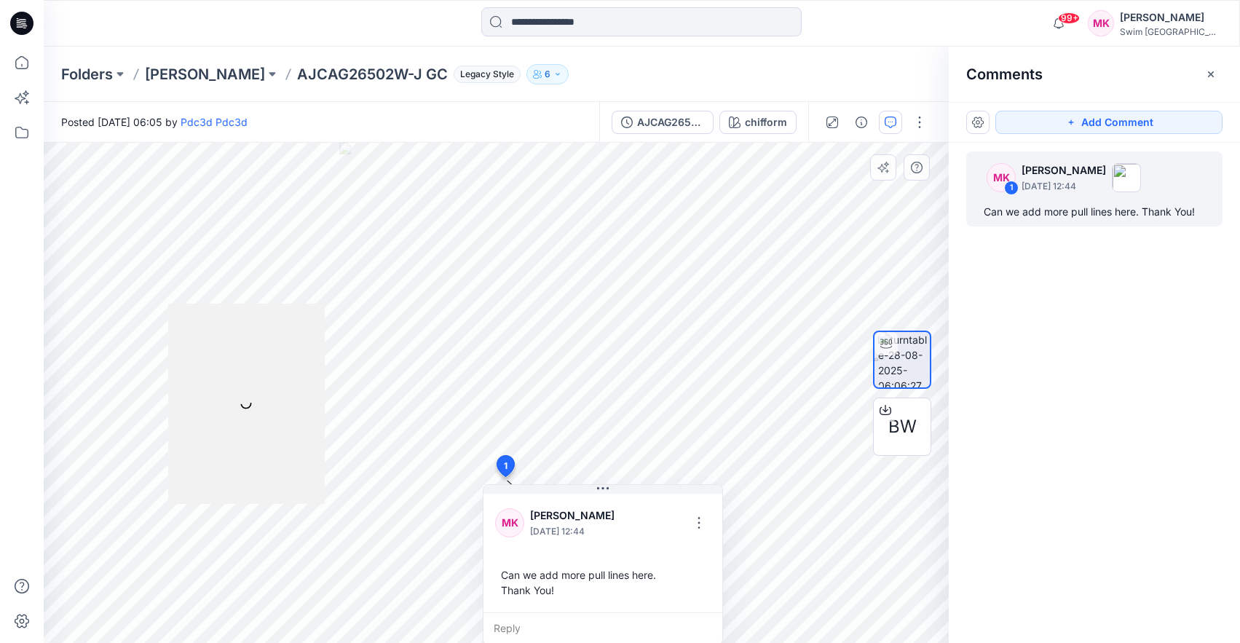
click at [602, 575] on div "Can we add more pull lines here. Thank You!" at bounding box center [603, 583] width 216 height 42
click at [688, 524] on button "button" at bounding box center [699, 522] width 23 height 23
click at [689, 556] on p "Edit comment" at bounding box center [703, 556] width 66 height 15
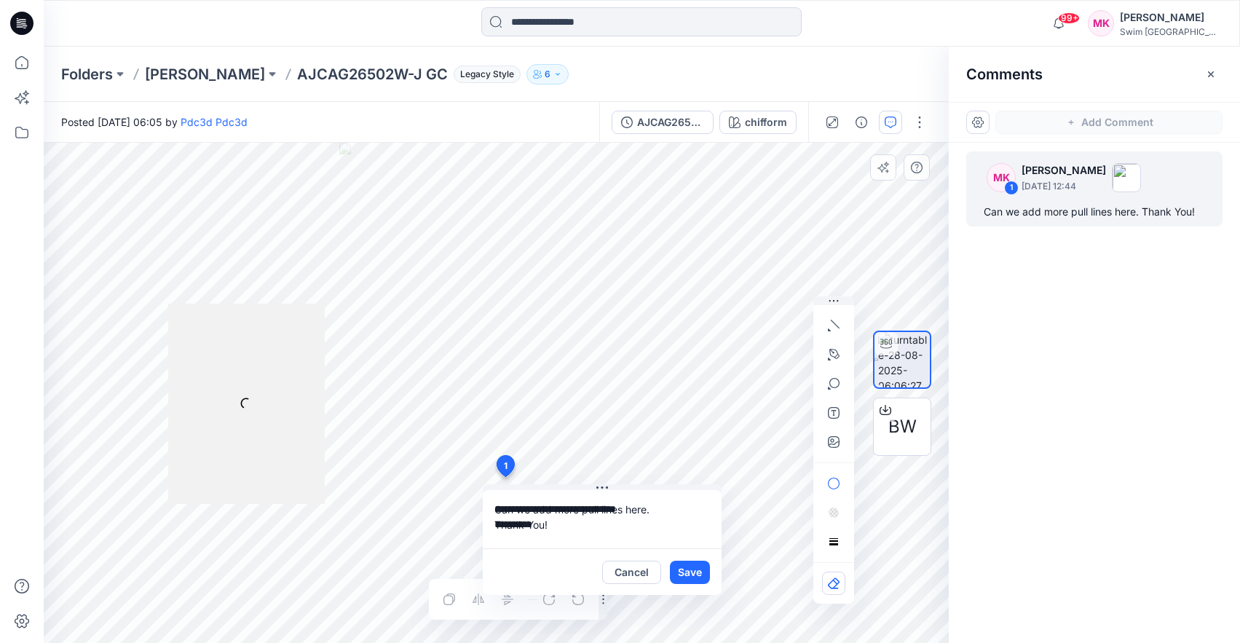
drag, startPoint x: 582, startPoint y: 505, endPoint x: 623, endPoint y: 503, distance: 40.8
click at [623, 503] on textarea "**********" at bounding box center [602, 519] width 239 height 58
click at [702, 513] on textarea "**********" at bounding box center [602, 519] width 239 height 58
type textarea "**********"
click at [689, 565] on button "Save" at bounding box center [690, 572] width 40 height 23
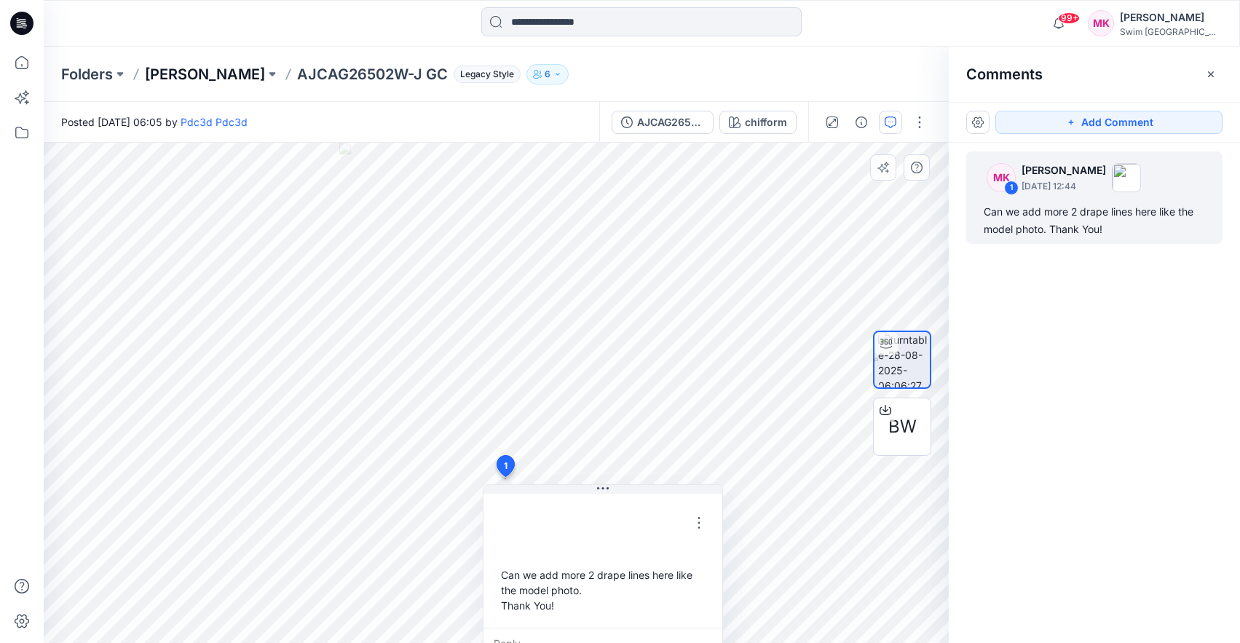
click at [157, 71] on p "[PERSON_NAME]" at bounding box center [205, 74] width 120 height 20
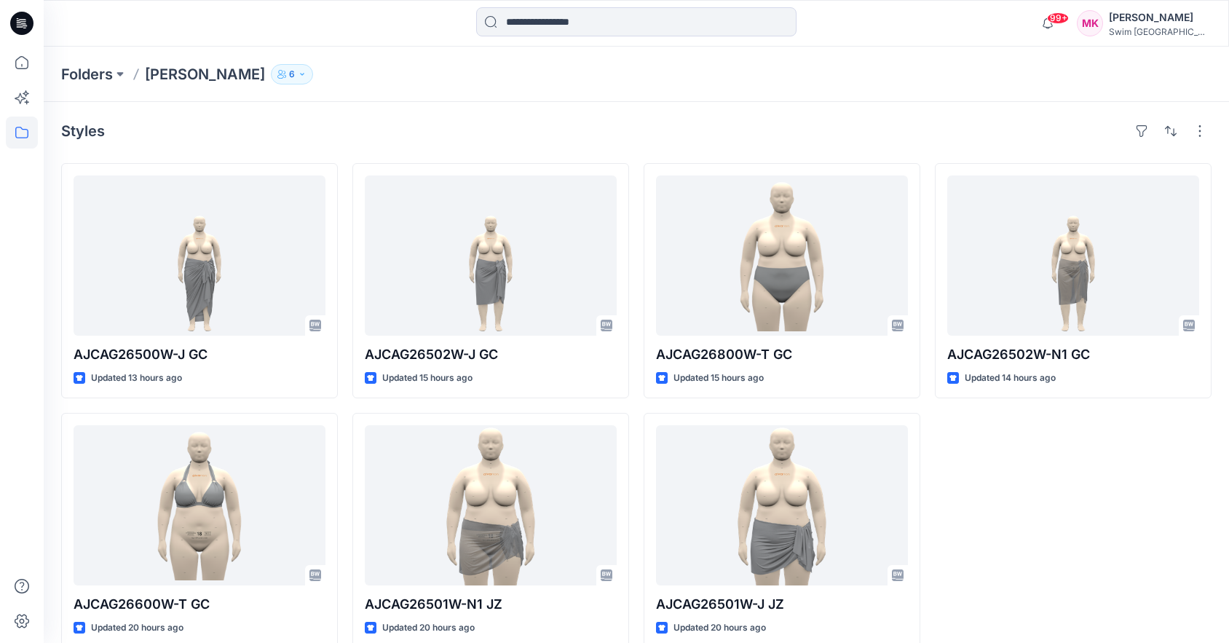
click at [1005, 36] on div "99+ Notifications Pdc3d Pdc3d has updated AJCAG26800W-T GC with AJCAG26800W-T G…" at bounding box center [636, 23] width 1185 height 32
